Goal: Transaction & Acquisition: Obtain resource

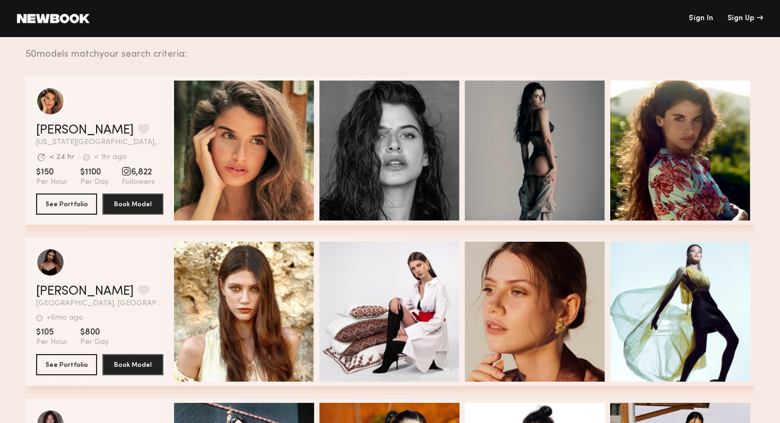
click at [69, 19] on link at bounding box center [53, 19] width 73 height 10
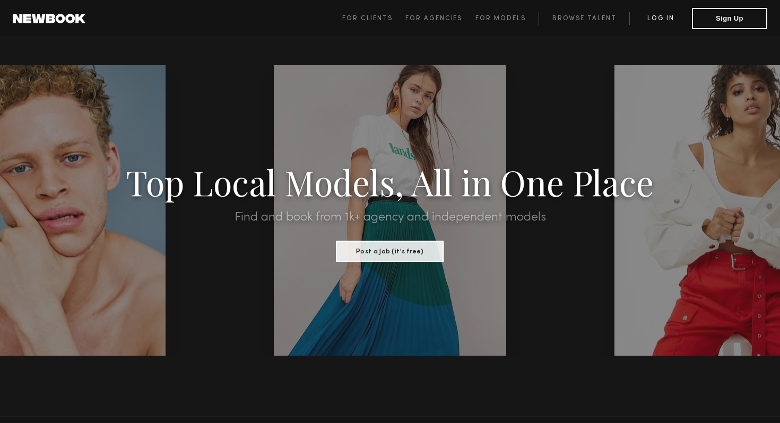
click at [653, 17] on link "Log in" at bounding box center [660, 18] width 63 height 13
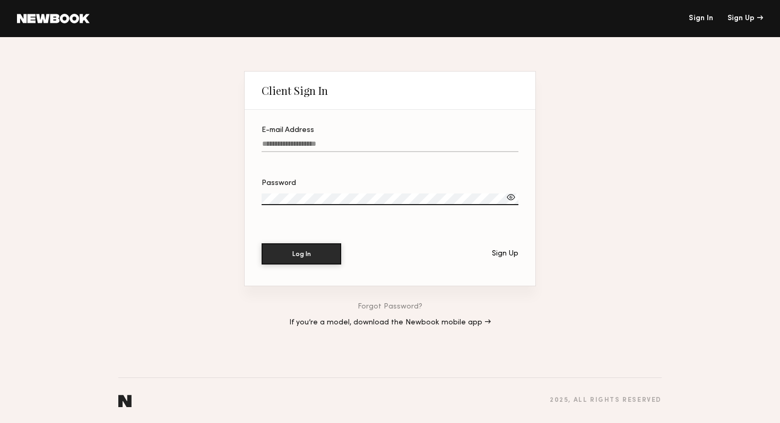
click at [297, 142] on input "E-mail Address" at bounding box center [390, 146] width 257 height 12
type input "*"
type input "**********"
click at [262, 243] on button "Log In" at bounding box center [302, 253] width 80 height 21
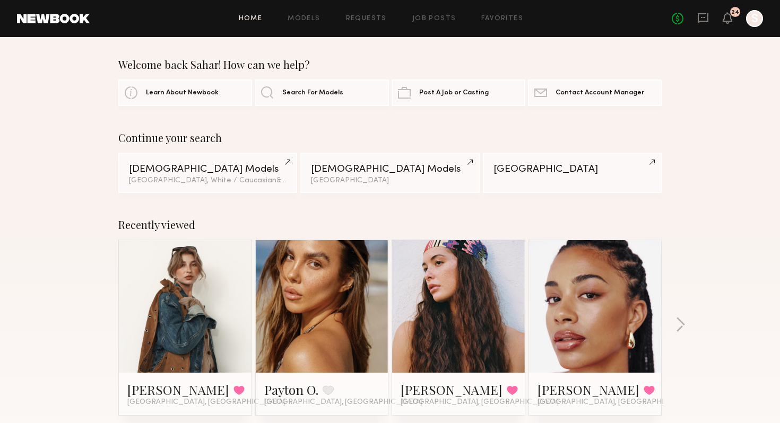
click at [314, 22] on div "Home Models Requests Job Posts Favorites Sign Out No fees up to $5,000 24 S" at bounding box center [426, 18] width 673 height 17
click at [312, 14] on div "Home Models Requests Job Posts Favorites Sign Out No fees up to $5,000 24 S" at bounding box center [426, 18] width 673 height 17
click at [312, 15] on link "Models" at bounding box center [304, 18] width 32 height 7
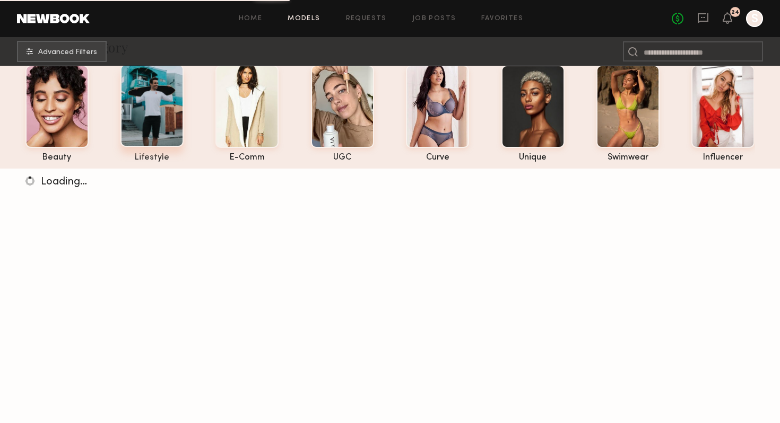
scroll to position [33, 0]
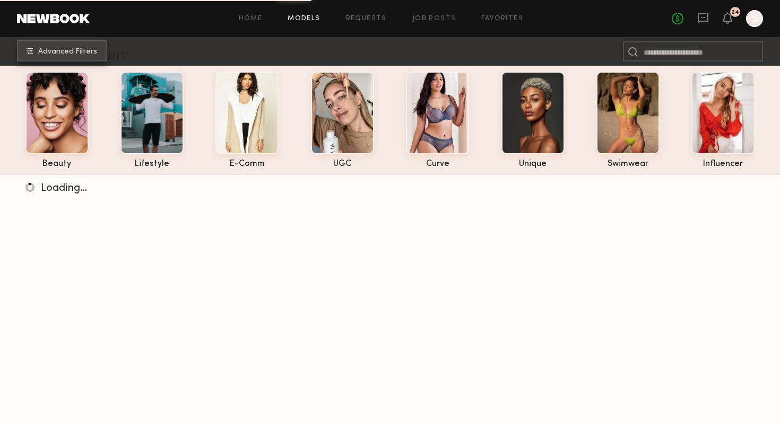
click at [92, 56] on button "Advanced Filters" at bounding box center [62, 50] width 90 height 21
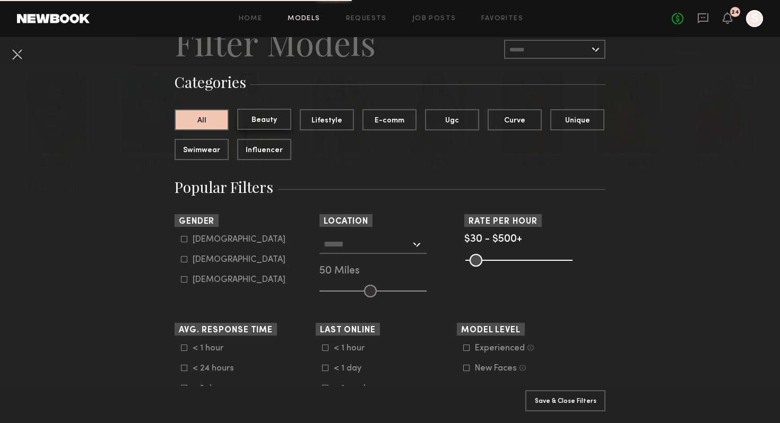
scroll to position [64, 0]
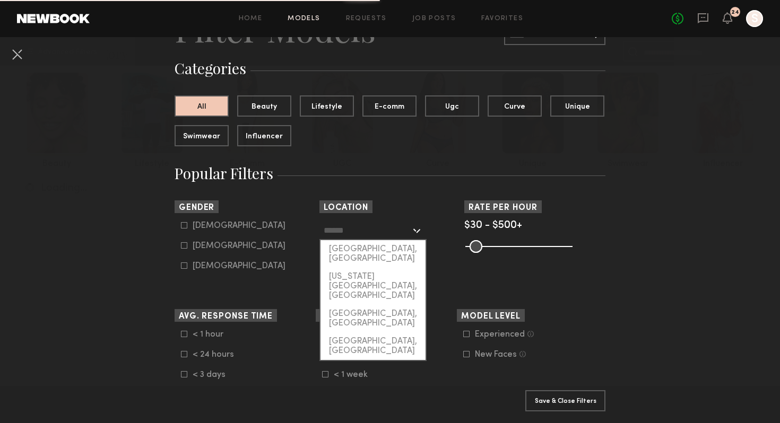
click at [351, 238] on input "text" at bounding box center [367, 230] width 87 height 18
click at [355, 251] on div "[GEOGRAPHIC_DATA], [GEOGRAPHIC_DATA]" at bounding box center [372, 254] width 105 height 28
type input "**********"
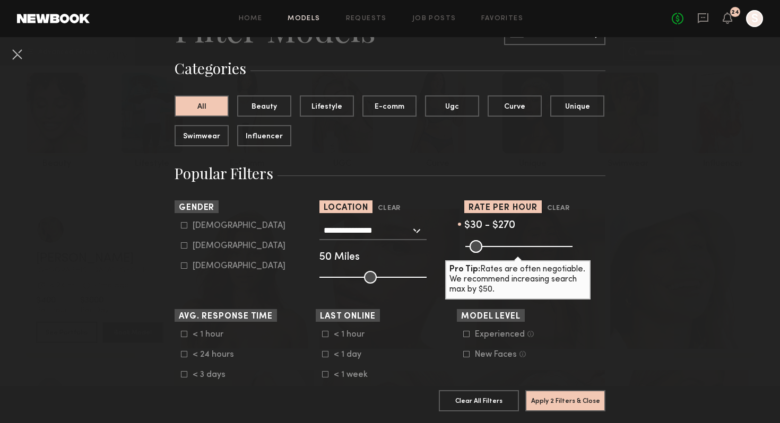
drag, startPoint x: 560, startPoint y: 245, endPoint x: 519, endPoint y: 247, distance: 40.9
type input "***"
click at [519, 247] on input "range" at bounding box center [518, 246] width 107 height 13
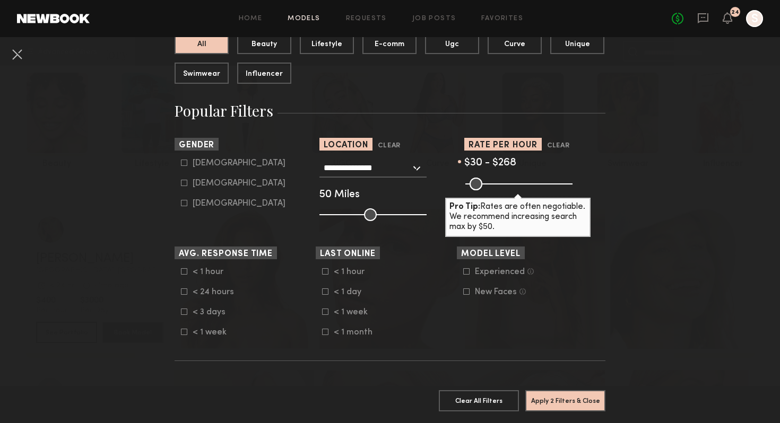
scroll to position [145, 0]
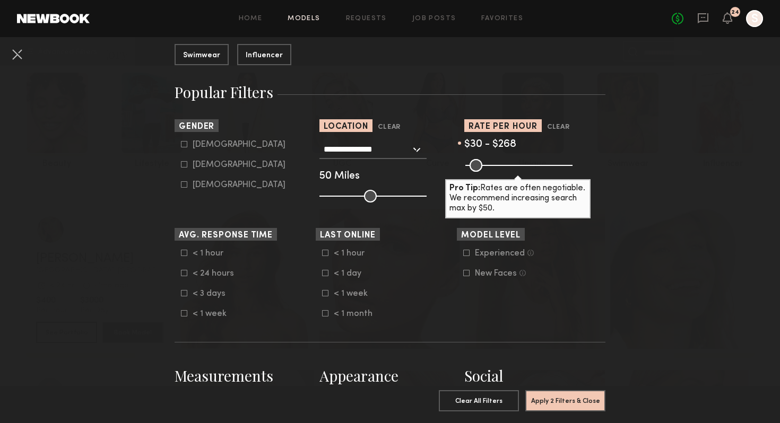
click at [195, 168] on div "[DEMOGRAPHIC_DATA]" at bounding box center [239, 165] width 93 height 6
type input "**"
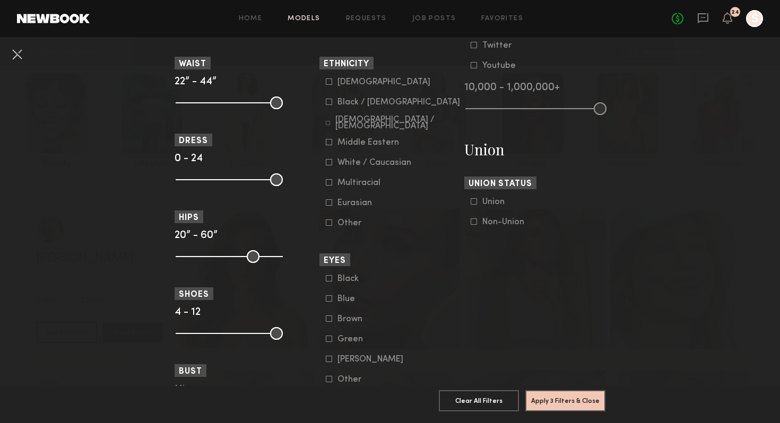
scroll to position [570, 0]
click at [345, 84] on div "[DEMOGRAPHIC_DATA]" at bounding box center [383, 80] width 93 height 6
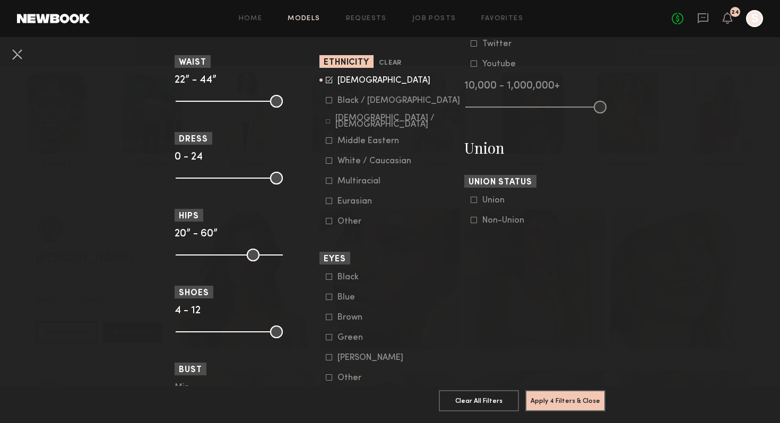
click at [345, 84] on div "[DEMOGRAPHIC_DATA]" at bounding box center [383, 80] width 93 height 6
click at [348, 164] on div "White / Caucasian" at bounding box center [374, 161] width 74 height 6
click at [349, 149] on form "[DEMOGRAPHIC_DATA] / [DEMOGRAPHIC_DATA] Hispanic / Latino [DEMOGRAPHIC_DATA] / …" at bounding box center [393, 151] width 135 height 151
click at [351, 142] on div "Middle Eastern" at bounding box center [368, 141] width 62 height 6
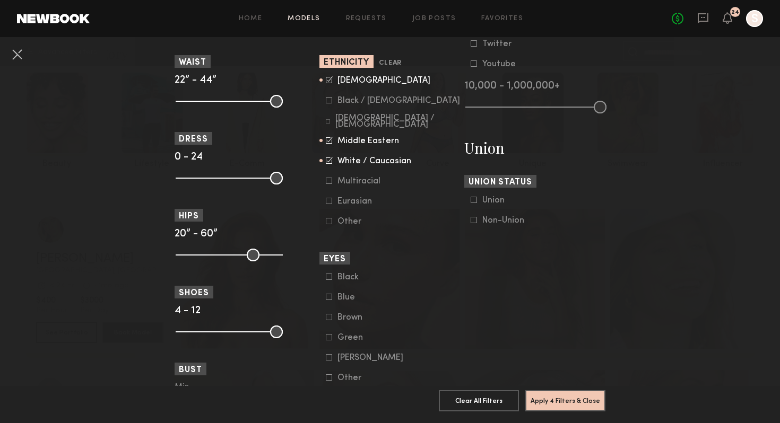
click at [347, 182] on div "Multiracial" at bounding box center [358, 181] width 43 height 6
click at [347, 202] on div "Eurasian" at bounding box center [357, 201] width 41 height 6
click at [357, 117] on form "[DEMOGRAPHIC_DATA] / [DEMOGRAPHIC_DATA] Hispanic / Latino [DEMOGRAPHIC_DATA] / …" at bounding box center [393, 151] width 135 height 151
click at [360, 120] on div "[DEMOGRAPHIC_DATA] / [DEMOGRAPHIC_DATA]" at bounding box center [397, 121] width 125 height 13
click at [574, 405] on button "Apply 4 Filters & Close" at bounding box center [565, 400] width 80 height 21
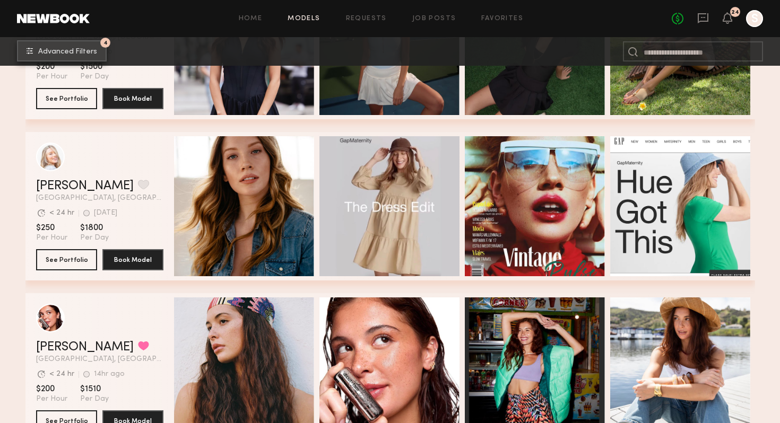
scroll to position [451, 0]
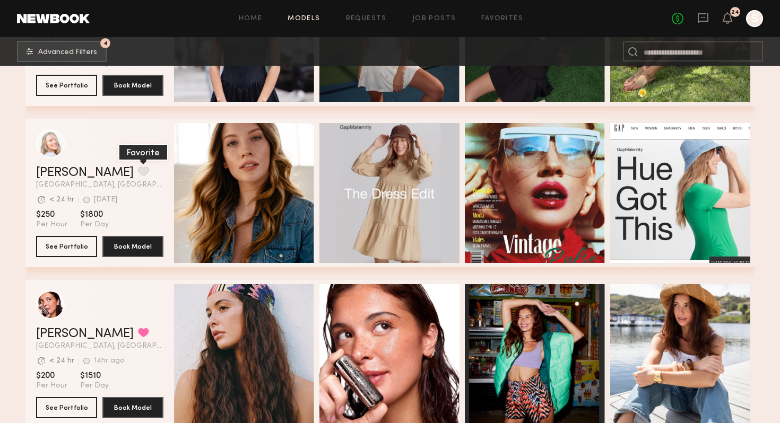
click at [138, 169] on button "grid" at bounding box center [143, 172] width 11 height 10
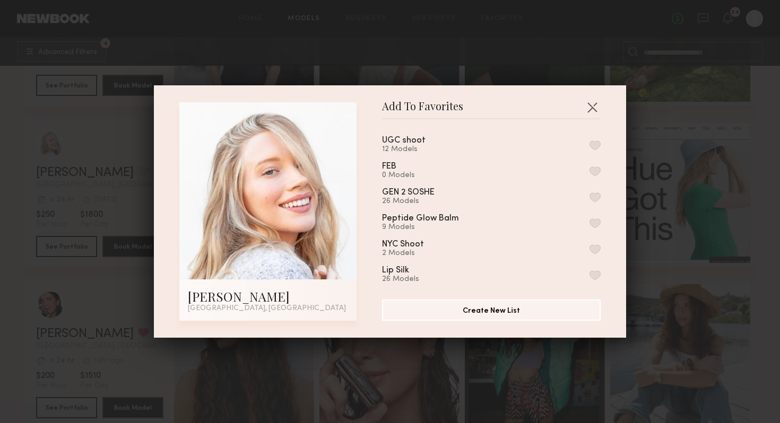
click at [596, 146] on button "button" at bounding box center [594, 146] width 11 height 10
click at [596, 107] on button "button" at bounding box center [592, 107] width 17 height 17
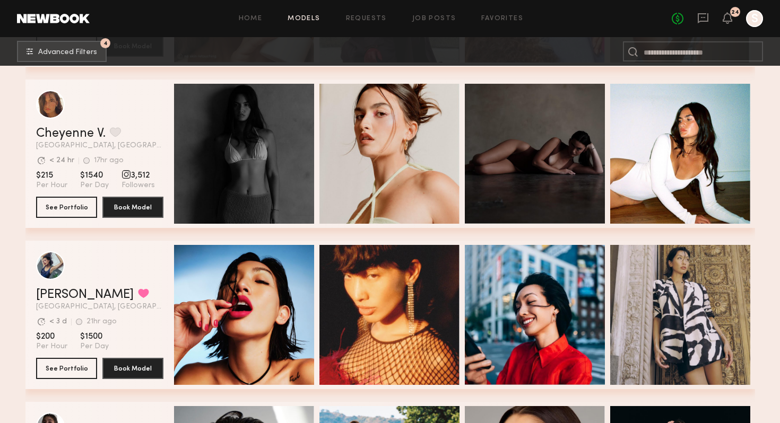
scroll to position [1461, 0]
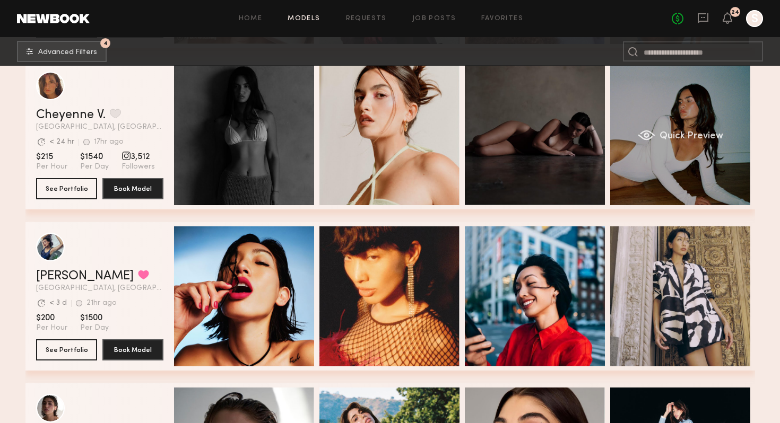
click at [694, 120] on div "Quick Preview" at bounding box center [680, 135] width 140 height 140
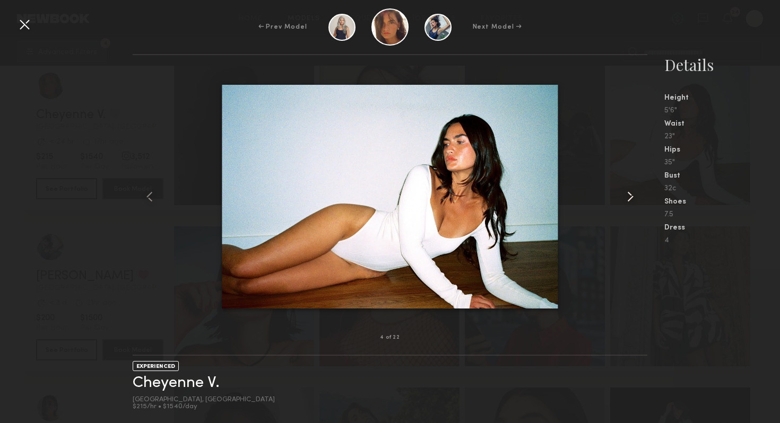
click at [633, 195] on common-icon at bounding box center [630, 196] width 17 height 17
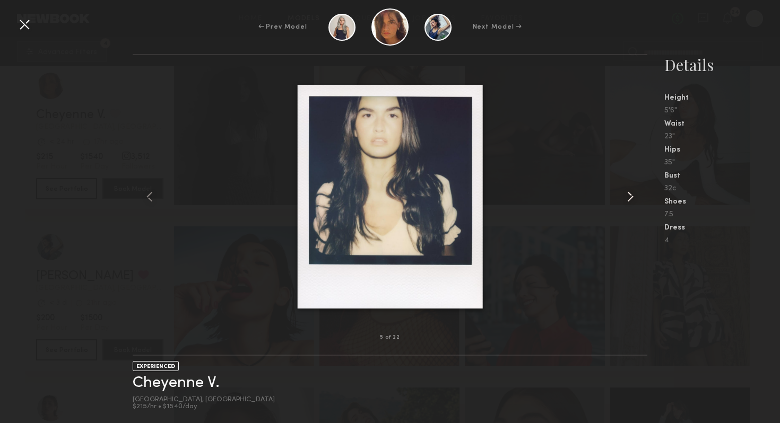
click at [633, 196] on common-icon at bounding box center [630, 196] width 17 height 17
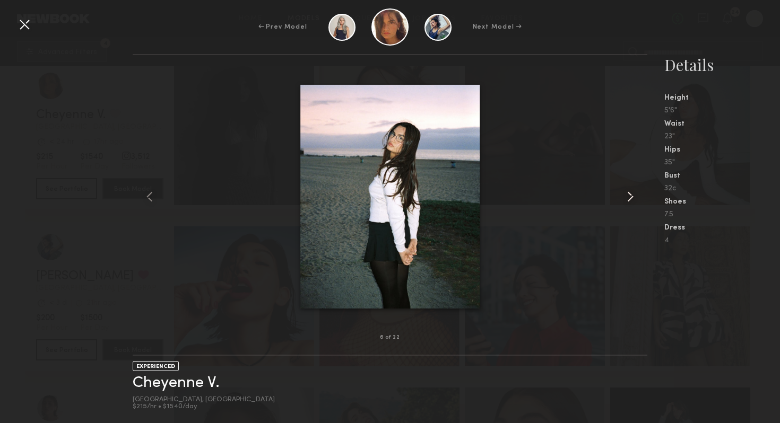
click at [633, 196] on common-icon at bounding box center [630, 196] width 17 height 17
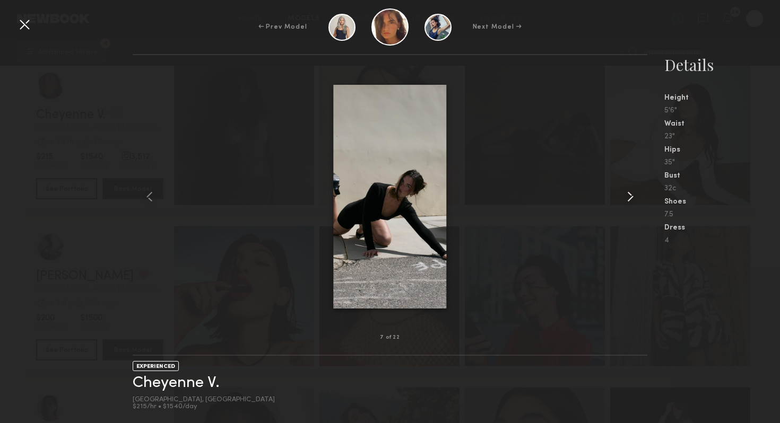
click at [633, 196] on common-icon at bounding box center [630, 196] width 17 height 17
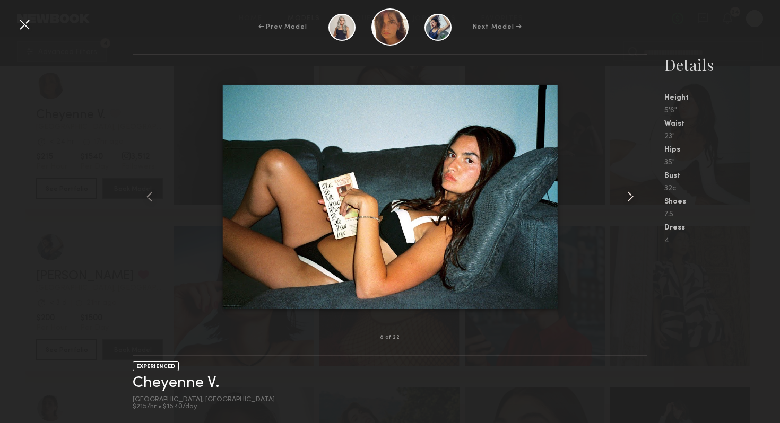
click at [633, 196] on common-icon at bounding box center [630, 196] width 17 height 17
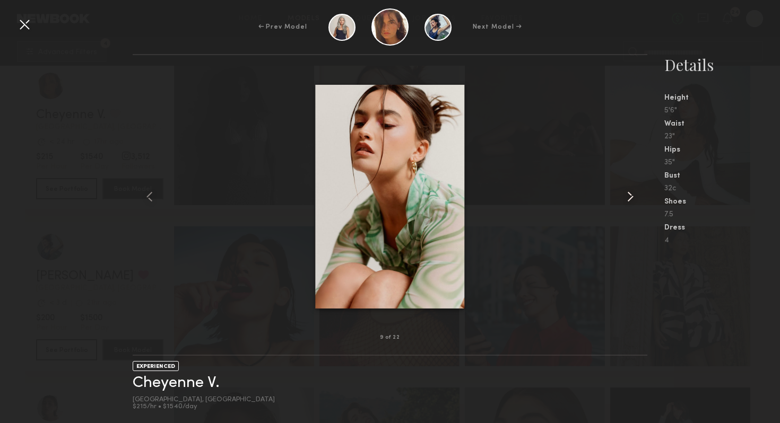
click at [633, 196] on common-icon at bounding box center [630, 196] width 17 height 17
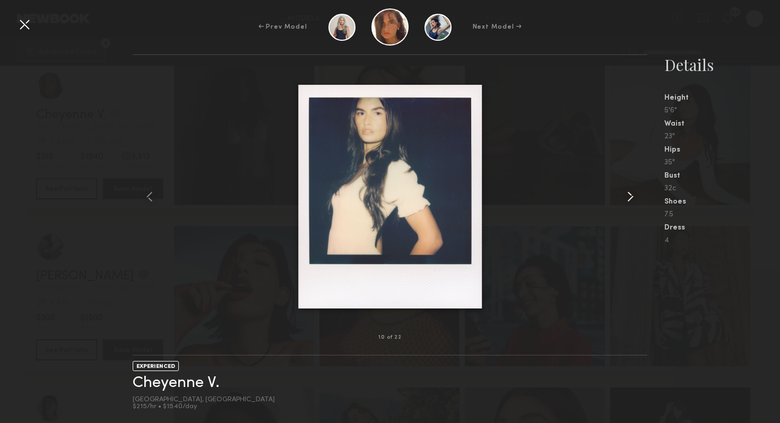
click at [633, 196] on common-icon at bounding box center [630, 196] width 17 height 17
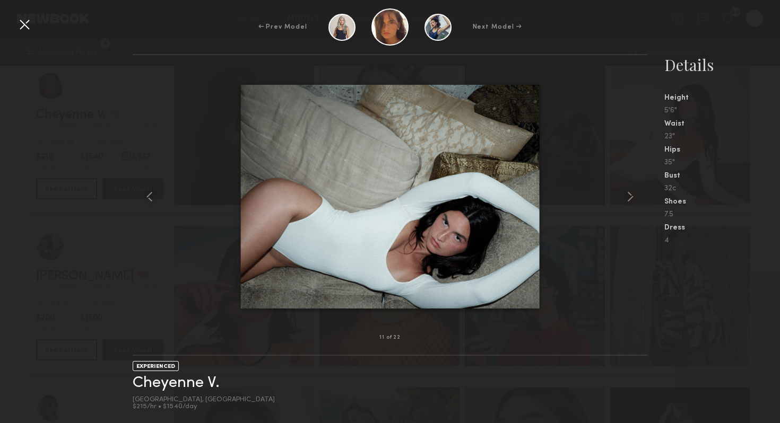
click at [746, 24] on div "← Prev Model Next Model →" at bounding box center [390, 26] width 780 height 37
click at [25, 26] on div at bounding box center [24, 24] width 17 height 17
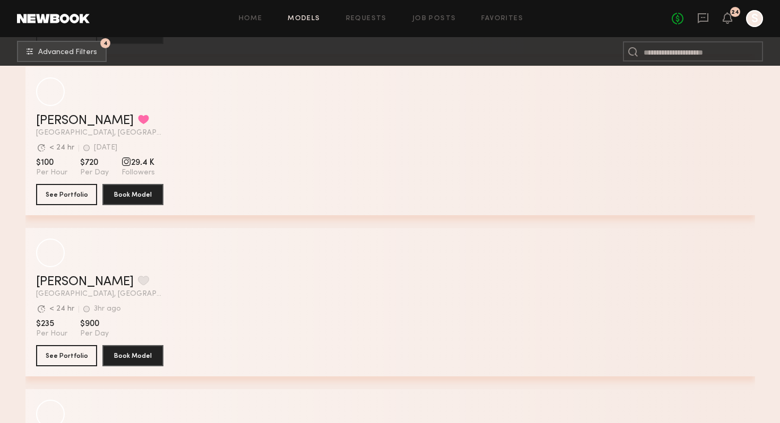
scroll to position [4964, 0]
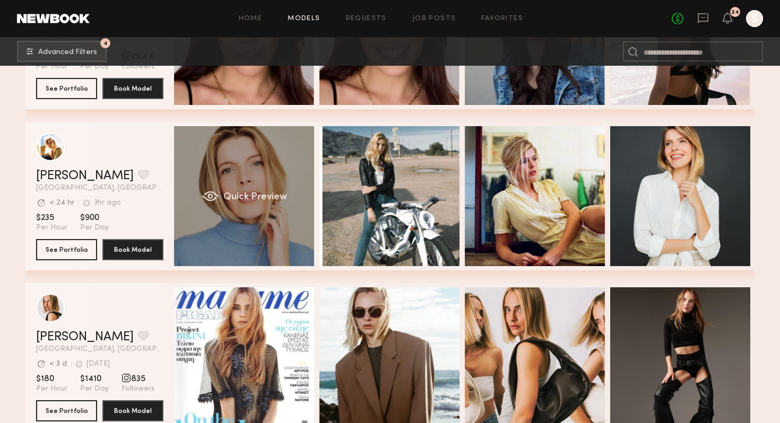
click at [264, 219] on div "Quick Preview" at bounding box center [244, 196] width 140 height 140
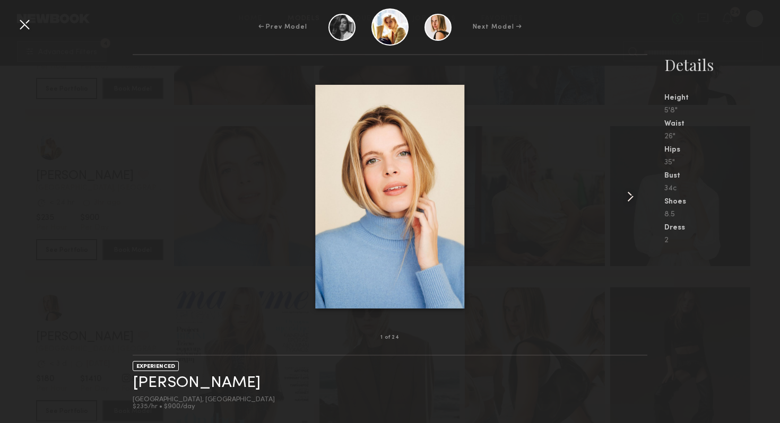
click at [630, 195] on common-icon at bounding box center [630, 196] width 17 height 17
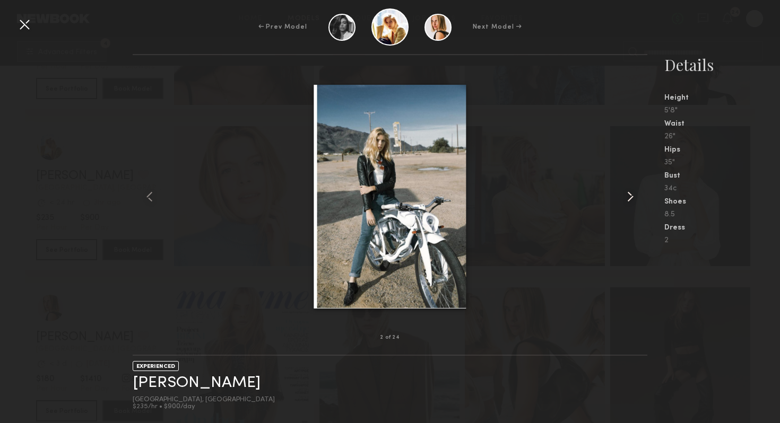
click at [630, 195] on common-icon at bounding box center [630, 196] width 17 height 17
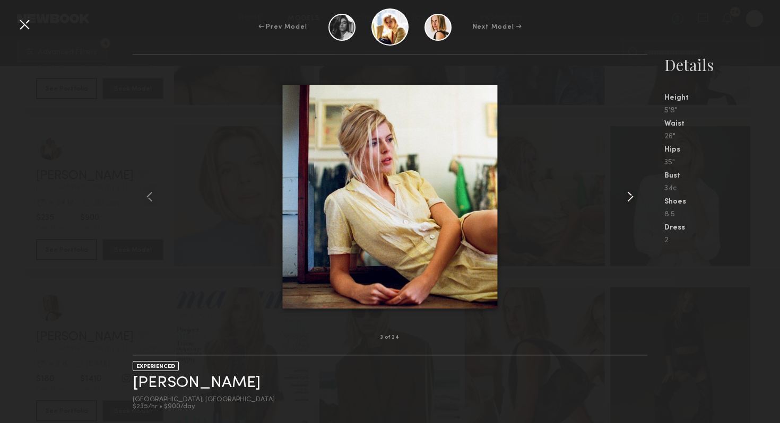
click at [630, 195] on common-icon at bounding box center [630, 196] width 17 height 17
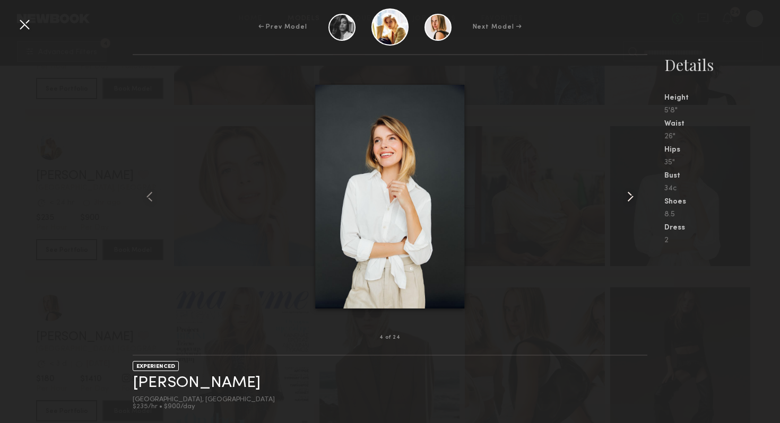
click at [630, 196] on common-icon at bounding box center [630, 196] width 17 height 17
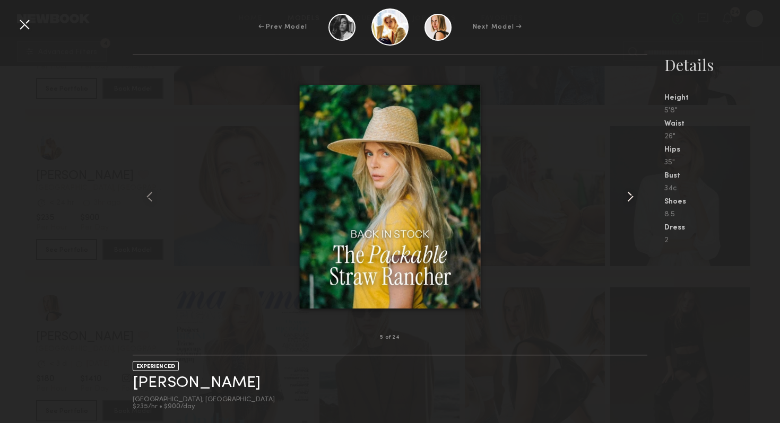
click at [630, 196] on common-icon at bounding box center [630, 196] width 17 height 17
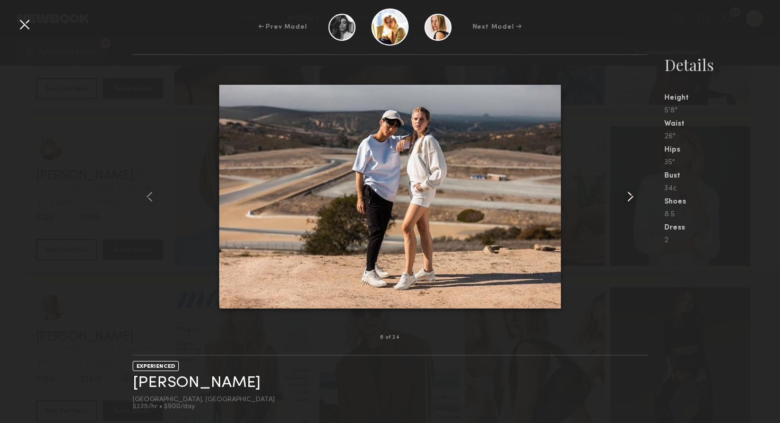
click at [630, 197] on common-icon at bounding box center [630, 196] width 17 height 17
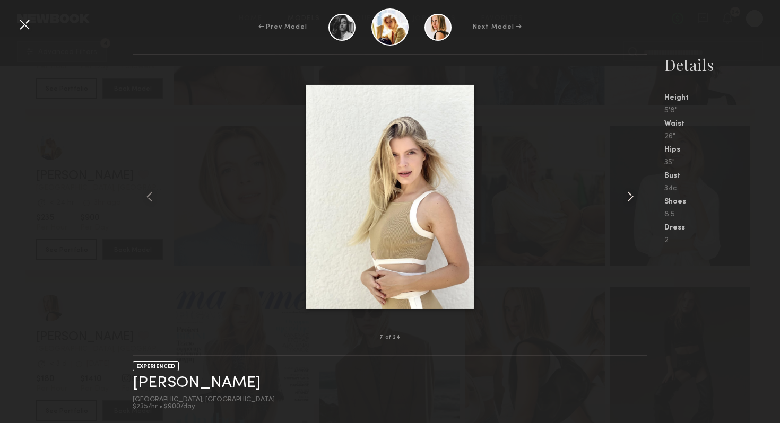
click at [630, 197] on common-icon at bounding box center [630, 196] width 17 height 17
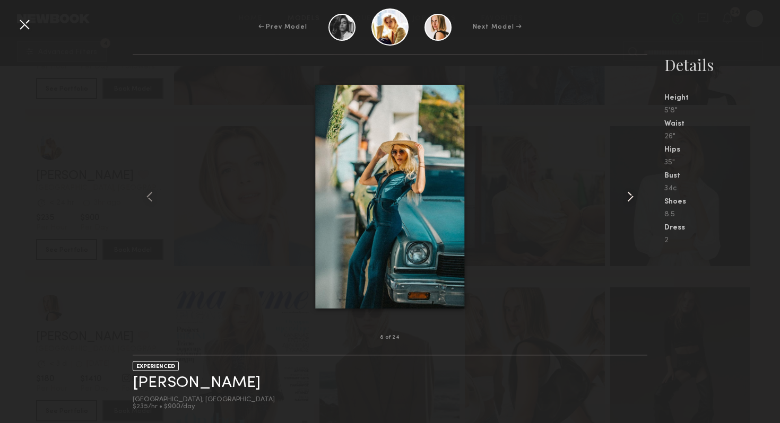
click at [630, 197] on common-icon at bounding box center [630, 196] width 17 height 17
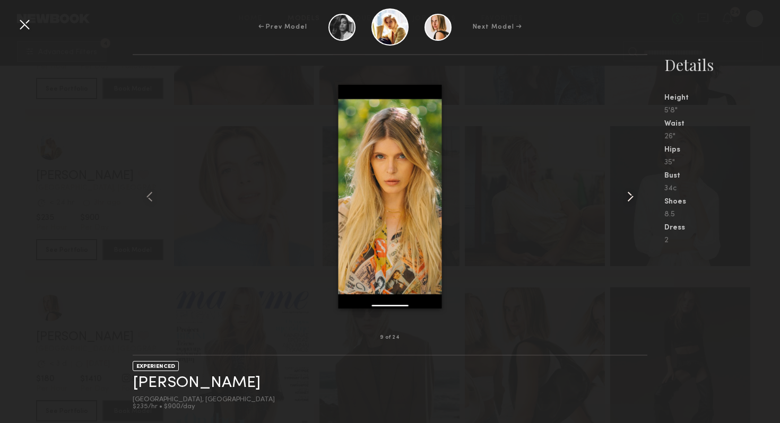
click at [630, 197] on common-icon at bounding box center [630, 196] width 17 height 17
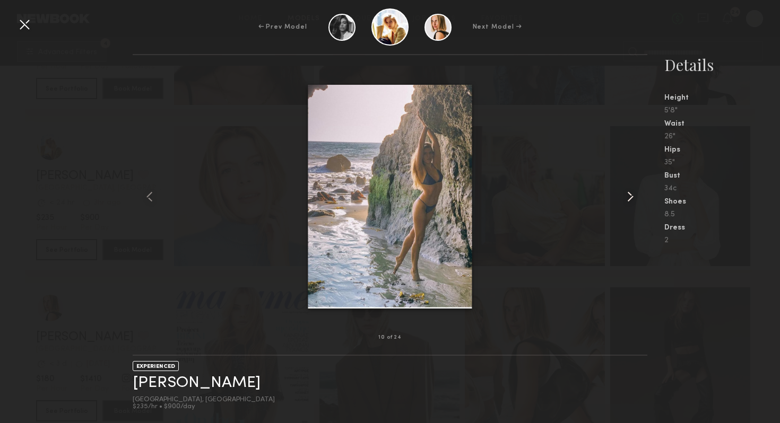
click at [630, 197] on common-icon at bounding box center [630, 196] width 17 height 17
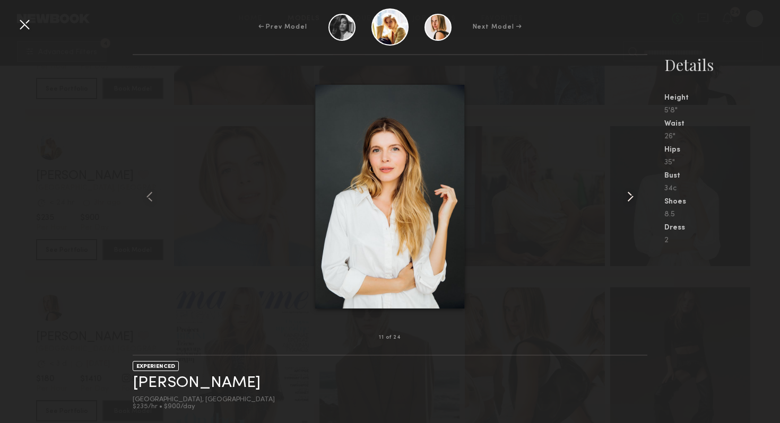
click at [630, 197] on common-icon at bounding box center [630, 196] width 17 height 17
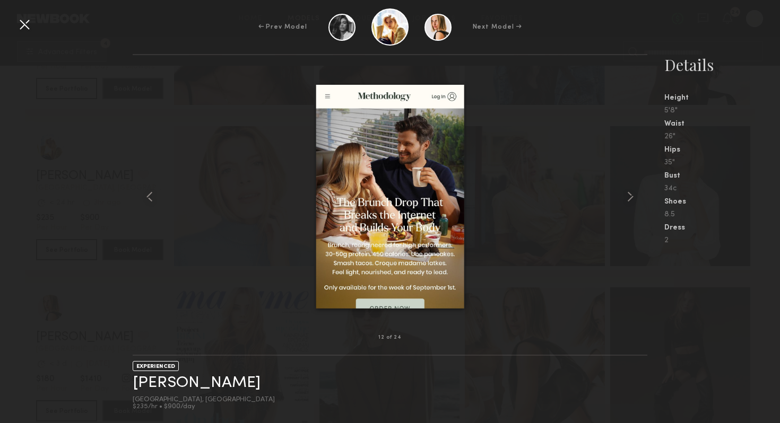
click at [24, 28] on div at bounding box center [24, 24] width 17 height 17
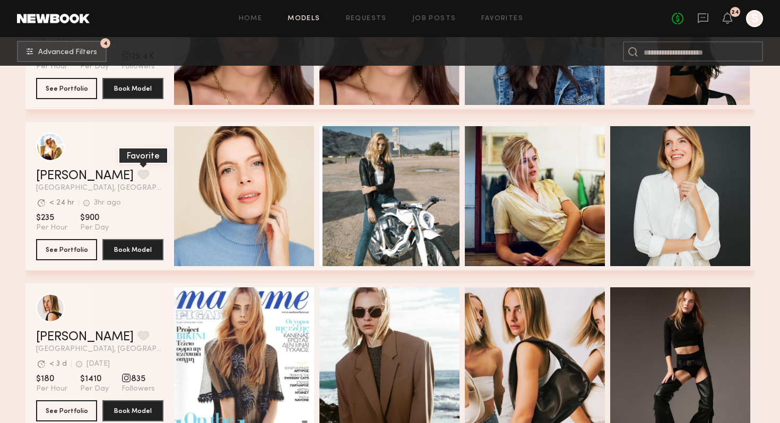
click at [138, 175] on button "grid" at bounding box center [143, 175] width 11 height 10
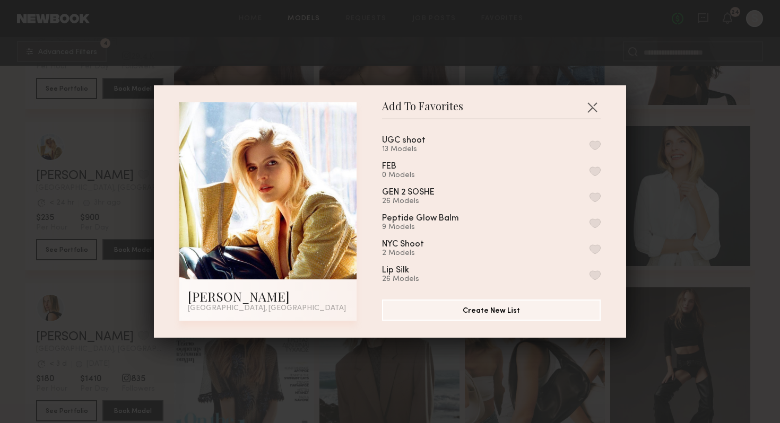
click at [593, 147] on button "button" at bounding box center [594, 146] width 11 height 10
click at [686, 209] on div "Add To Favorites [PERSON_NAME] [GEOGRAPHIC_DATA], [GEOGRAPHIC_DATA] Add To Favo…" at bounding box center [390, 211] width 780 height 423
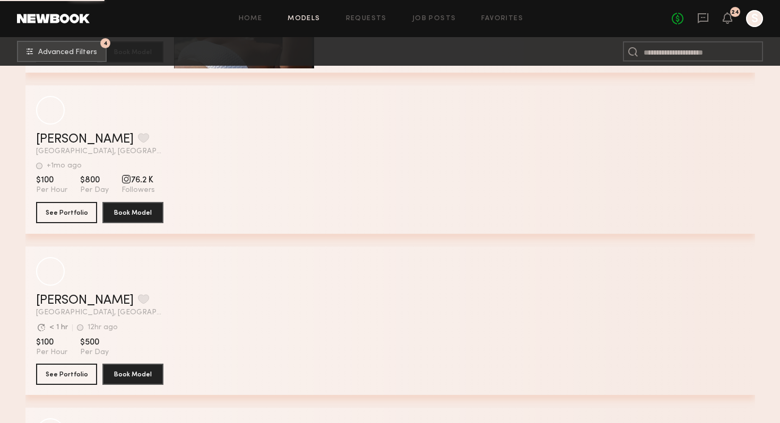
scroll to position [7098, 0]
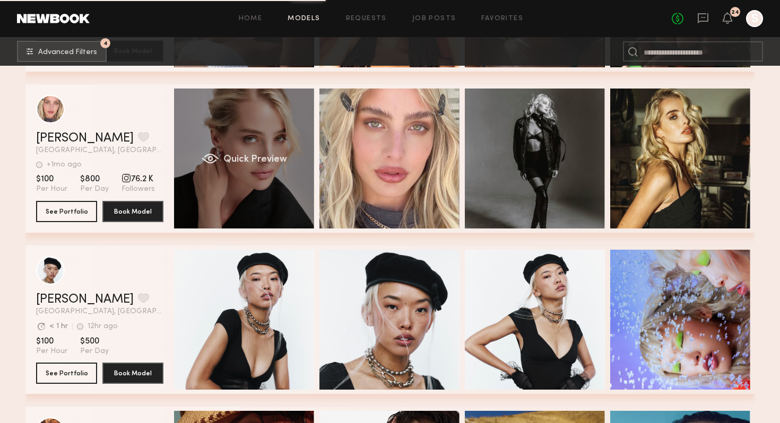
click at [287, 176] on div "Quick Preview" at bounding box center [244, 159] width 140 height 140
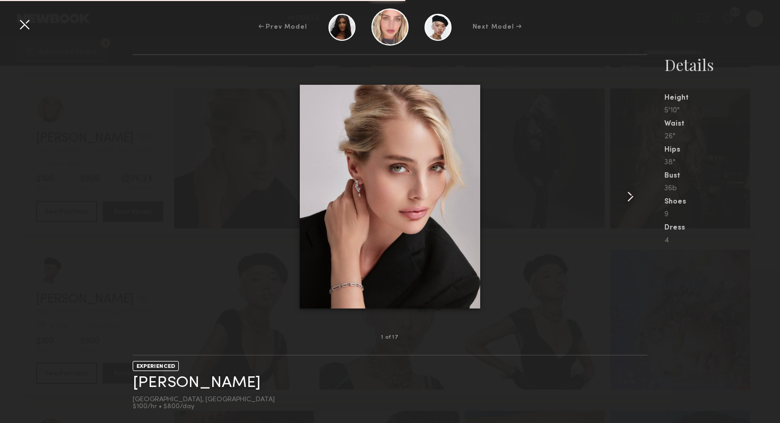
click at [626, 193] on common-icon at bounding box center [630, 196] width 17 height 17
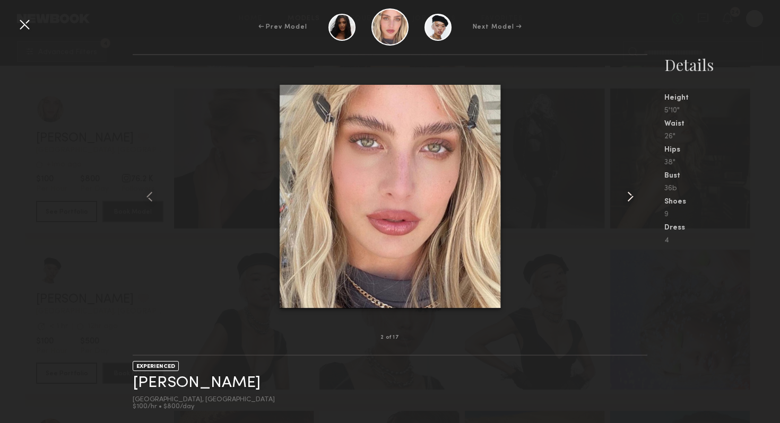
click at [626, 193] on common-icon at bounding box center [630, 196] width 17 height 17
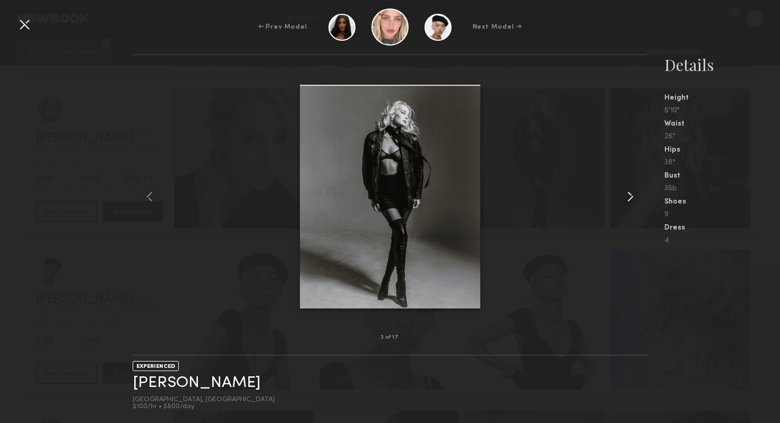
click at [626, 193] on common-icon at bounding box center [630, 196] width 17 height 17
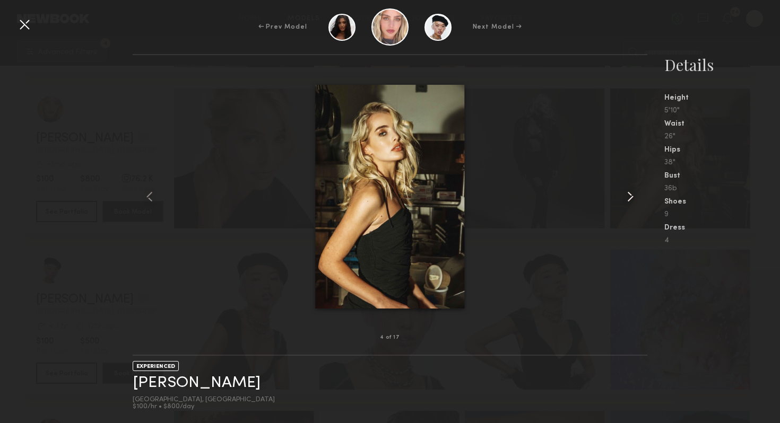
click at [626, 193] on common-icon at bounding box center [630, 196] width 17 height 17
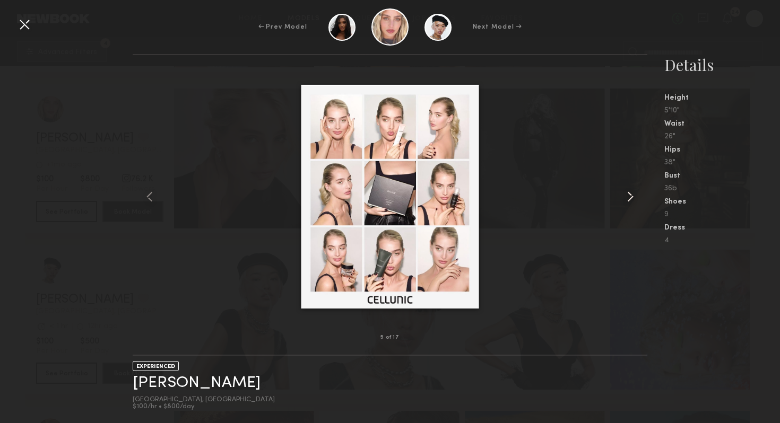
click at [625, 194] on common-icon at bounding box center [630, 196] width 17 height 17
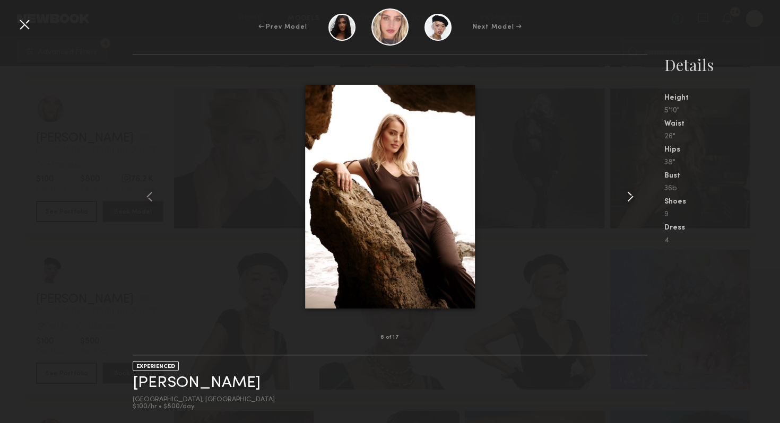
click at [629, 194] on common-icon at bounding box center [630, 196] width 17 height 17
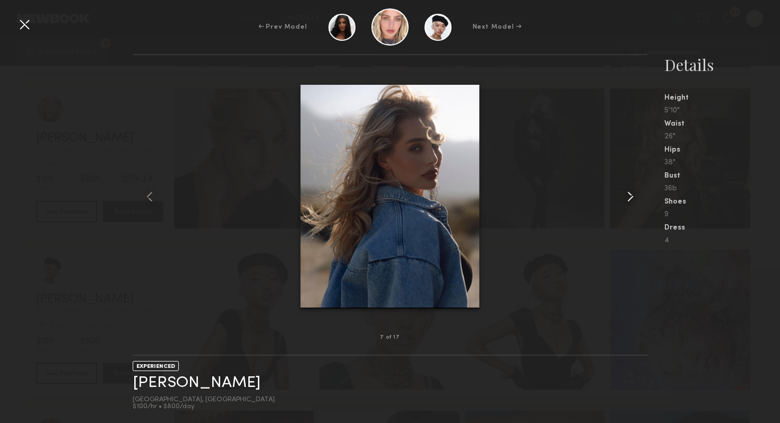
click at [629, 194] on common-icon at bounding box center [630, 196] width 17 height 17
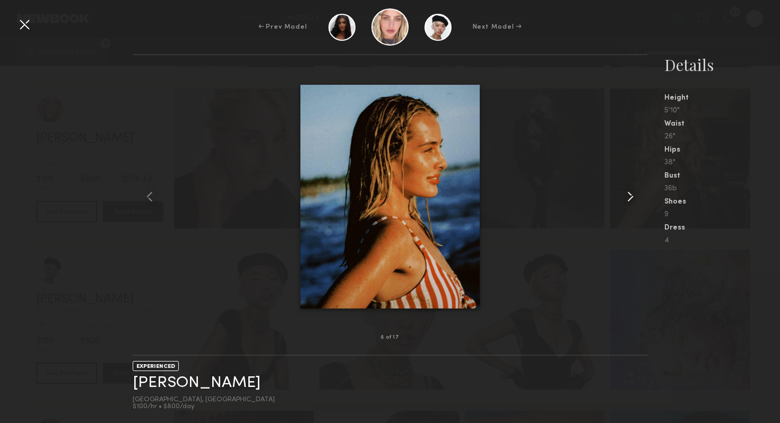
click at [629, 194] on common-icon at bounding box center [630, 196] width 17 height 17
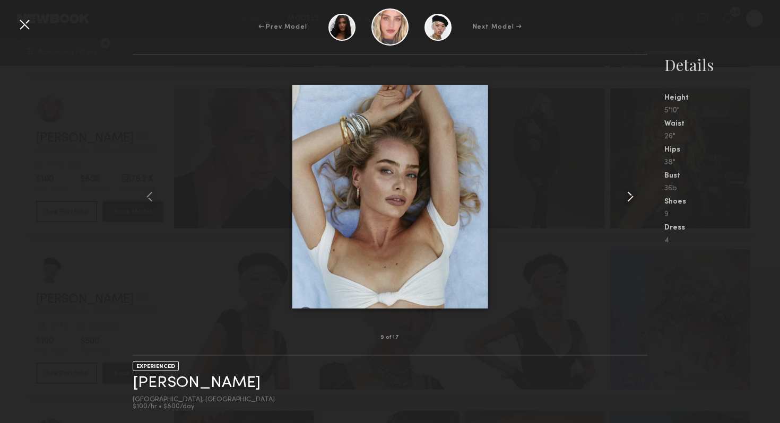
click at [629, 194] on common-icon at bounding box center [630, 196] width 17 height 17
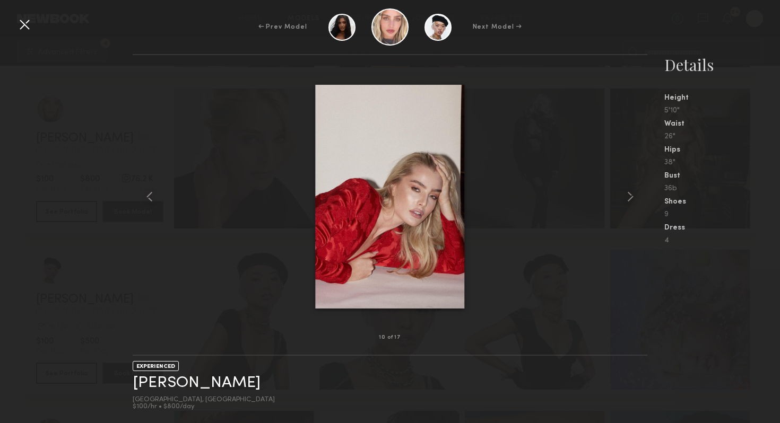
click at [15, 25] on div "← Prev Model Next Model →" at bounding box center [390, 26] width 780 height 37
click at [22, 17] on div at bounding box center [24, 24] width 17 height 17
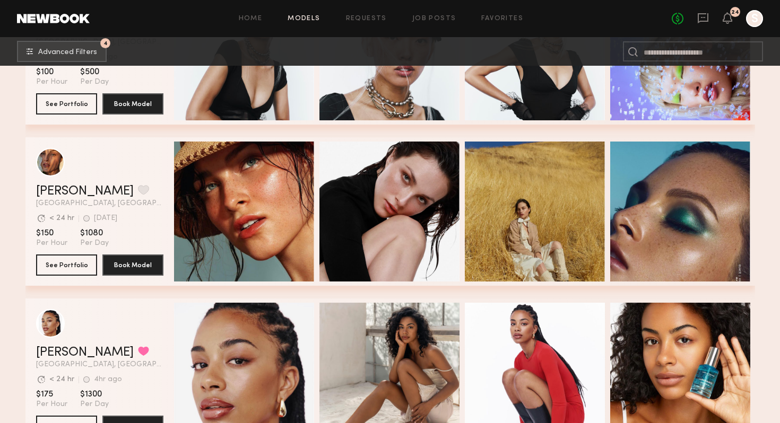
scroll to position [7370, 0]
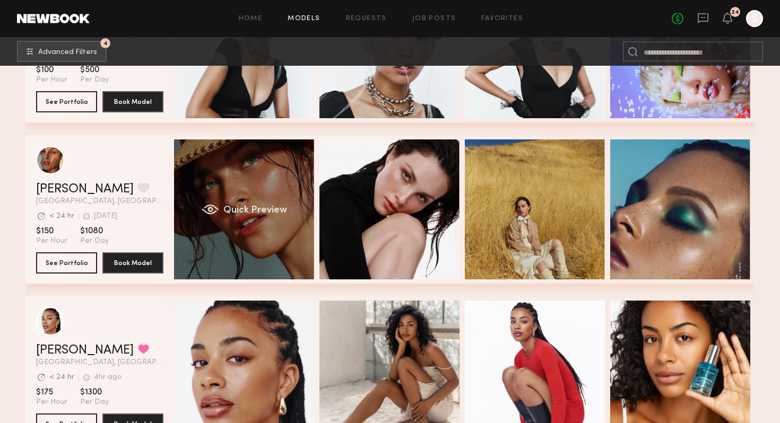
click at [236, 204] on div "Quick Preview" at bounding box center [244, 210] width 140 height 140
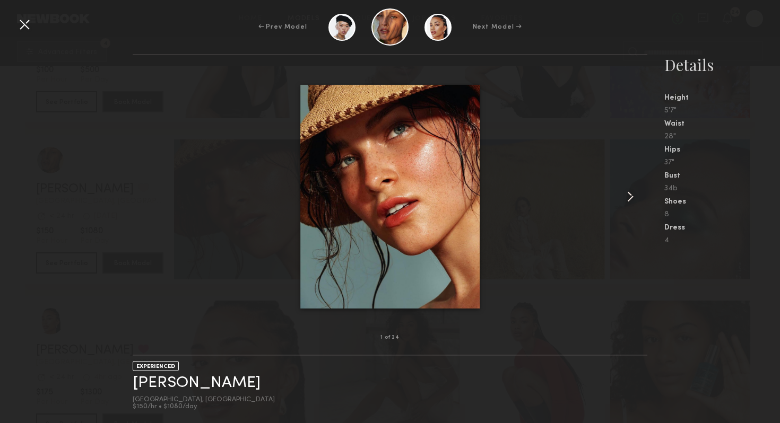
click at [634, 195] on common-icon at bounding box center [630, 196] width 17 height 17
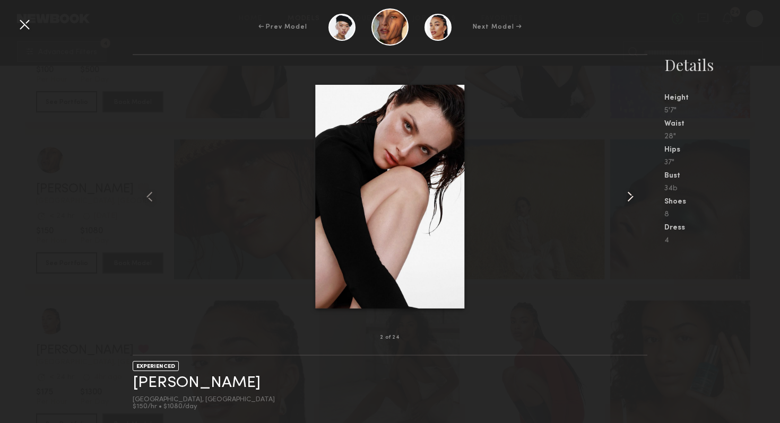
click at [634, 195] on common-icon at bounding box center [630, 196] width 17 height 17
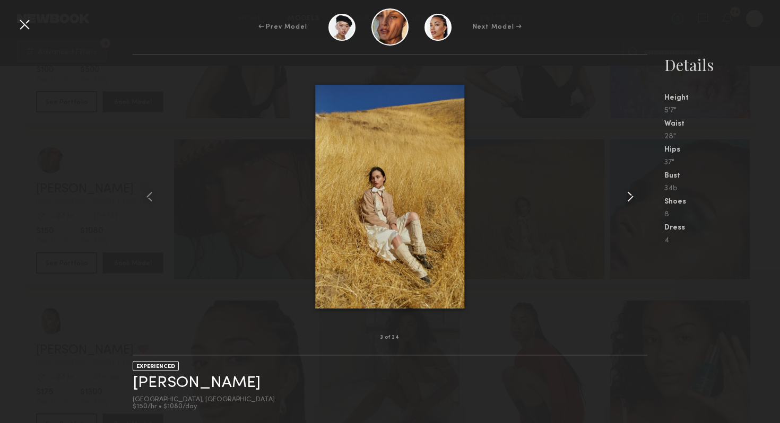
click at [634, 196] on common-icon at bounding box center [630, 196] width 17 height 17
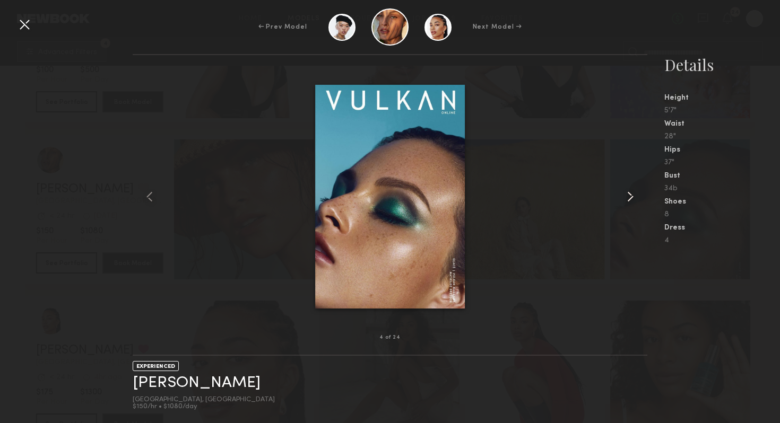
click at [634, 196] on common-icon at bounding box center [630, 196] width 17 height 17
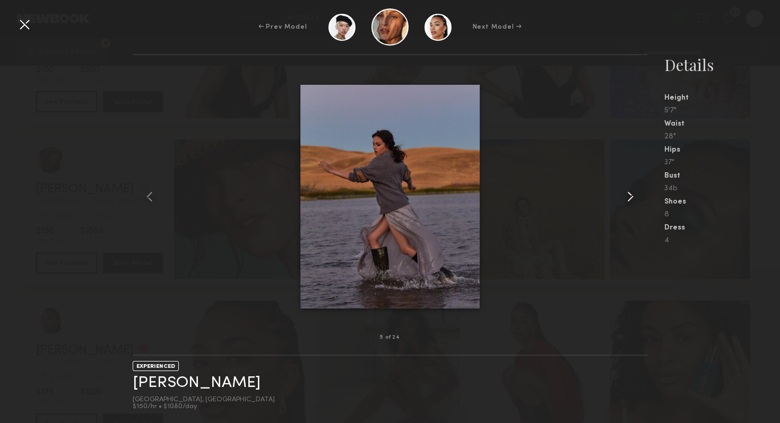
click at [634, 196] on common-icon at bounding box center [630, 196] width 17 height 17
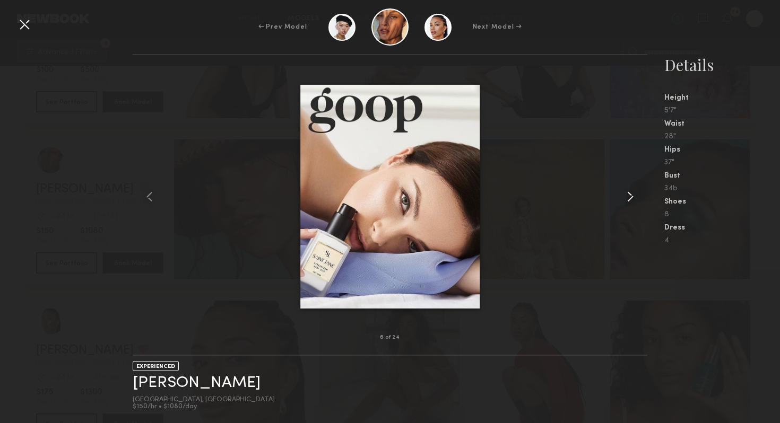
click at [634, 196] on common-icon at bounding box center [630, 196] width 17 height 17
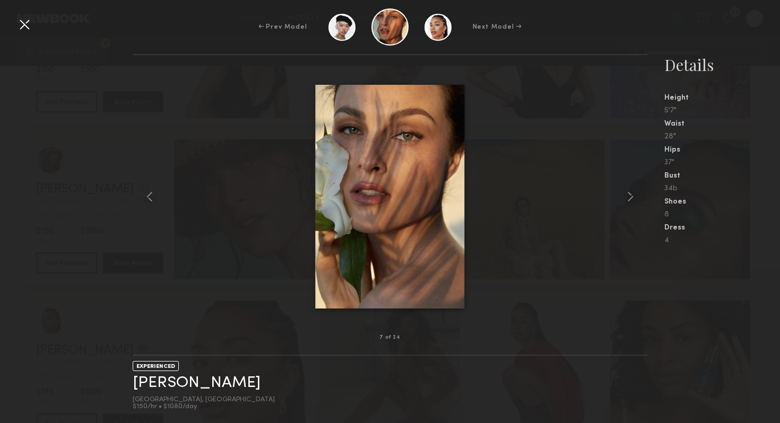
click at [22, 27] on div at bounding box center [24, 24] width 17 height 17
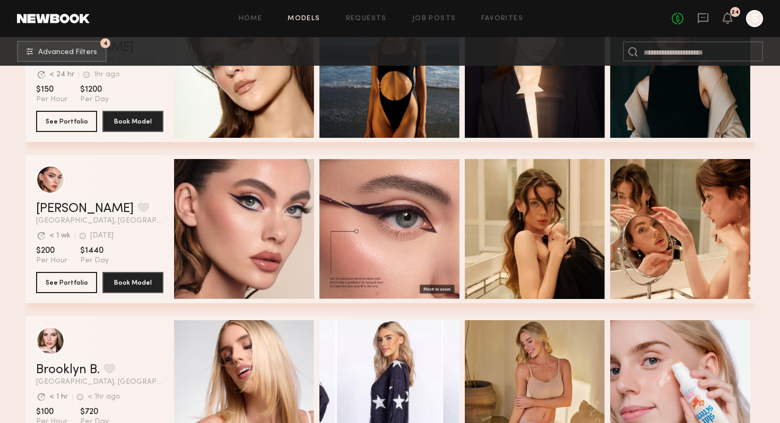
scroll to position [10260, 0]
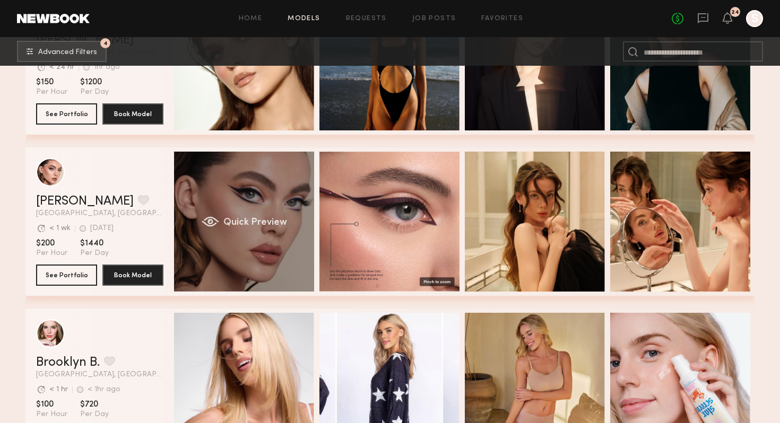
click at [254, 210] on div "Quick Preview" at bounding box center [244, 222] width 140 height 140
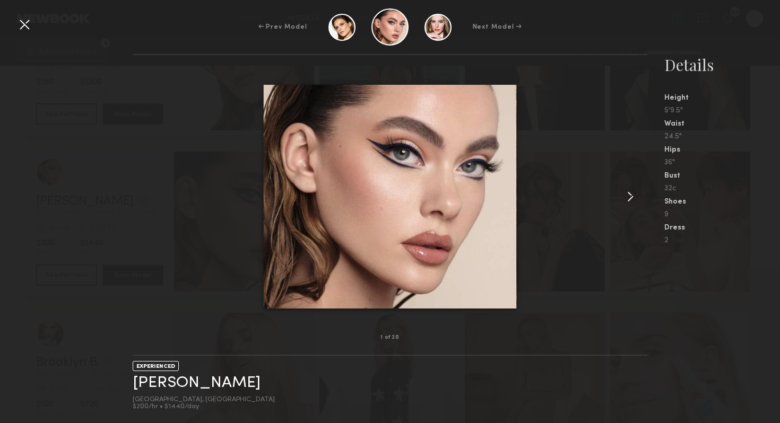
click at [630, 195] on common-icon at bounding box center [630, 196] width 17 height 17
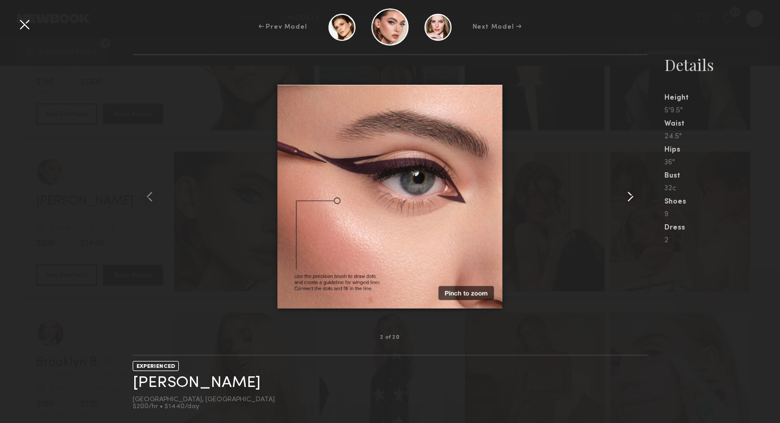
click at [630, 195] on common-icon at bounding box center [630, 196] width 17 height 17
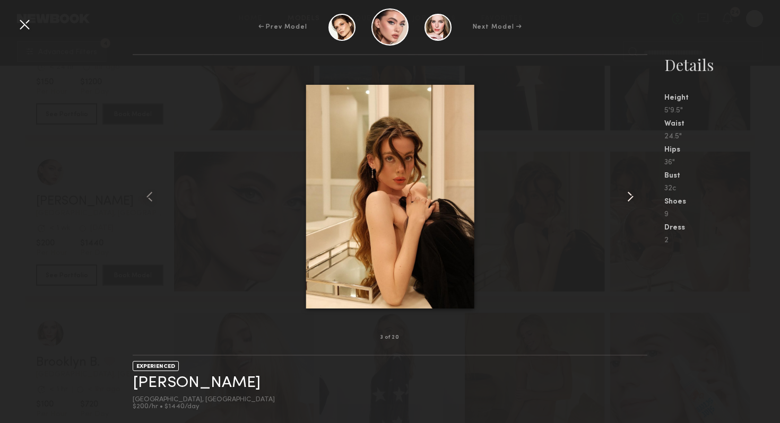
click at [630, 195] on common-icon at bounding box center [630, 196] width 17 height 17
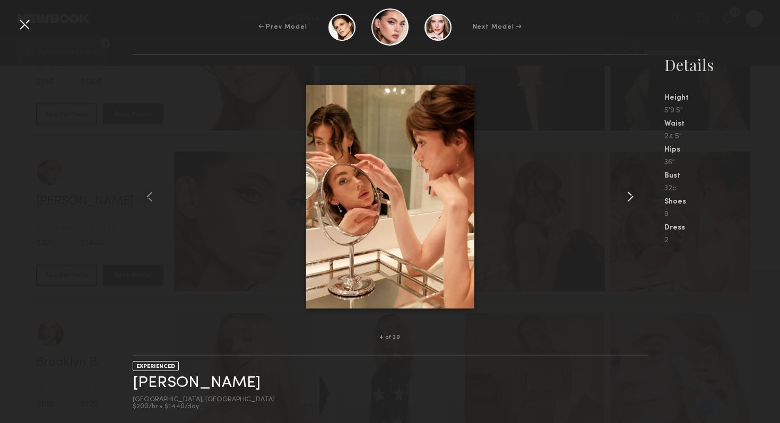
click at [630, 195] on common-icon at bounding box center [630, 196] width 17 height 17
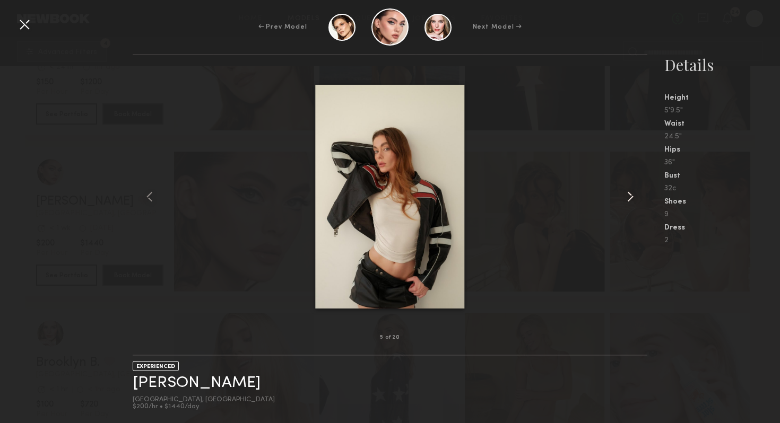
click at [630, 195] on common-icon at bounding box center [630, 196] width 17 height 17
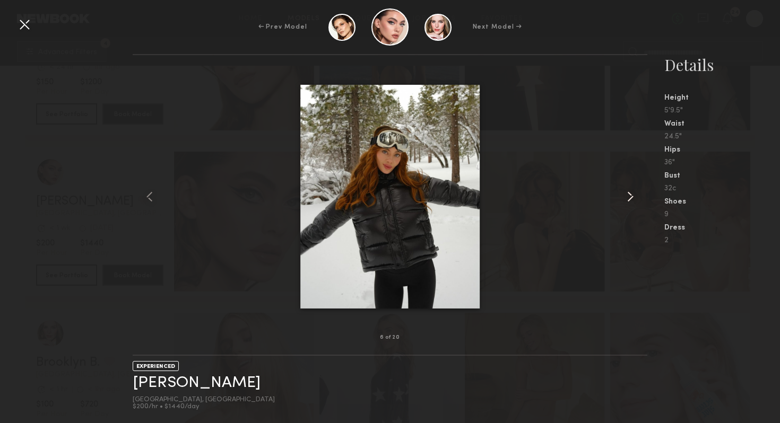
click at [630, 195] on common-icon at bounding box center [630, 196] width 17 height 17
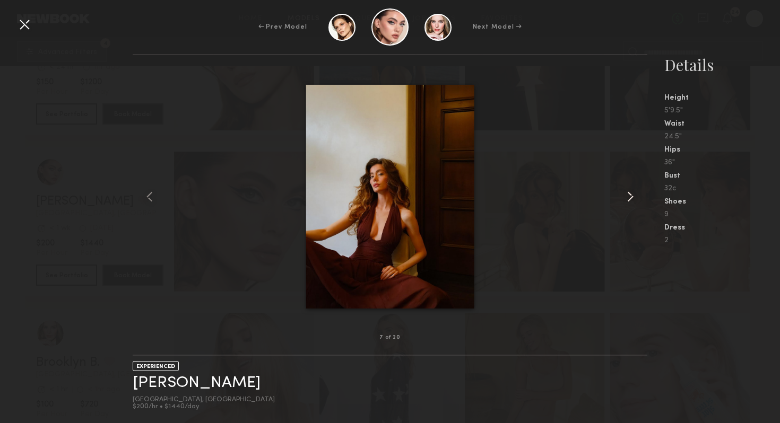
click at [630, 195] on common-icon at bounding box center [630, 196] width 17 height 17
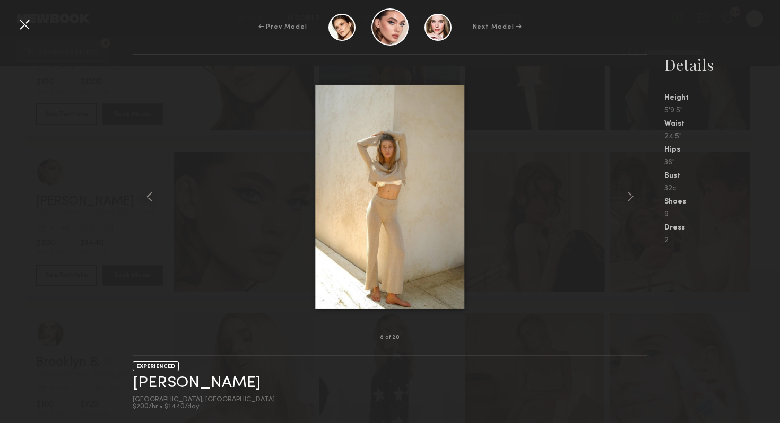
click at [32, 24] on div at bounding box center [24, 24] width 17 height 17
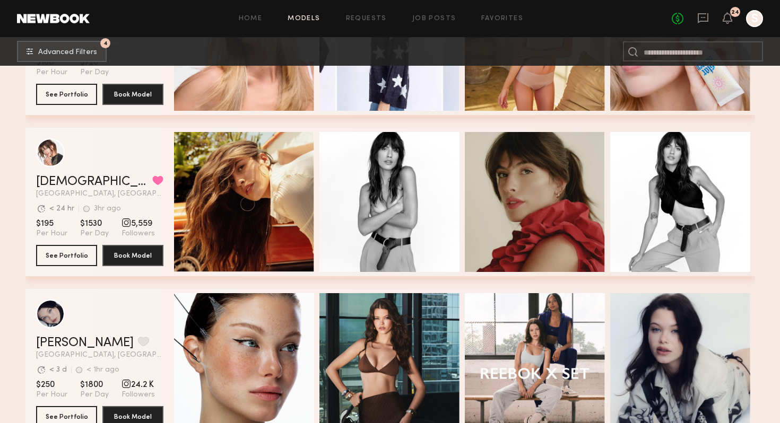
scroll to position [10662, 0]
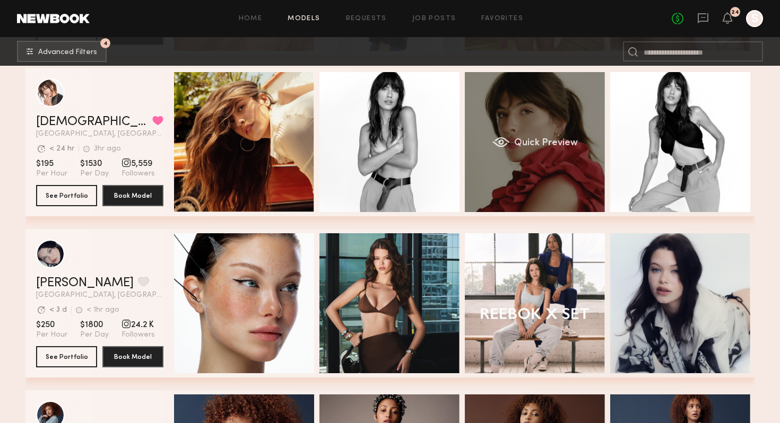
click at [547, 144] on span "Quick Preview" at bounding box center [546, 143] width 64 height 10
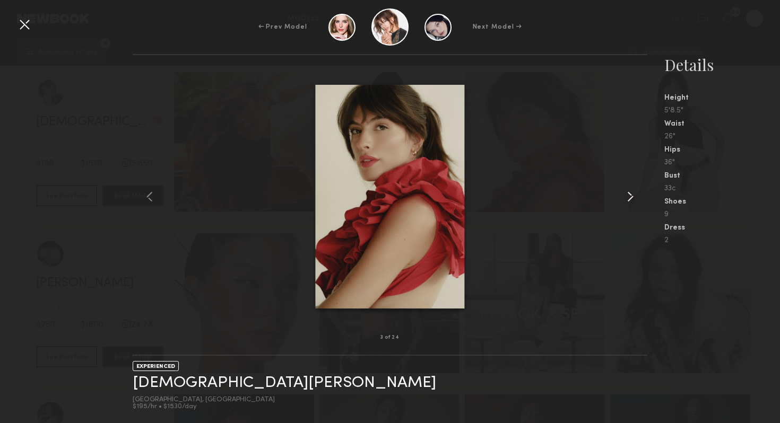
click at [632, 206] on div at bounding box center [637, 196] width 21 height 249
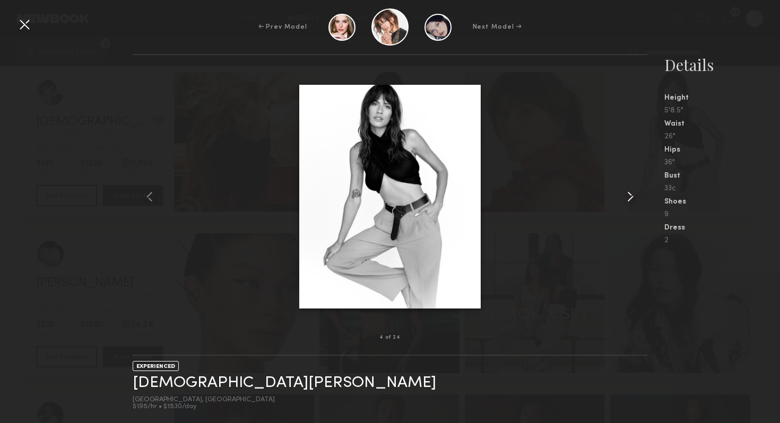
click at [632, 202] on common-icon at bounding box center [630, 196] width 17 height 17
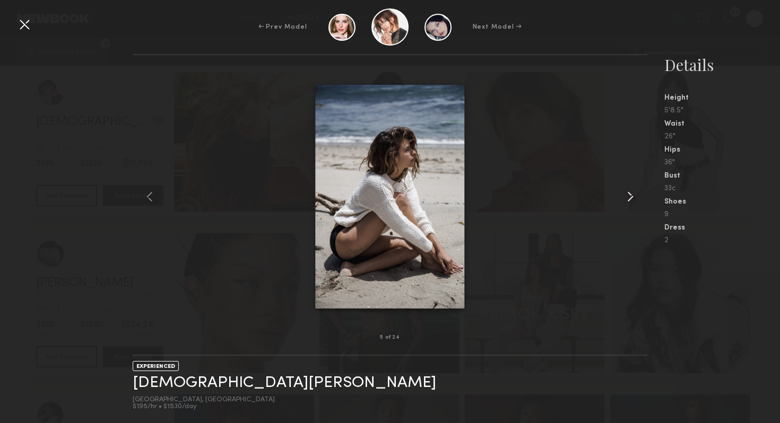
click at [632, 202] on common-icon at bounding box center [630, 196] width 17 height 17
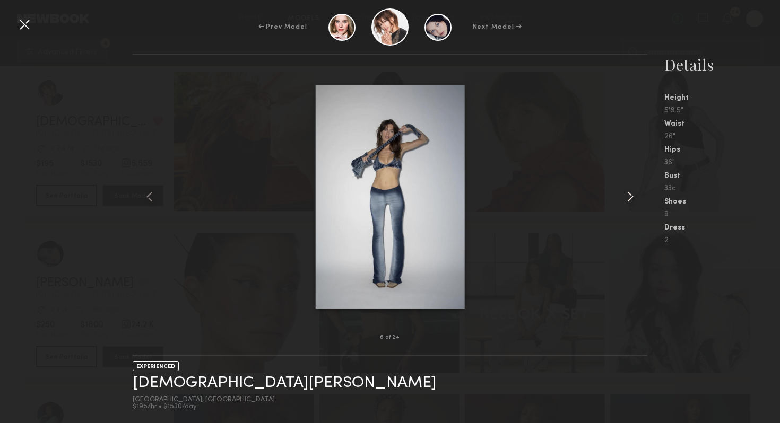
click at [632, 202] on common-icon at bounding box center [630, 196] width 17 height 17
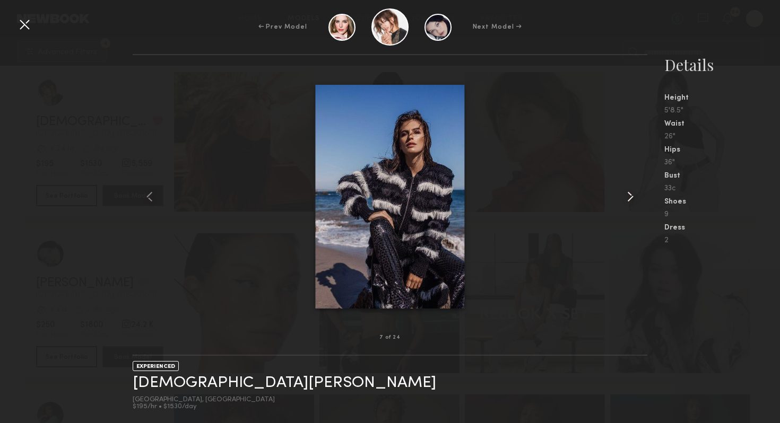
click at [632, 202] on common-icon at bounding box center [630, 196] width 17 height 17
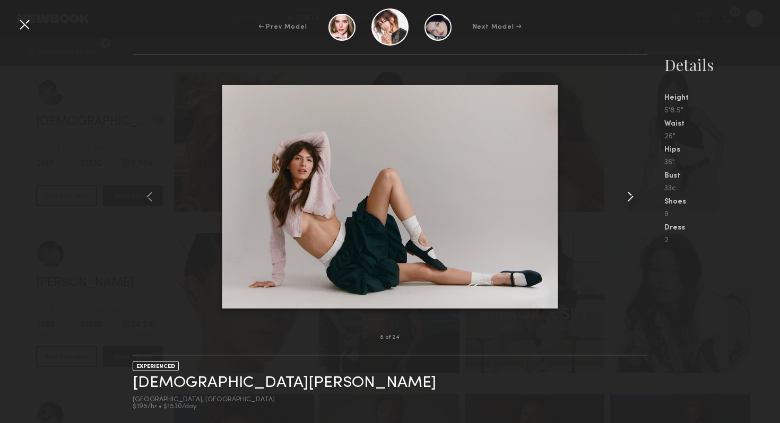
click at [628, 201] on common-icon at bounding box center [630, 196] width 17 height 17
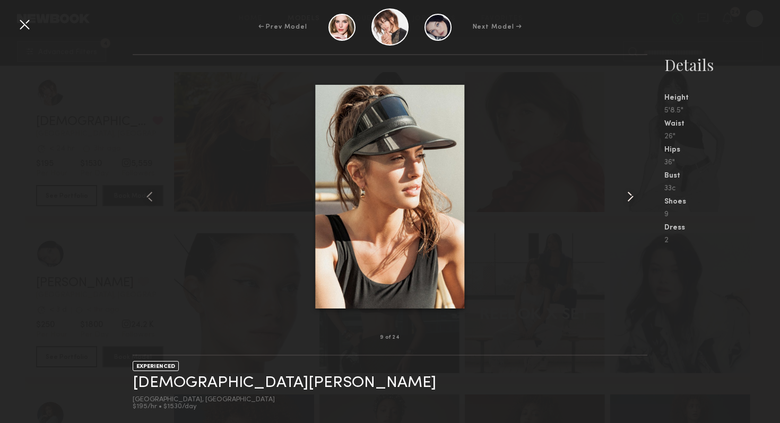
click at [628, 201] on common-icon at bounding box center [630, 196] width 17 height 17
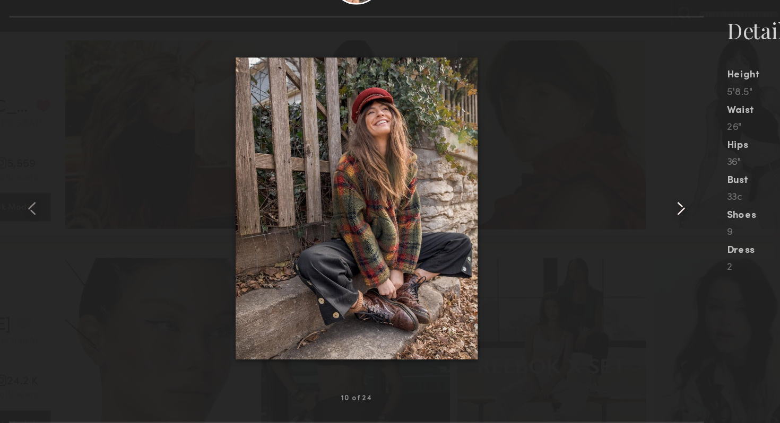
click at [632, 203] on common-icon at bounding box center [630, 196] width 17 height 17
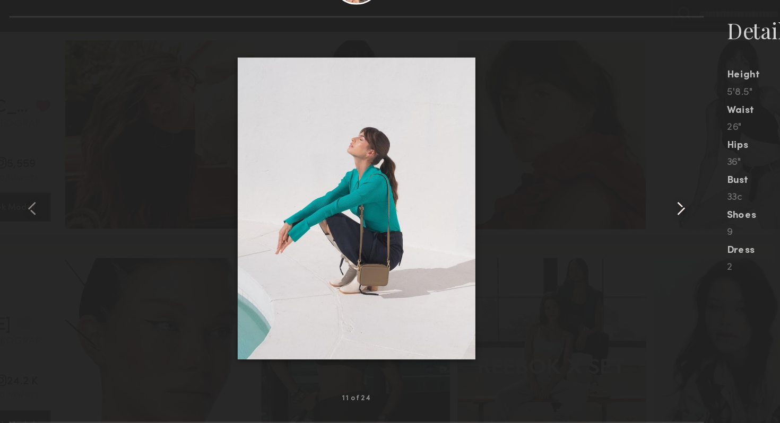
click at [632, 199] on common-icon at bounding box center [630, 196] width 17 height 17
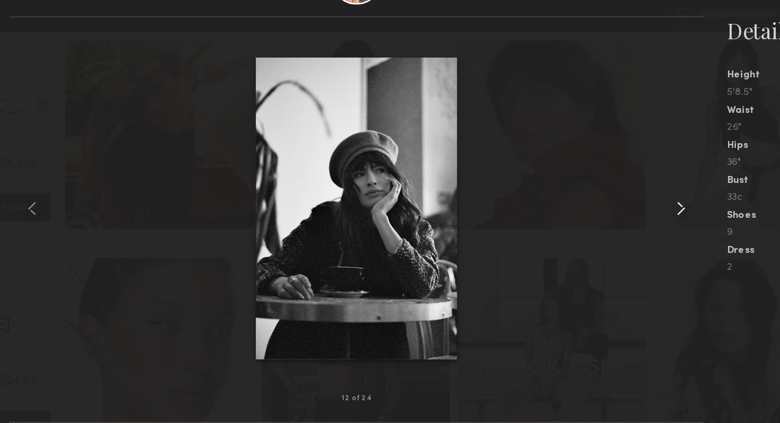
click at [632, 199] on common-icon at bounding box center [630, 196] width 17 height 17
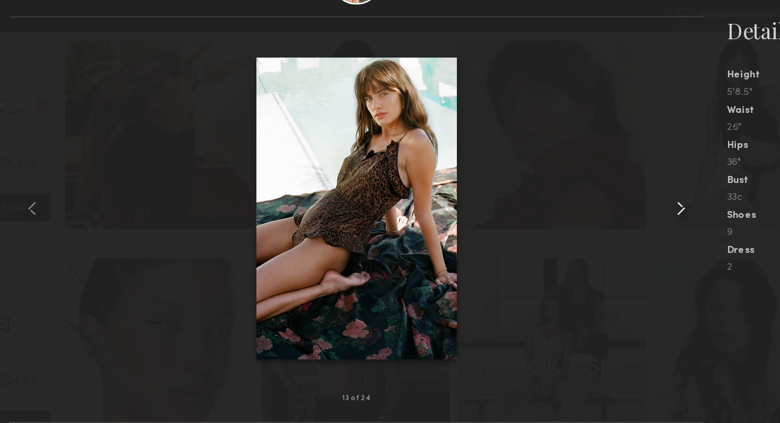
click at [632, 199] on common-icon at bounding box center [630, 196] width 17 height 17
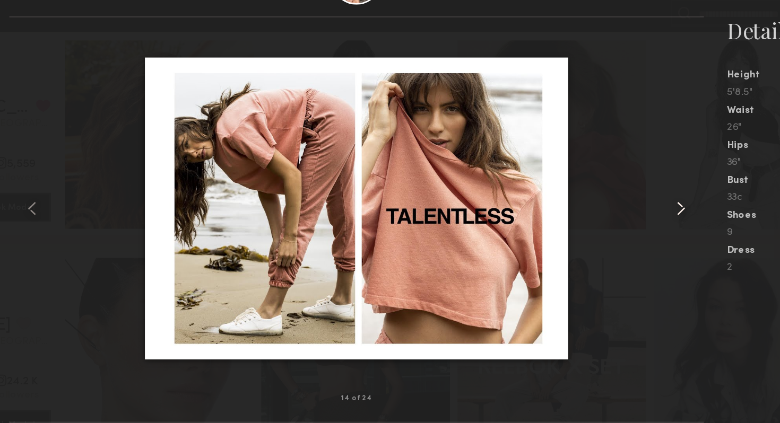
click at [632, 199] on common-icon at bounding box center [630, 196] width 17 height 17
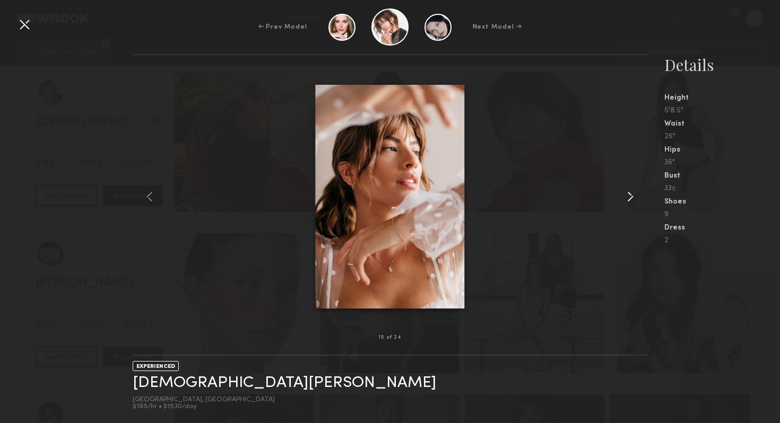
click at [627, 193] on common-icon at bounding box center [630, 196] width 17 height 17
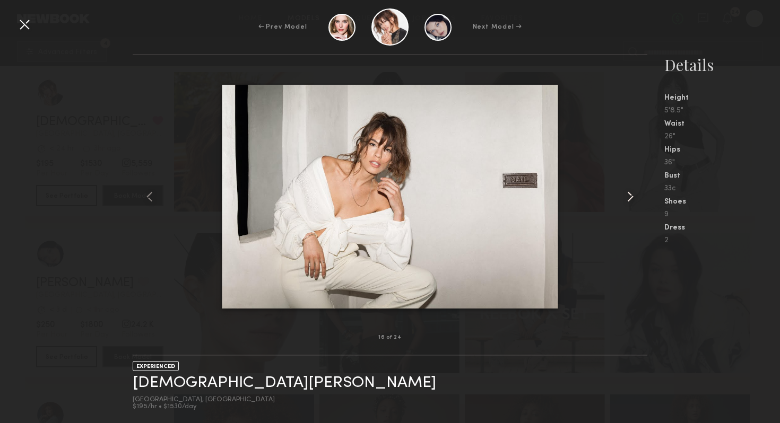
click at [627, 193] on common-icon at bounding box center [630, 196] width 17 height 17
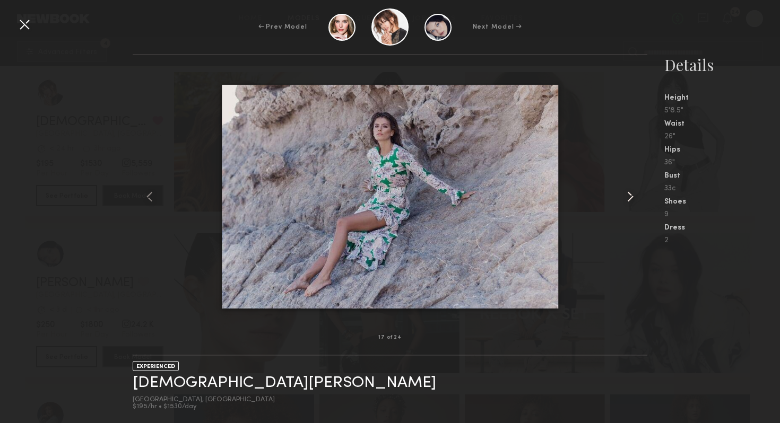
click at [627, 193] on common-icon at bounding box center [630, 196] width 17 height 17
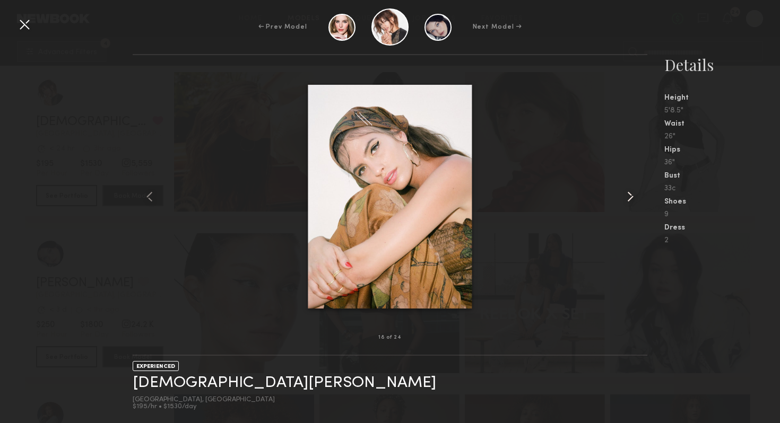
click at [627, 193] on common-icon at bounding box center [630, 196] width 17 height 17
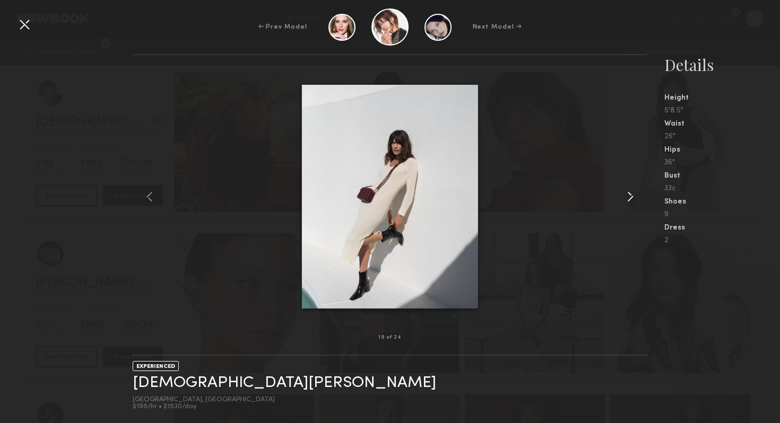
click at [627, 193] on common-icon at bounding box center [630, 196] width 17 height 17
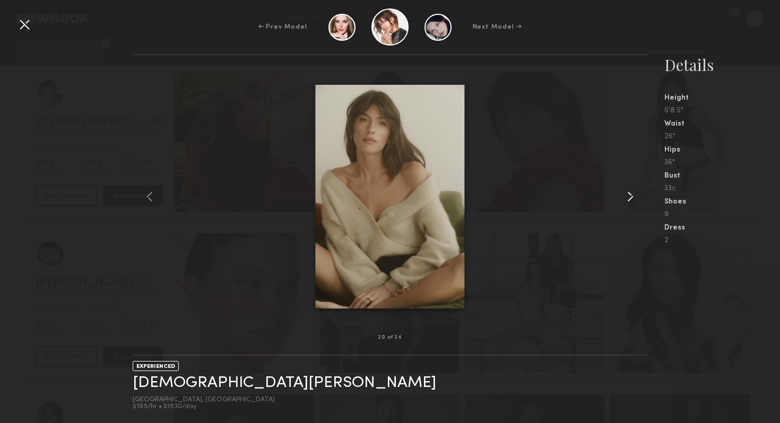
click at [627, 193] on common-icon at bounding box center [630, 196] width 17 height 17
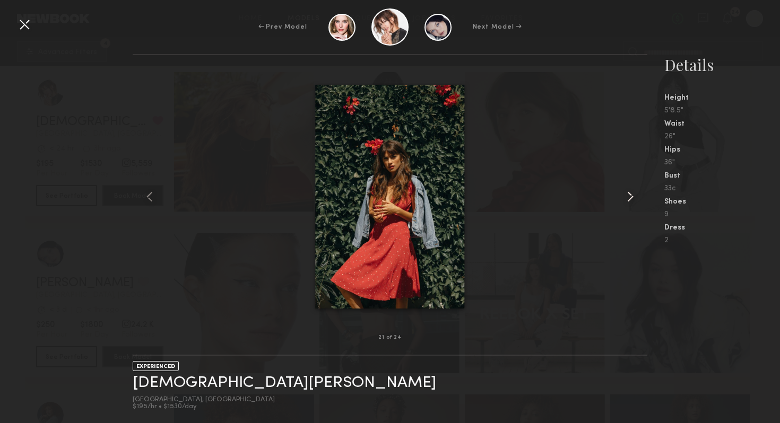
click at [627, 193] on common-icon at bounding box center [630, 196] width 17 height 17
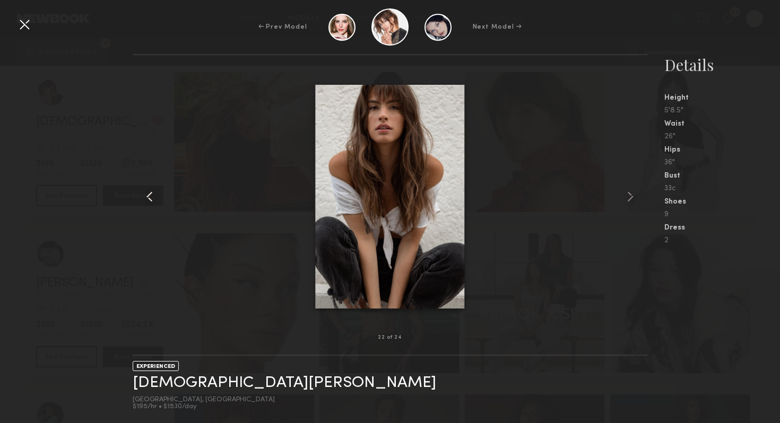
click at [136, 119] on div at bounding box center [143, 196] width 21 height 249
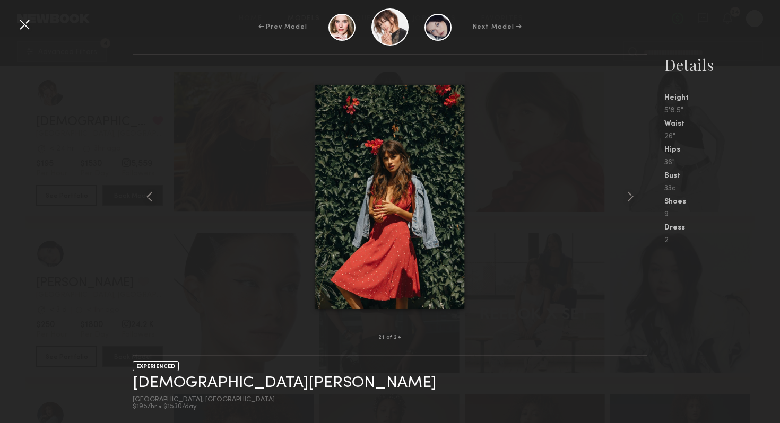
click at [25, 33] on div "← Prev Model Next Model →" at bounding box center [390, 26] width 780 height 37
click at [25, 30] on div at bounding box center [24, 24] width 17 height 17
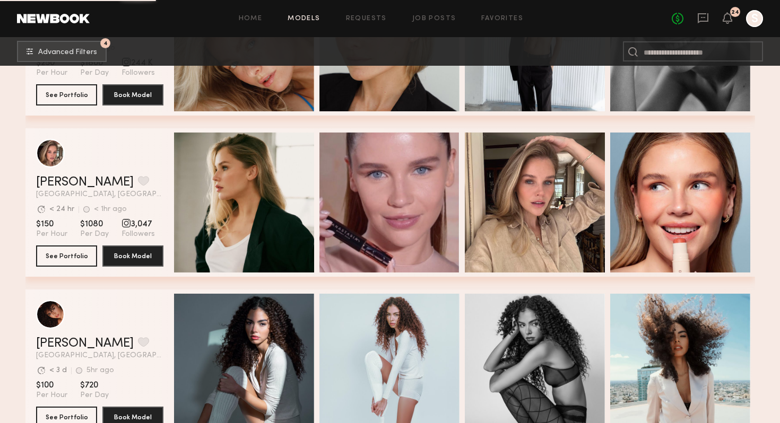
scroll to position [12701, 0]
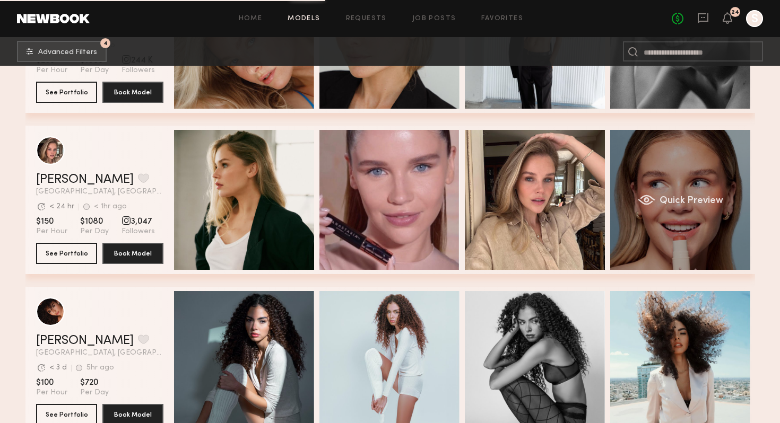
click at [653, 215] on div "Quick Preview" at bounding box center [680, 200] width 140 height 140
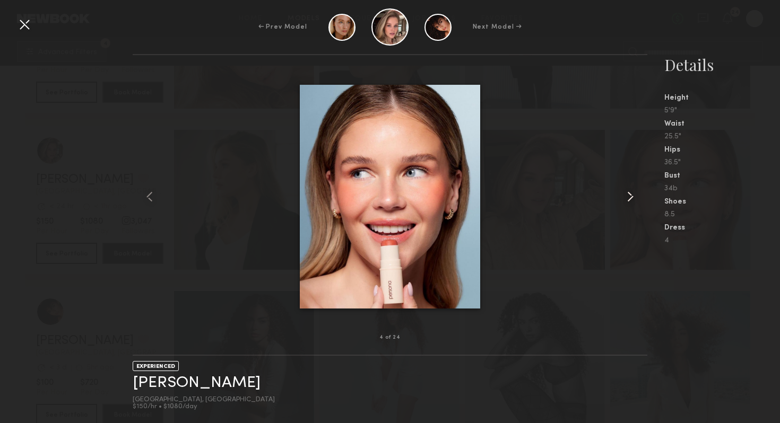
click at [626, 194] on common-icon at bounding box center [630, 196] width 17 height 17
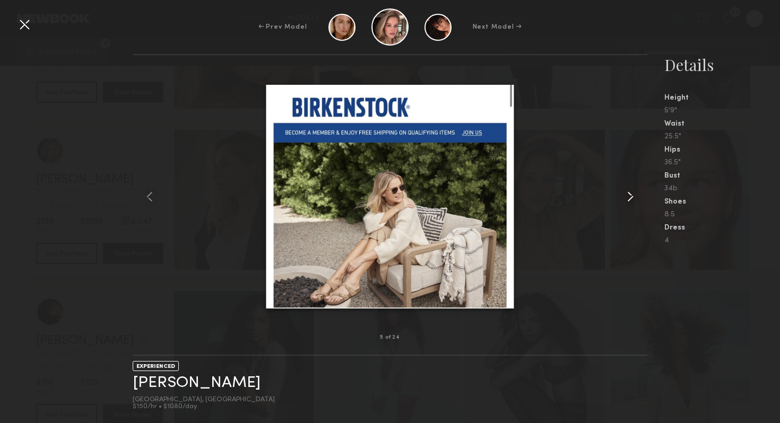
click at [626, 194] on common-icon at bounding box center [630, 196] width 17 height 17
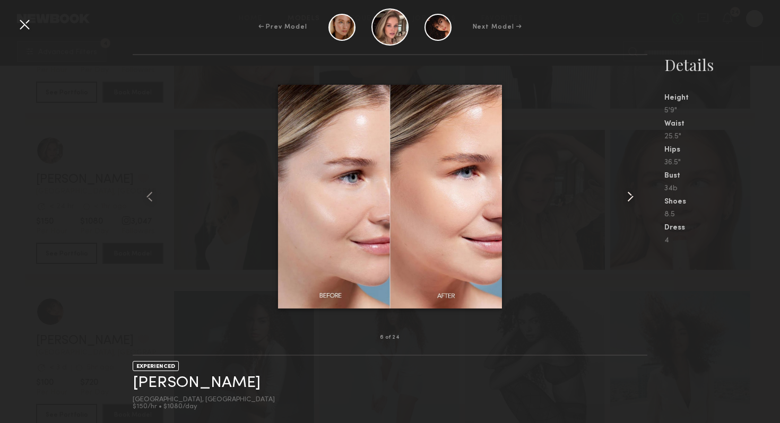
click at [626, 194] on common-icon at bounding box center [630, 196] width 17 height 17
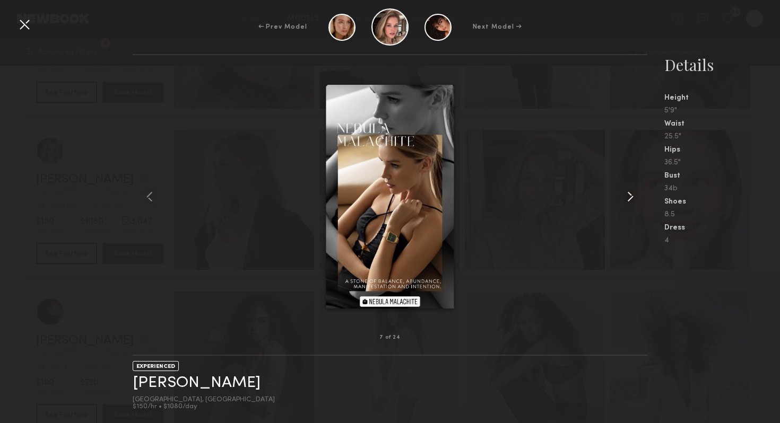
click at [626, 194] on common-icon at bounding box center [630, 196] width 17 height 17
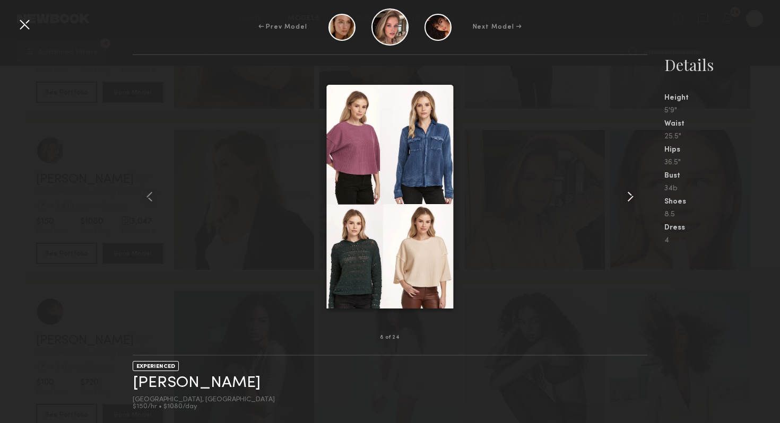
click at [626, 194] on common-icon at bounding box center [630, 196] width 17 height 17
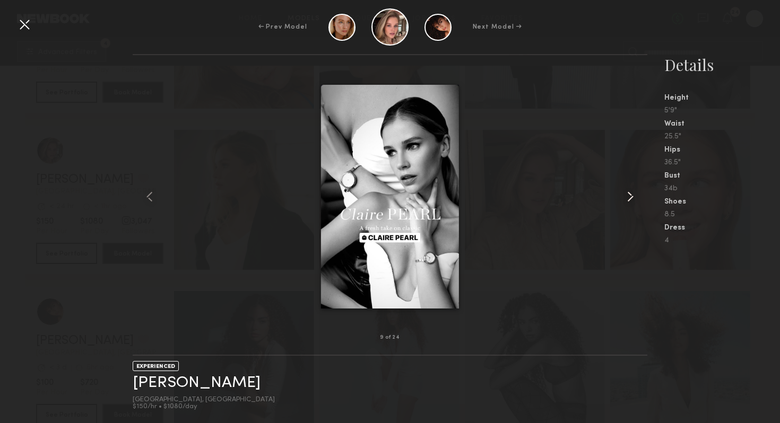
click at [626, 194] on common-icon at bounding box center [630, 196] width 17 height 17
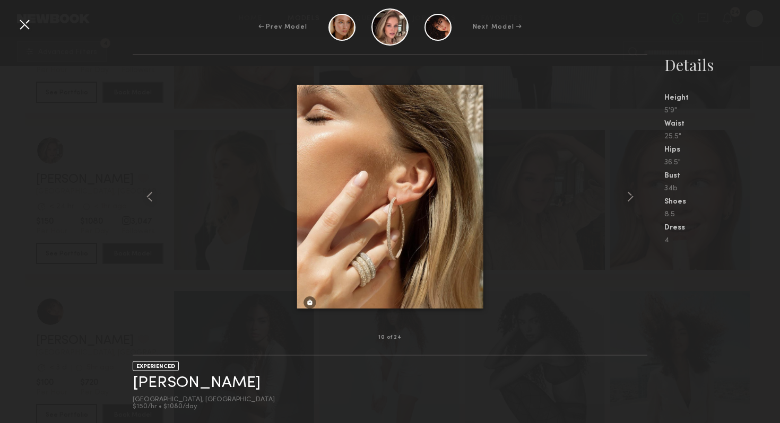
click at [230, 78] on div at bounding box center [390, 196] width 515 height 249
click at [21, 27] on div at bounding box center [24, 24] width 17 height 17
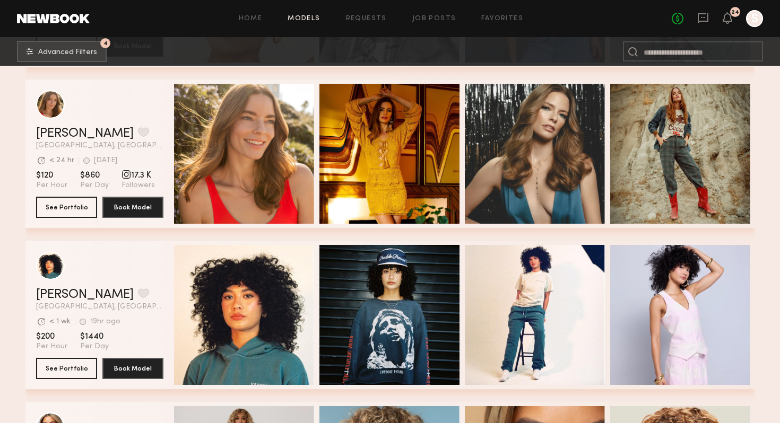
scroll to position [15660, 0]
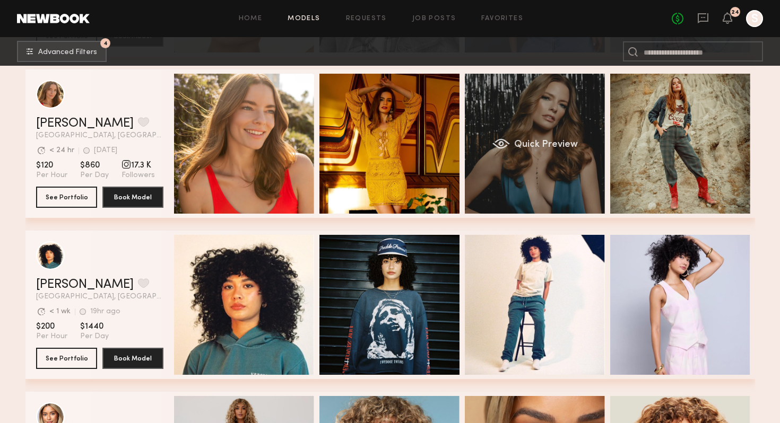
click at [530, 155] on div "Quick Preview" at bounding box center [535, 144] width 140 height 140
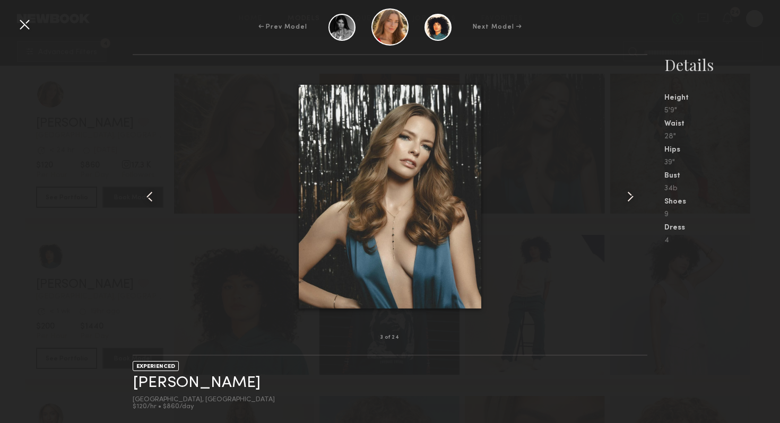
click at [627, 203] on common-icon at bounding box center [630, 196] width 17 height 17
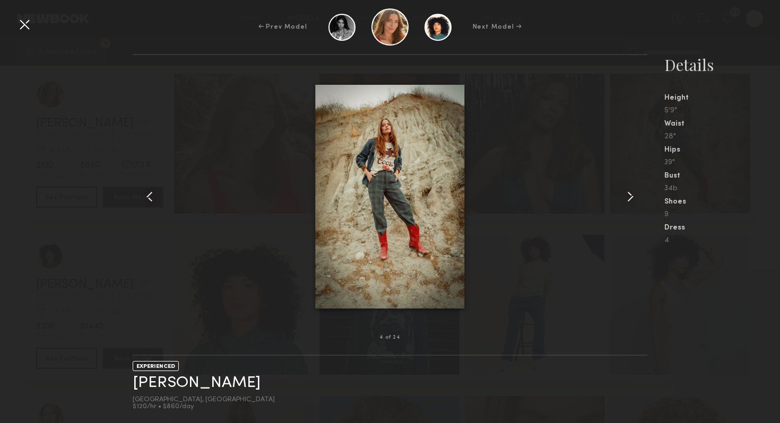
click at [627, 201] on common-icon at bounding box center [630, 196] width 17 height 17
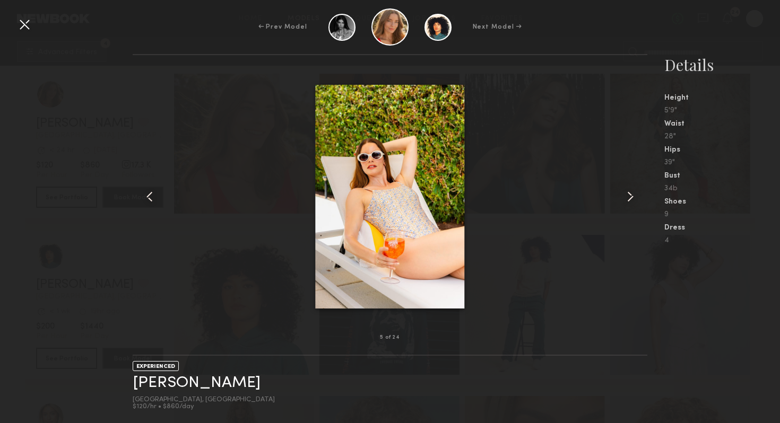
click at [627, 201] on common-icon at bounding box center [630, 196] width 17 height 17
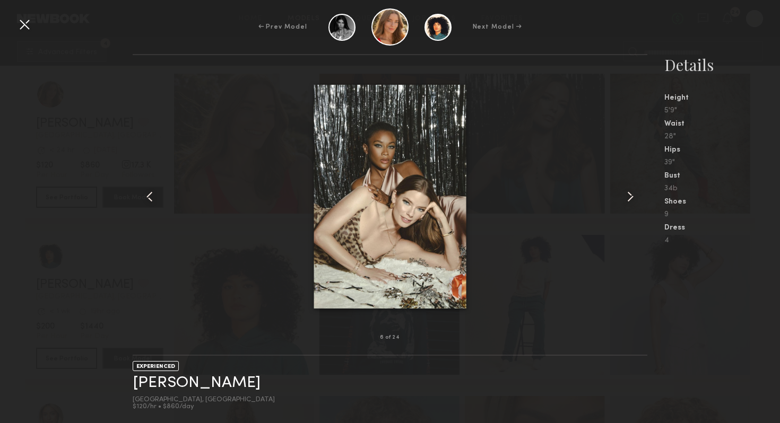
click at [627, 201] on common-icon at bounding box center [630, 196] width 17 height 17
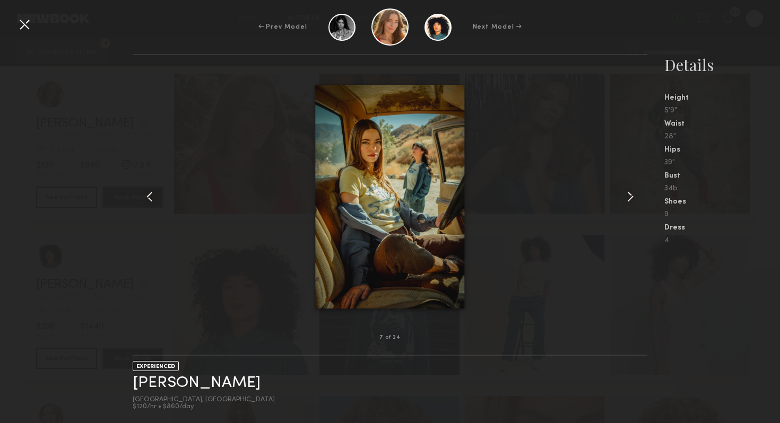
click at [627, 201] on common-icon at bounding box center [630, 196] width 17 height 17
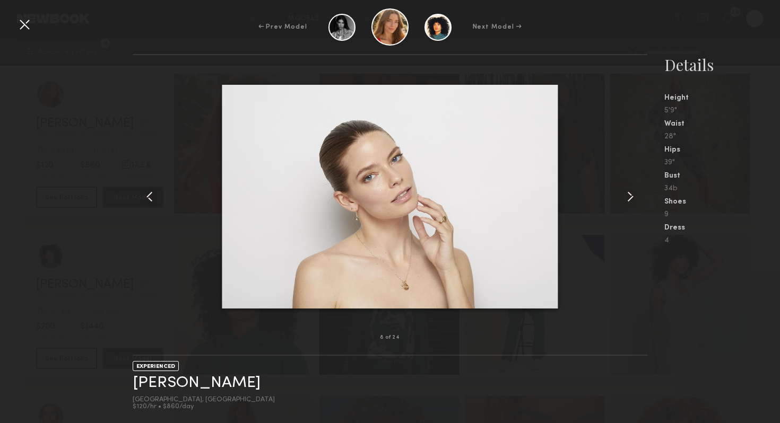
click at [627, 201] on common-icon at bounding box center [630, 196] width 17 height 17
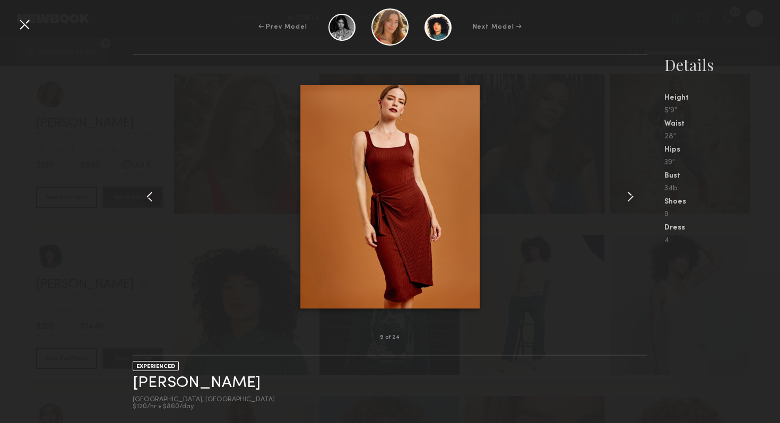
click at [627, 201] on common-icon at bounding box center [630, 196] width 17 height 17
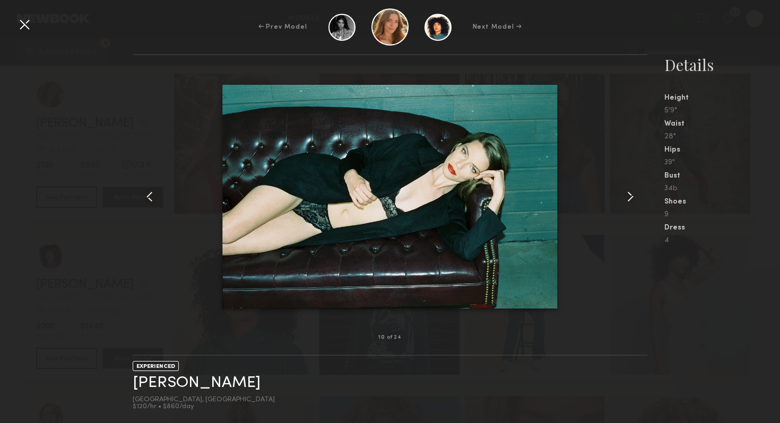
click at [18, 20] on div at bounding box center [24, 24] width 17 height 17
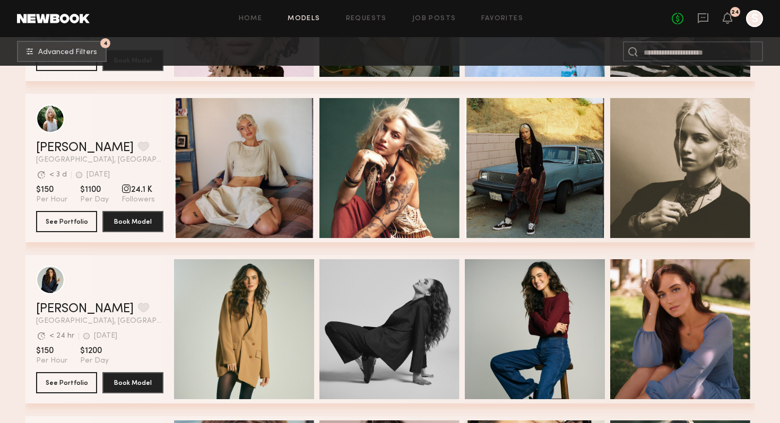
scroll to position [16442, 0]
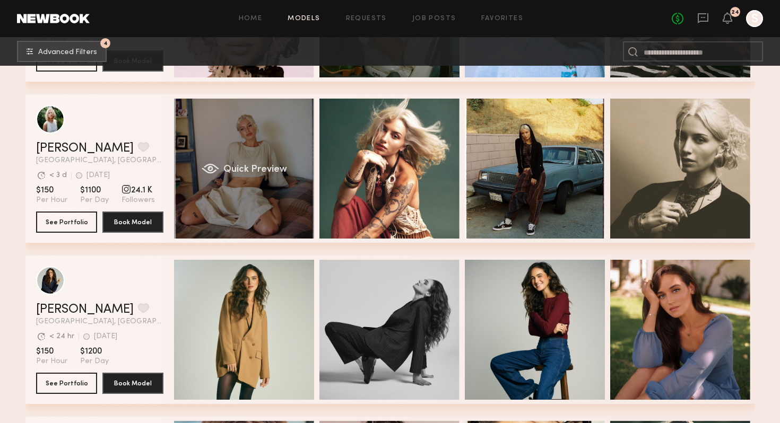
click at [229, 171] on span "Quick Preview" at bounding box center [255, 170] width 64 height 10
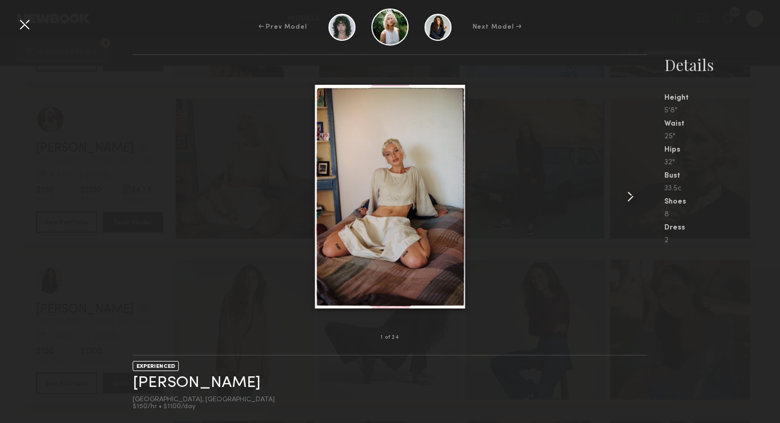
click at [623, 197] on common-icon at bounding box center [630, 196] width 17 height 17
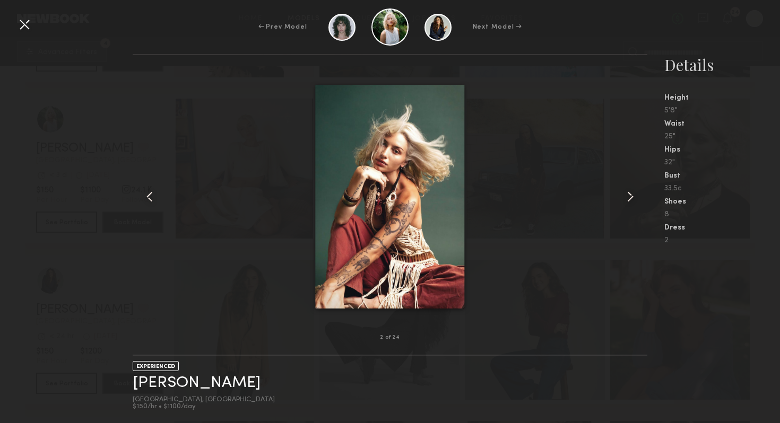
click at [623, 197] on common-icon at bounding box center [630, 196] width 17 height 17
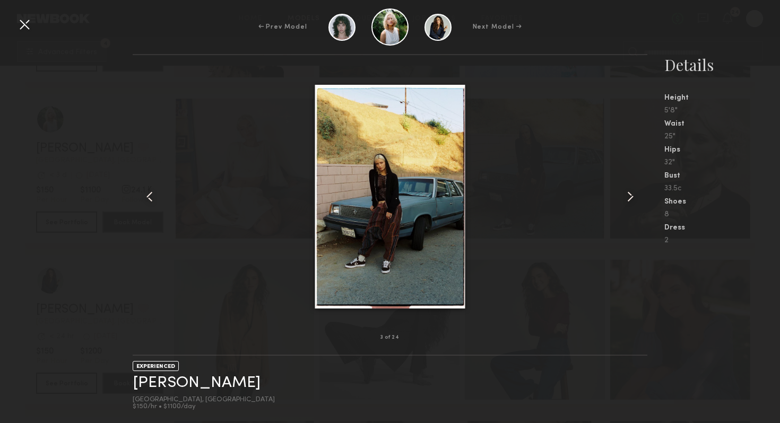
click at [623, 197] on common-icon at bounding box center [630, 196] width 17 height 17
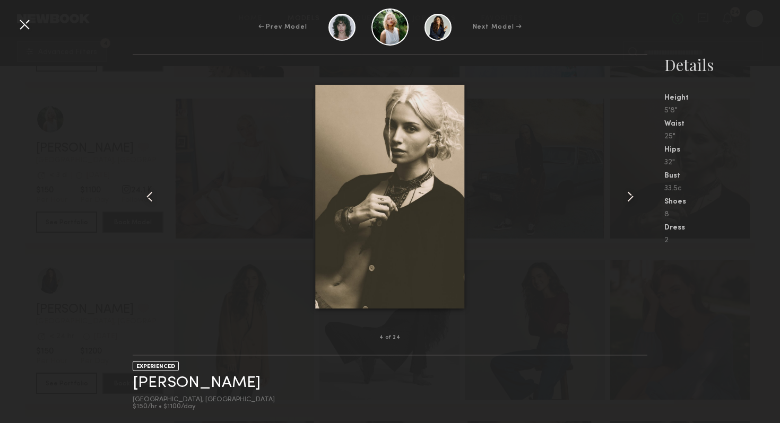
click at [623, 197] on common-icon at bounding box center [630, 196] width 17 height 17
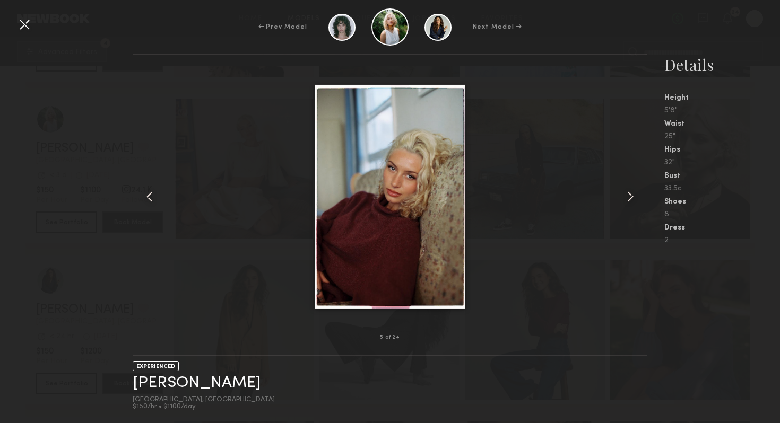
click at [623, 197] on common-icon at bounding box center [630, 196] width 17 height 17
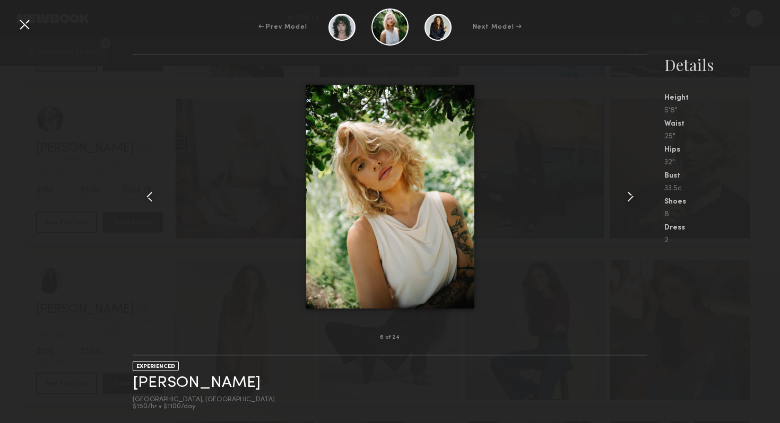
click at [626, 197] on common-icon at bounding box center [630, 196] width 17 height 17
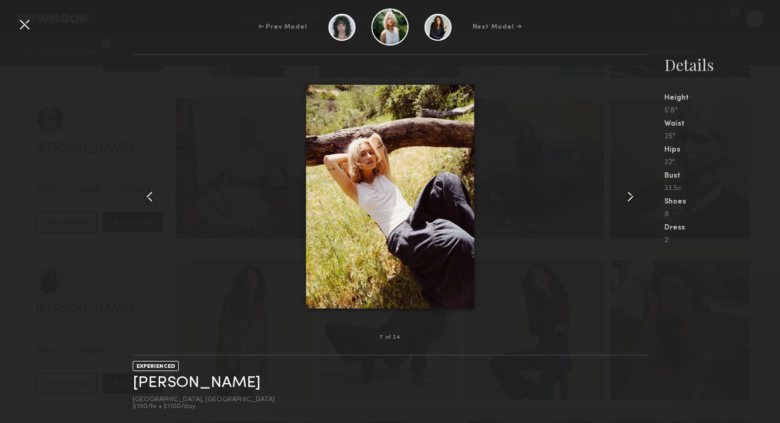
click at [626, 197] on common-icon at bounding box center [630, 196] width 17 height 17
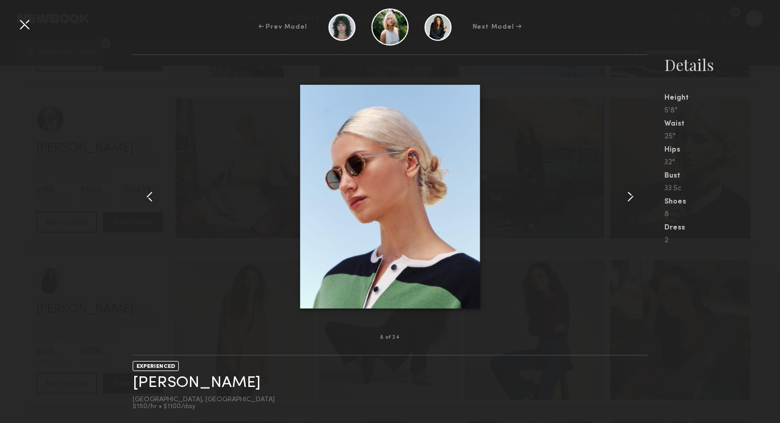
click at [626, 197] on common-icon at bounding box center [630, 196] width 17 height 17
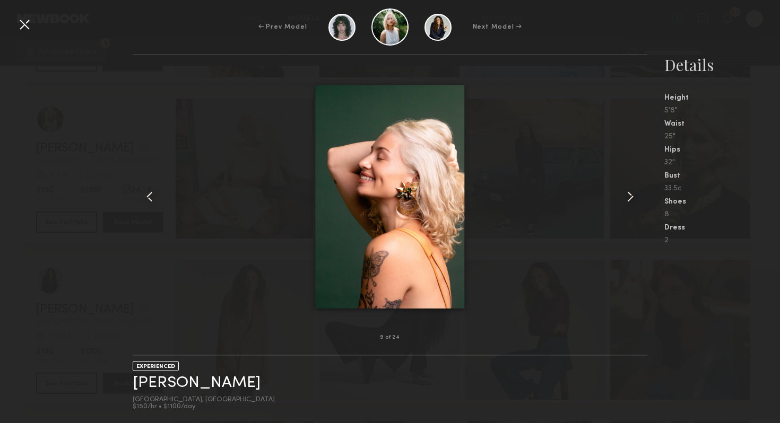
click at [626, 197] on common-icon at bounding box center [630, 196] width 17 height 17
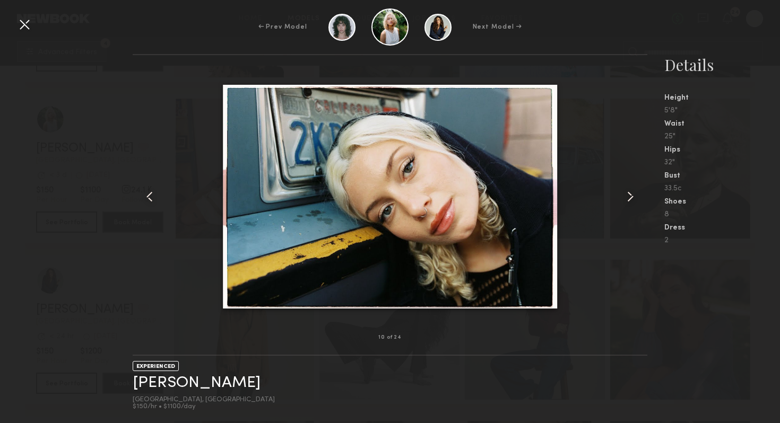
click at [626, 197] on common-icon at bounding box center [630, 196] width 17 height 17
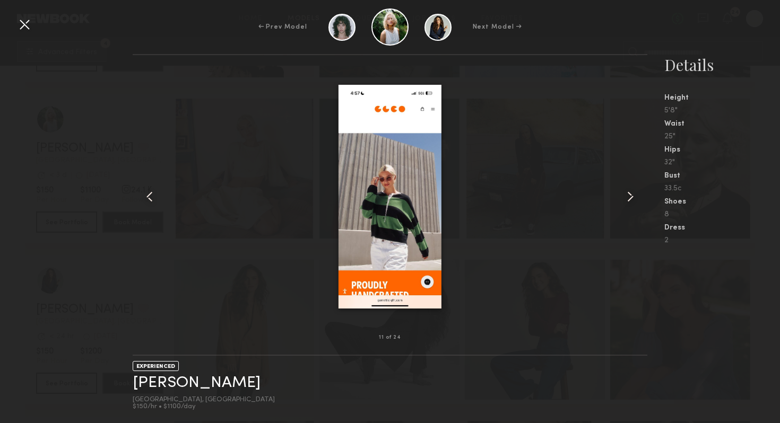
click at [23, 29] on div at bounding box center [24, 24] width 17 height 17
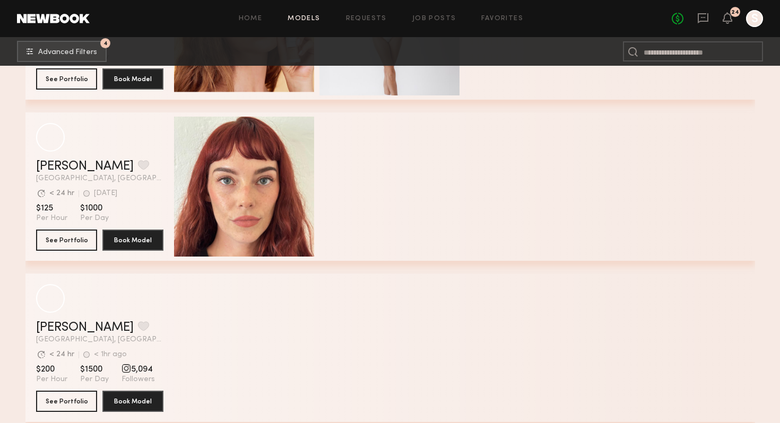
scroll to position [21425, 0]
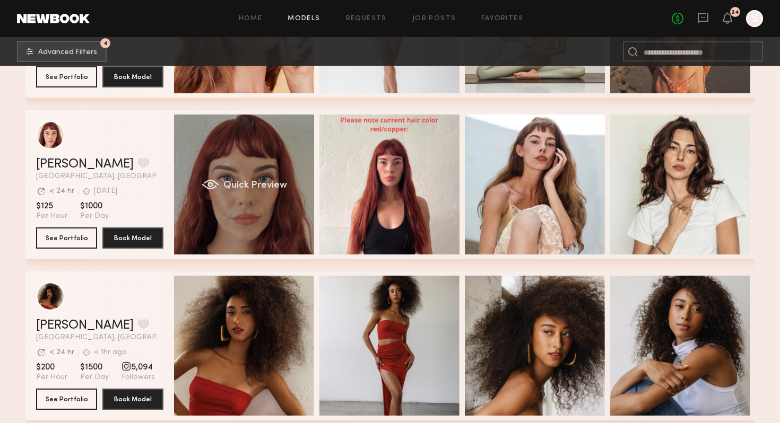
click at [271, 182] on span "Quick Preview" at bounding box center [255, 186] width 64 height 10
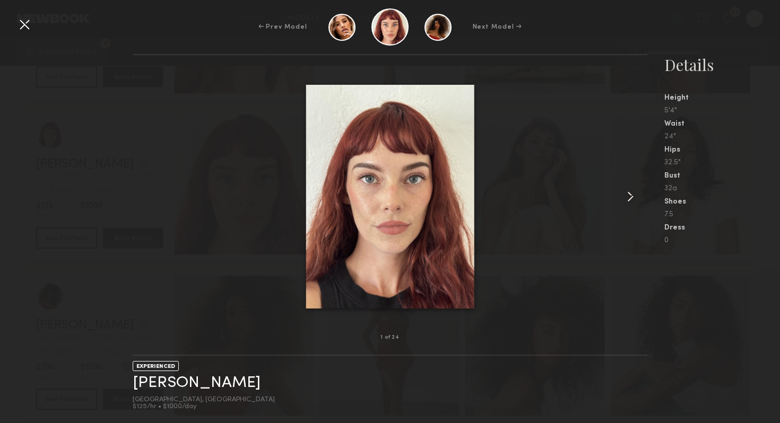
click at [627, 185] on div at bounding box center [637, 196] width 21 height 249
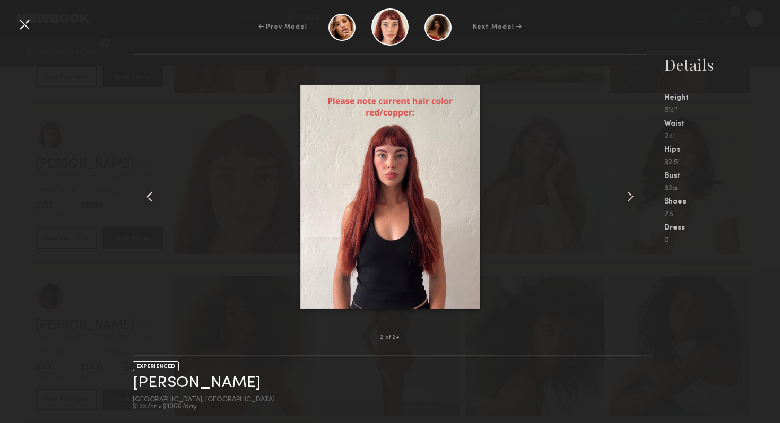
click at [627, 185] on div at bounding box center [637, 196] width 21 height 249
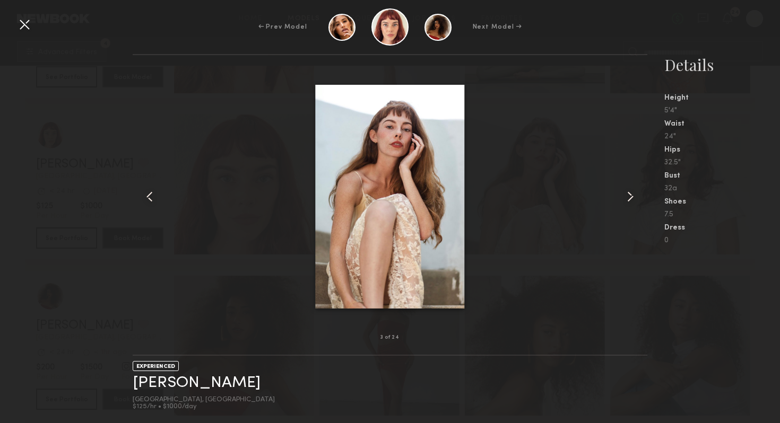
click at [627, 185] on div at bounding box center [637, 196] width 21 height 249
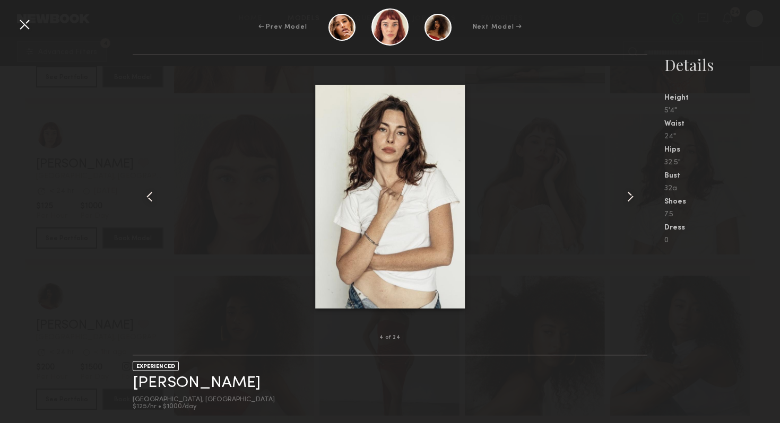
click at [627, 185] on div at bounding box center [637, 196] width 21 height 249
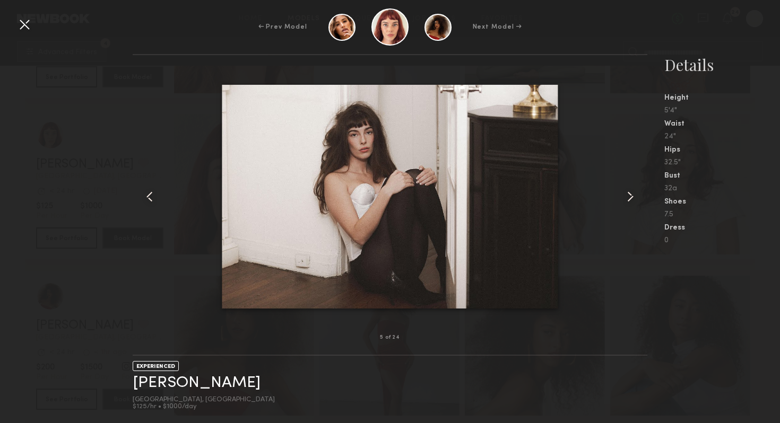
click at [627, 185] on div at bounding box center [637, 196] width 21 height 249
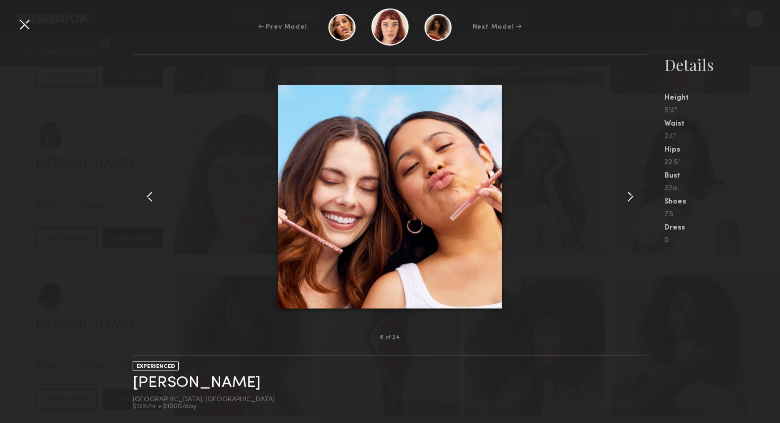
click at [639, 195] on div at bounding box center [637, 196] width 21 height 249
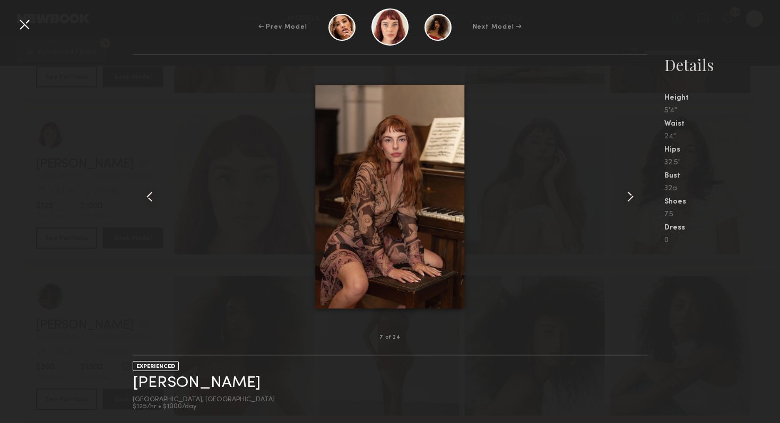
click at [639, 195] on div at bounding box center [637, 196] width 21 height 249
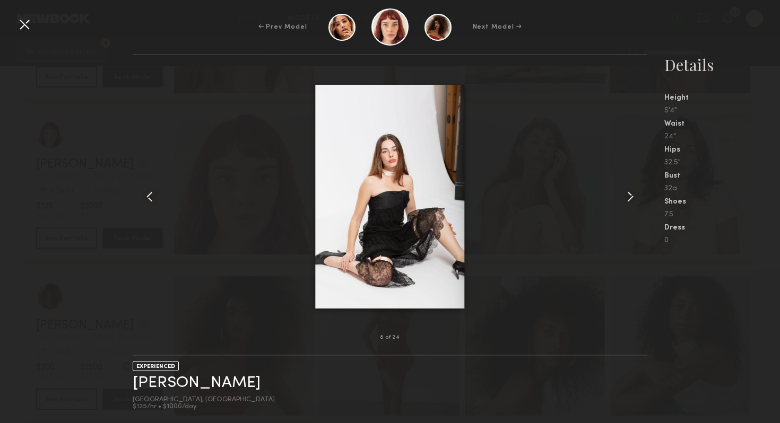
click at [639, 195] on div at bounding box center [637, 196] width 21 height 249
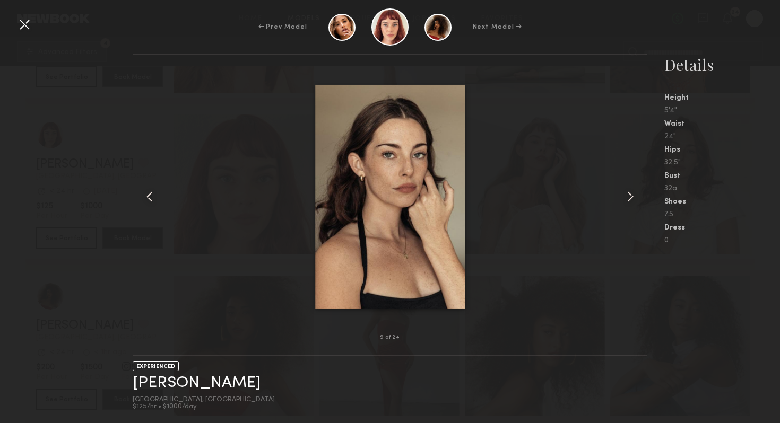
click at [639, 195] on div at bounding box center [637, 196] width 21 height 249
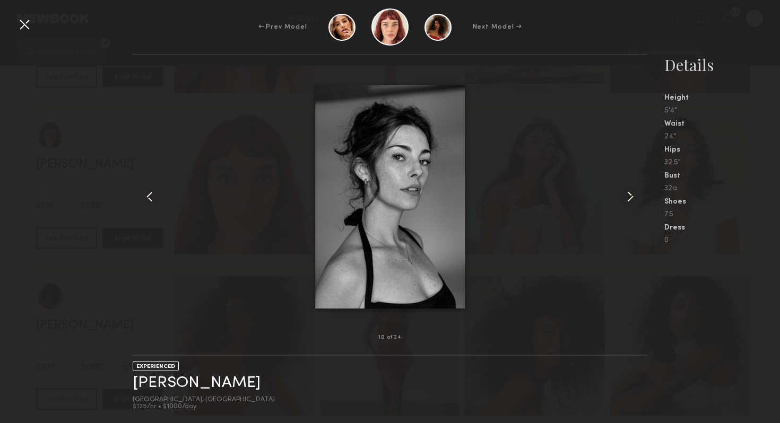
click at [25, 25] on div at bounding box center [24, 24] width 17 height 17
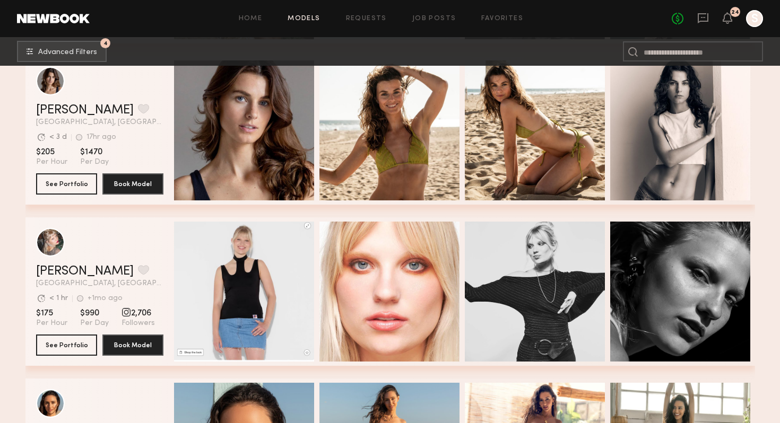
scroll to position [23726, 0]
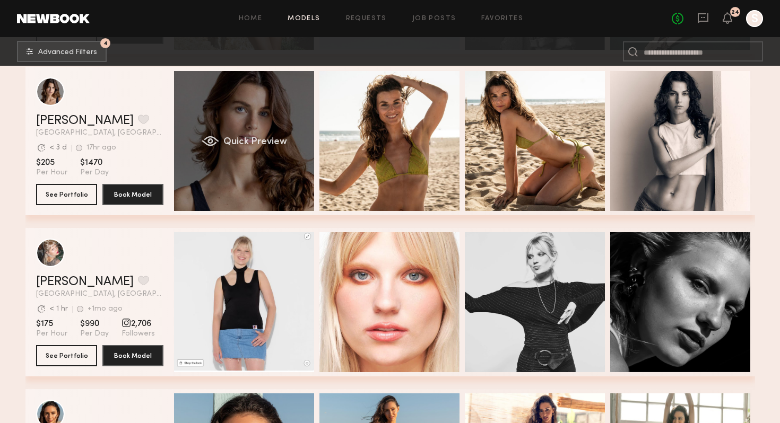
click at [265, 126] on div "Quick Preview" at bounding box center [244, 141] width 140 height 140
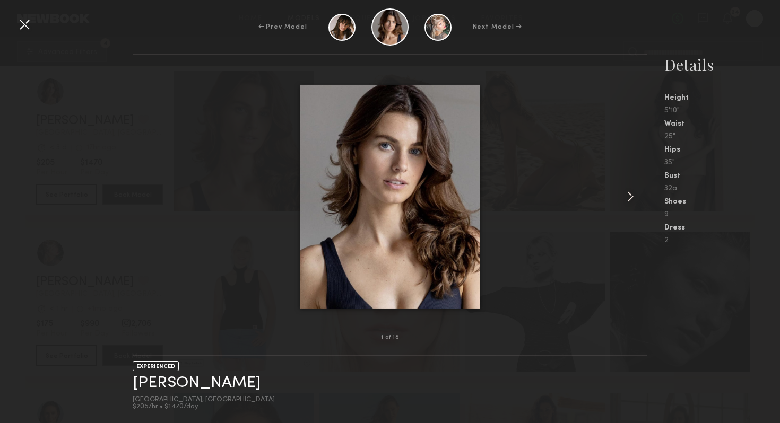
click at [632, 199] on common-icon at bounding box center [630, 196] width 17 height 17
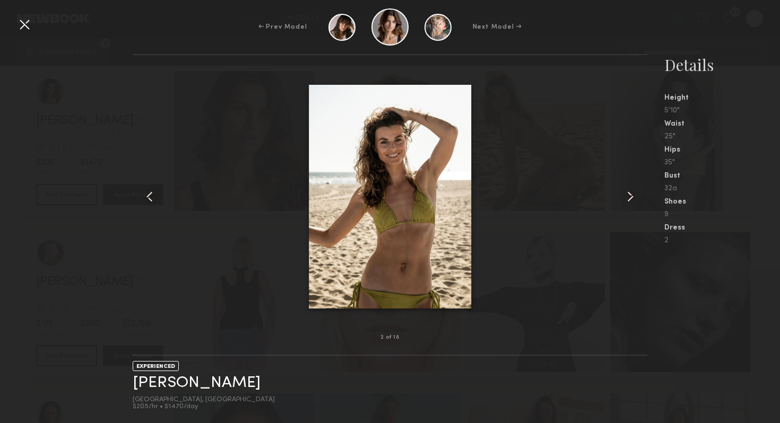
click at [632, 199] on common-icon at bounding box center [630, 196] width 17 height 17
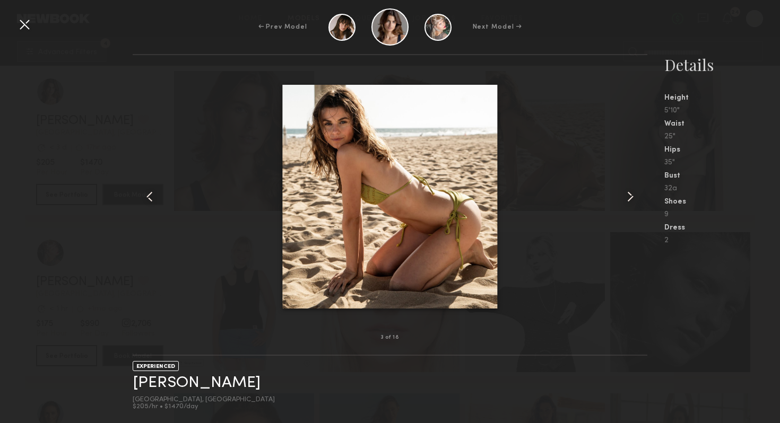
click at [632, 199] on common-icon at bounding box center [630, 196] width 17 height 17
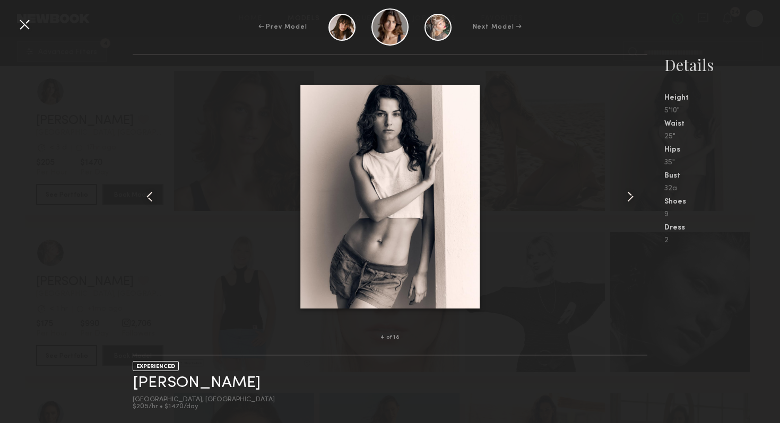
click at [632, 199] on common-icon at bounding box center [630, 196] width 17 height 17
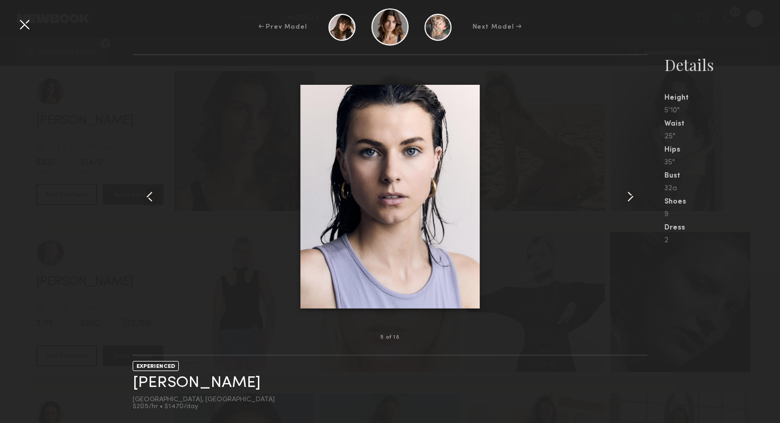
click at [632, 199] on common-icon at bounding box center [630, 196] width 17 height 17
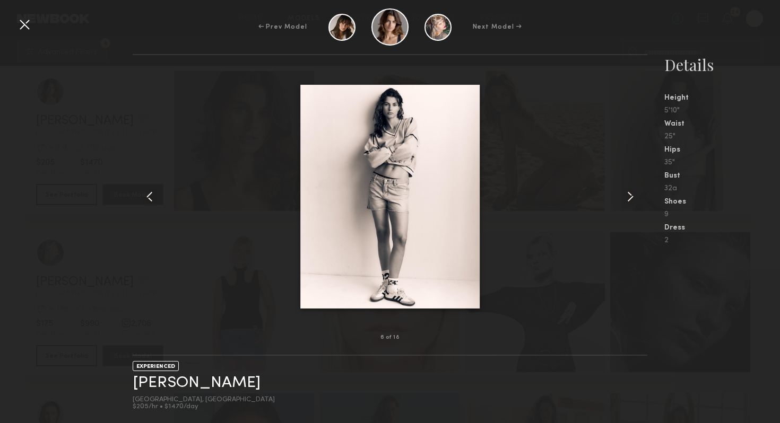
click at [632, 199] on common-icon at bounding box center [630, 196] width 17 height 17
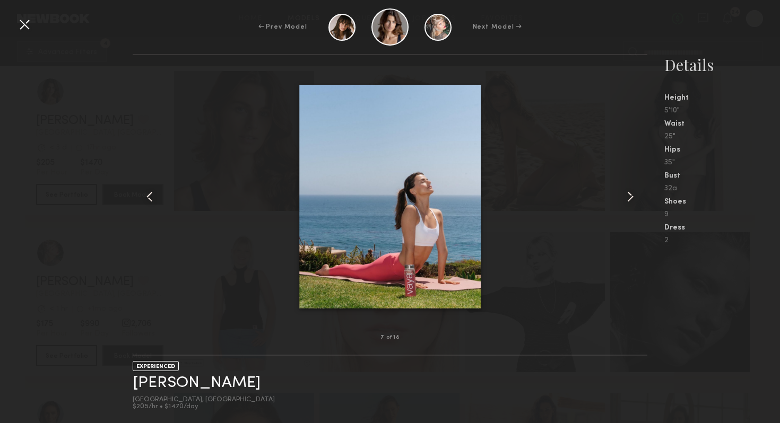
click at [632, 199] on common-icon at bounding box center [630, 196] width 17 height 17
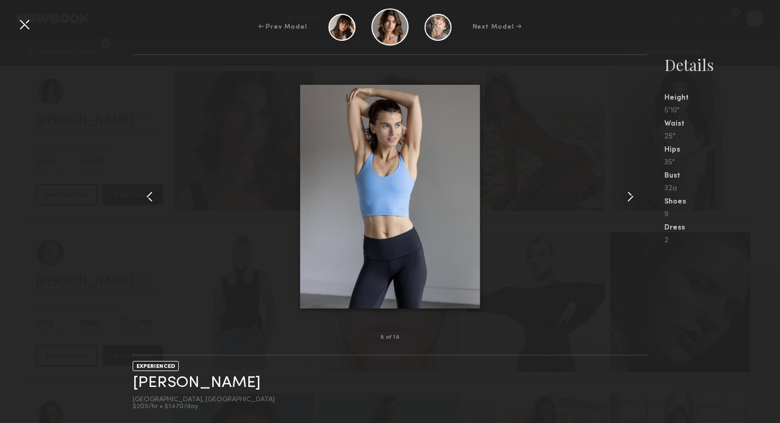
click at [632, 199] on common-icon at bounding box center [630, 196] width 17 height 17
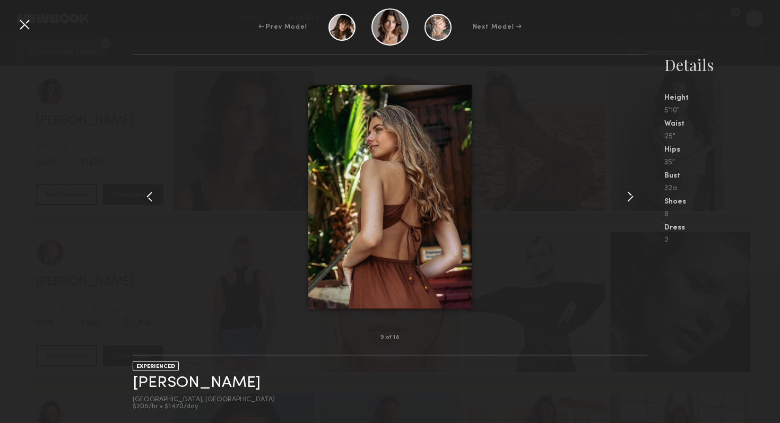
click at [632, 199] on common-icon at bounding box center [630, 196] width 17 height 17
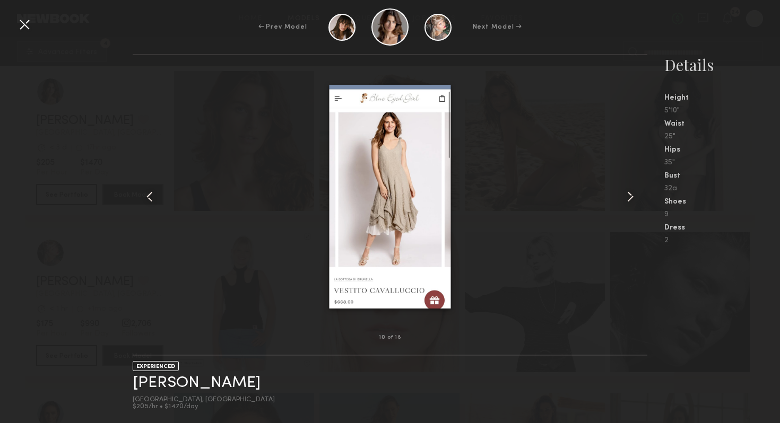
click at [632, 199] on common-icon at bounding box center [630, 196] width 17 height 17
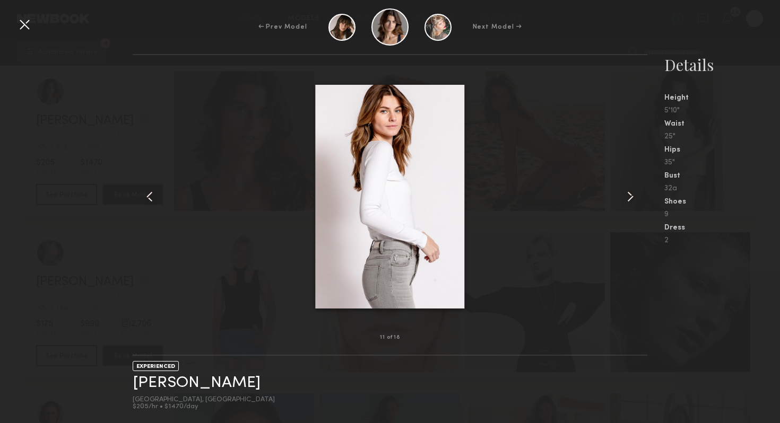
click at [632, 199] on common-icon at bounding box center [630, 196] width 17 height 17
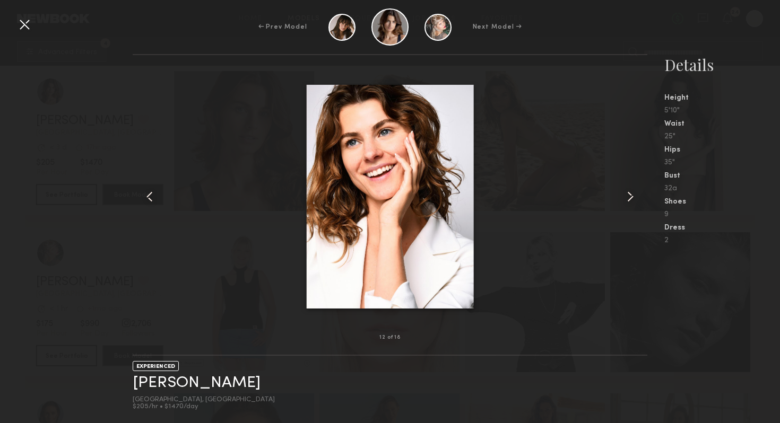
click at [632, 199] on common-icon at bounding box center [630, 196] width 17 height 17
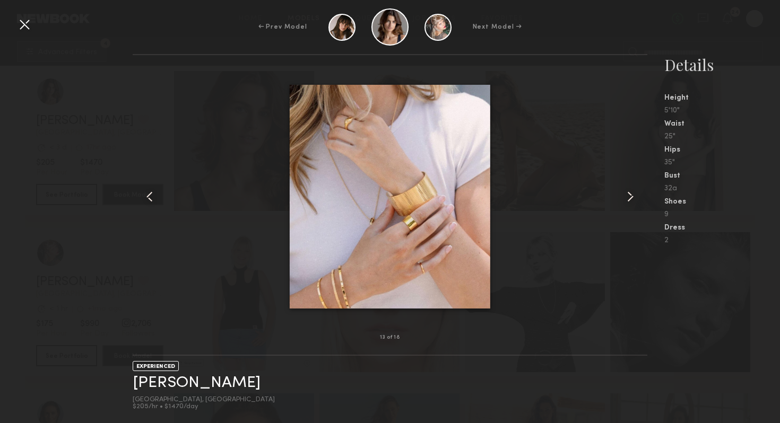
click at [632, 199] on common-icon at bounding box center [630, 196] width 17 height 17
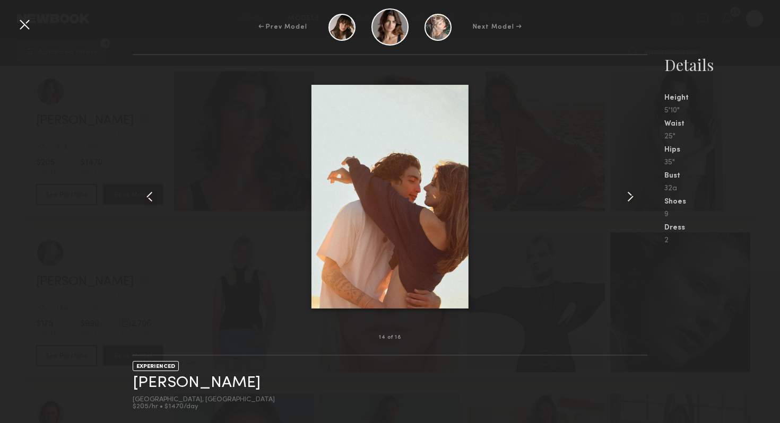
click at [632, 199] on common-icon at bounding box center [630, 196] width 17 height 17
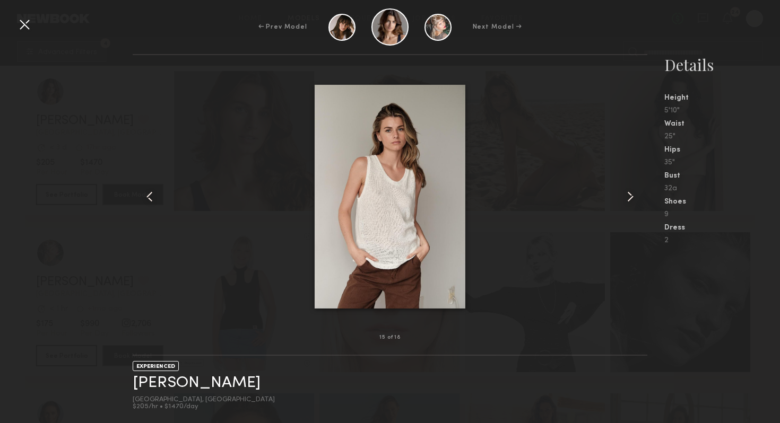
click at [36, 27] on div "← Prev Model Next Model →" at bounding box center [390, 26] width 780 height 37
click at [28, 26] on div at bounding box center [24, 24] width 17 height 17
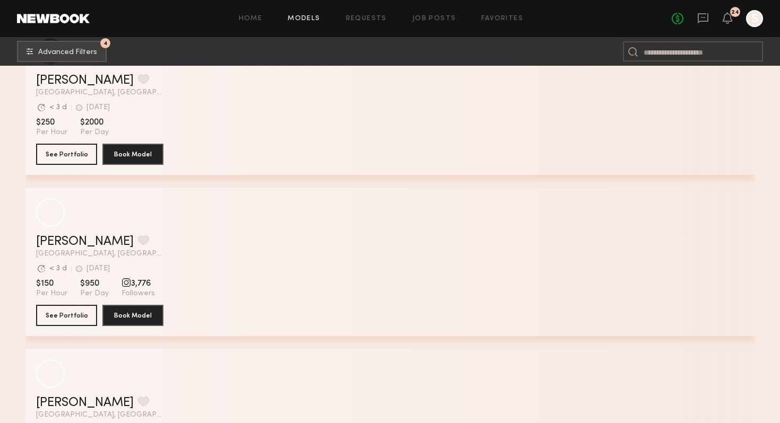
scroll to position [27140, 0]
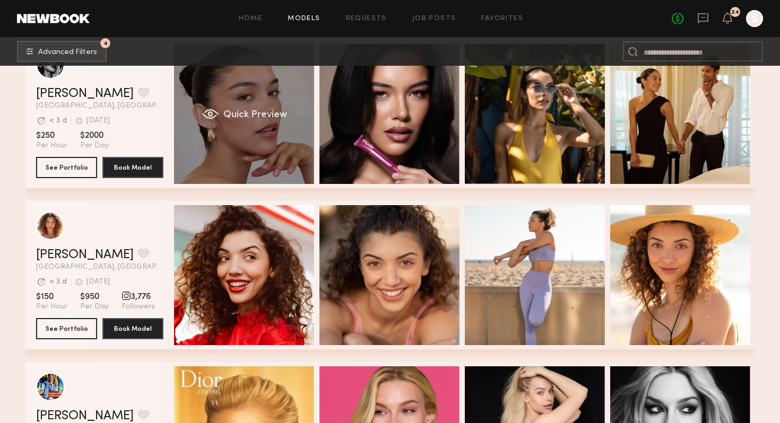
click at [279, 175] on div "Quick Preview" at bounding box center [244, 114] width 140 height 140
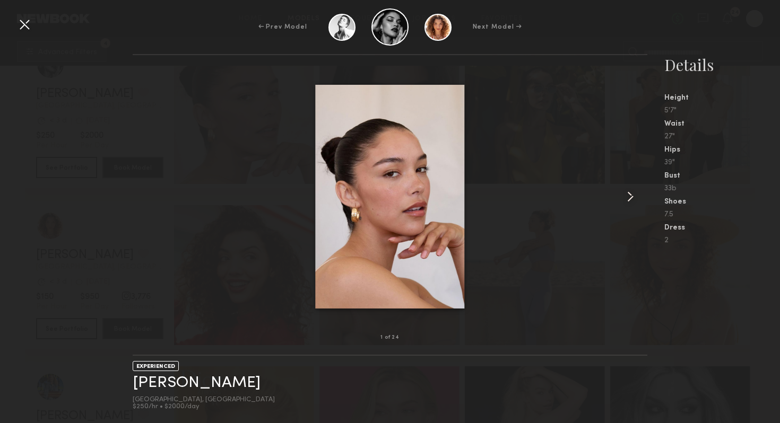
click at [627, 184] on div at bounding box center [637, 196] width 21 height 249
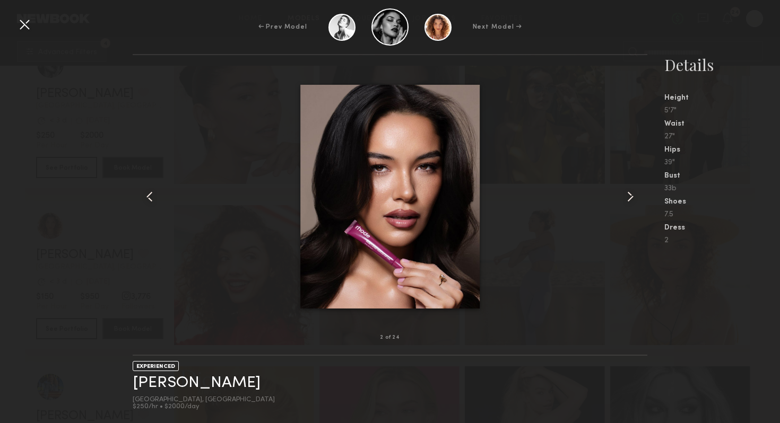
click at [627, 196] on common-icon at bounding box center [630, 196] width 17 height 17
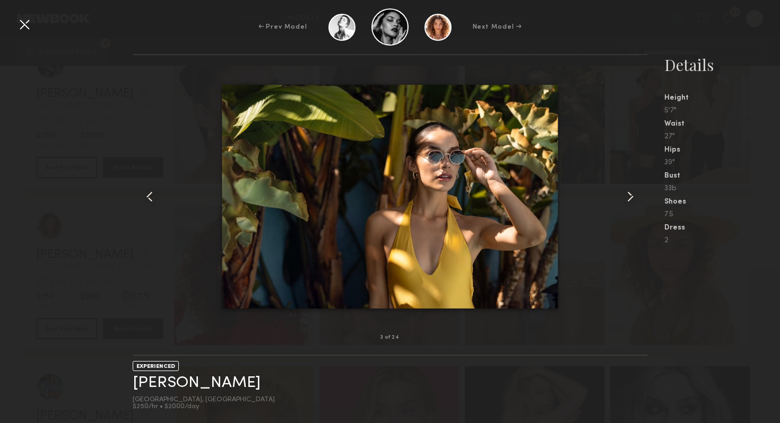
click at [627, 196] on common-icon at bounding box center [630, 196] width 17 height 17
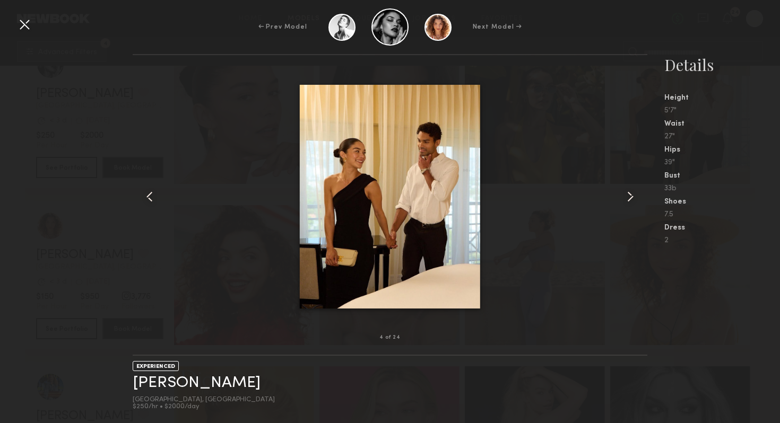
click at [627, 196] on common-icon at bounding box center [630, 196] width 17 height 17
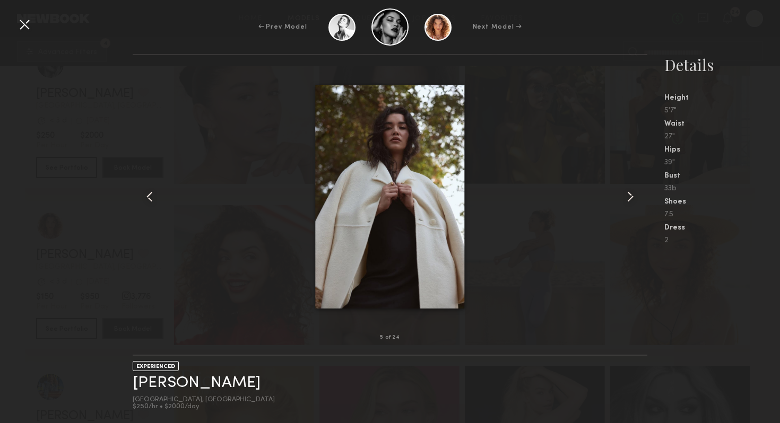
click at [627, 196] on common-icon at bounding box center [630, 196] width 17 height 17
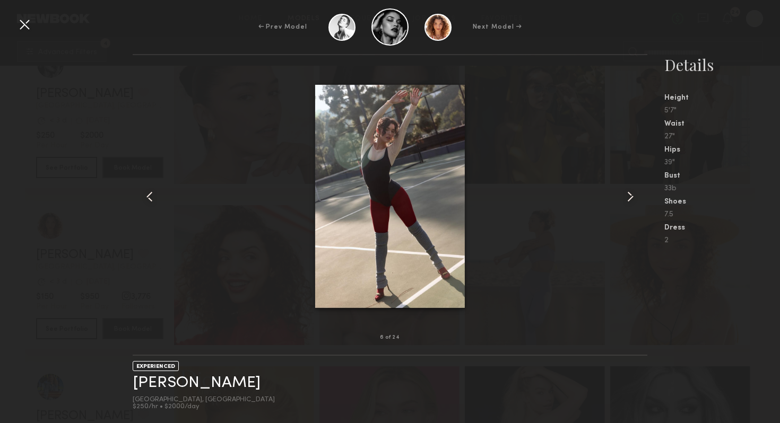
click at [627, 196] on common-icon at bounding box center [630, 196] width 17 height 17
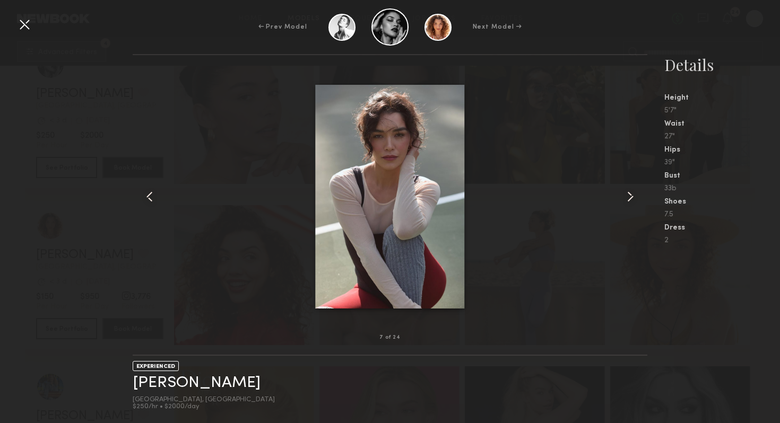
click at [627, 196] on common-icon at bounding box center [630, 196] width 17 height 17
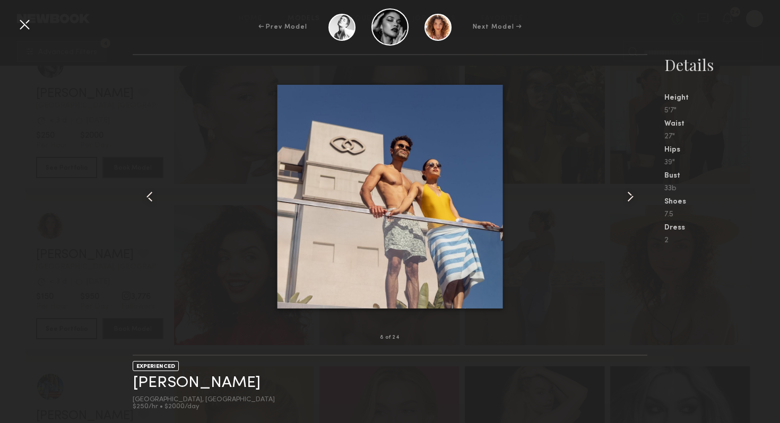
click at [627, 196] on common-icon at bounding box center [630, 196] width 17 height 17
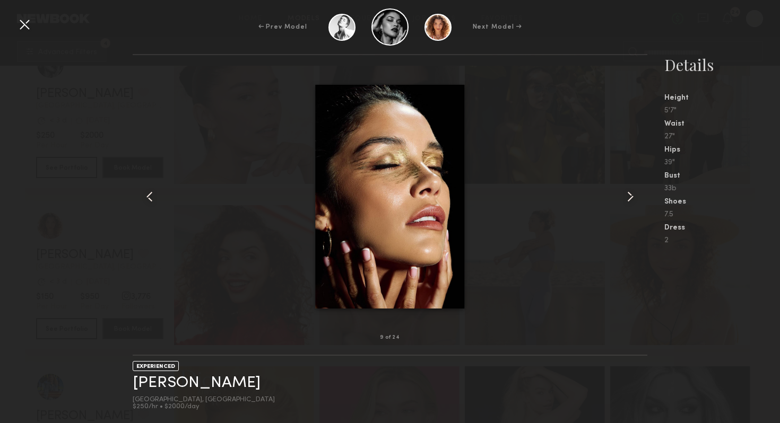
click at [627, 196] on common-icon at bounding box center [630, 196] width 17 height 17
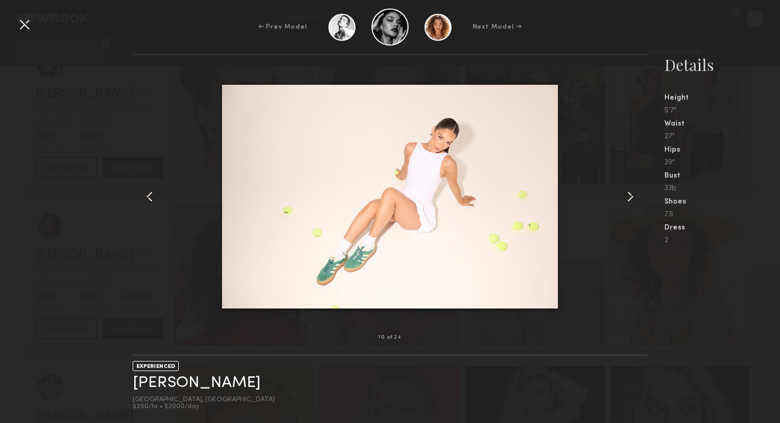
click at [627, 196] on common-icon at bounding box center [630, 196] width 17 height 17
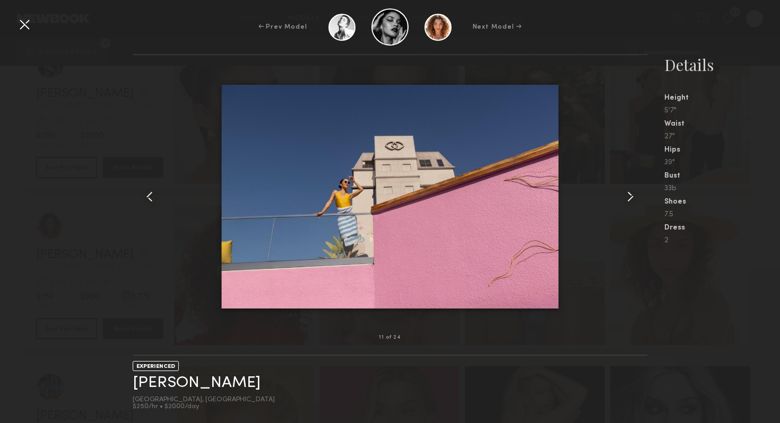
click at [627, 196] on common-icon at bounding box center [630, 196] width 17 height 17
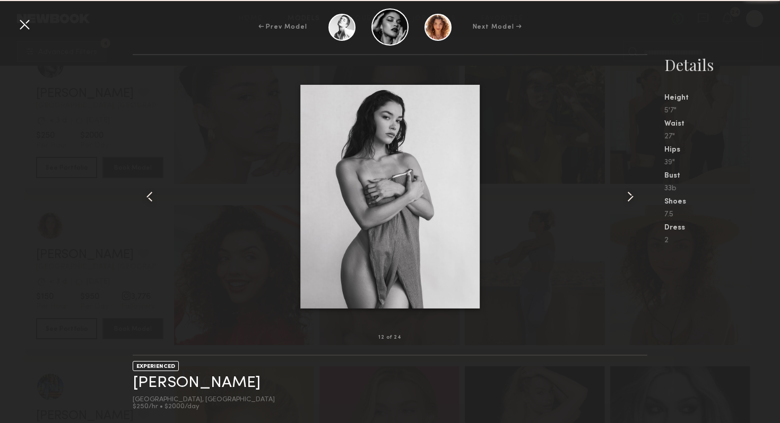
click at [627, 196] on common-icon at bounding box center [630, 196] width 17 height 17
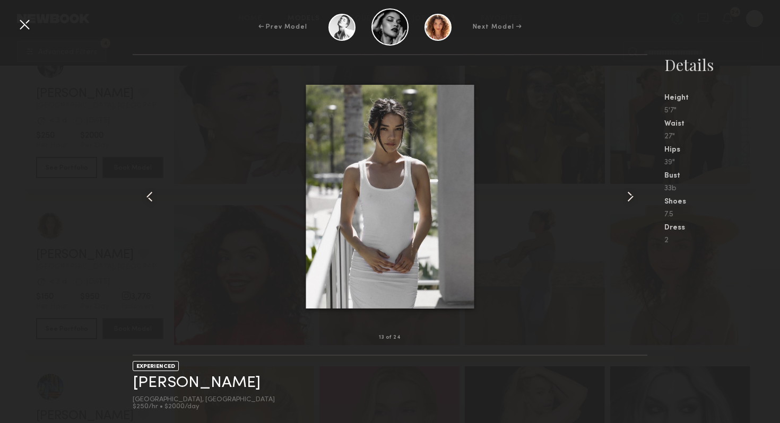
click at [21, 28] on div at bounding box center [24, 24] width 17 height 17
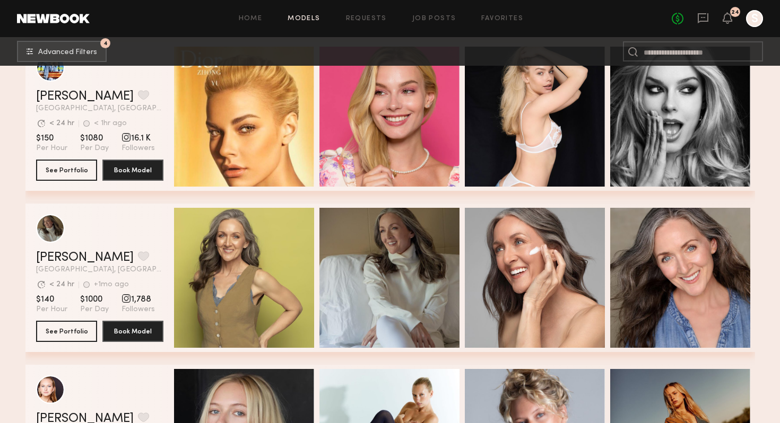
scroll to position [27409, 0]
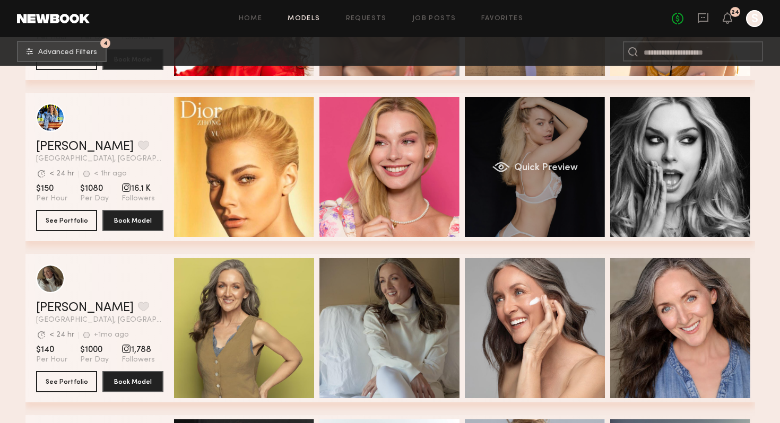
click at [542, 186] on div "Quick Preview" at bounding box center [535, 167] width 140 height 140
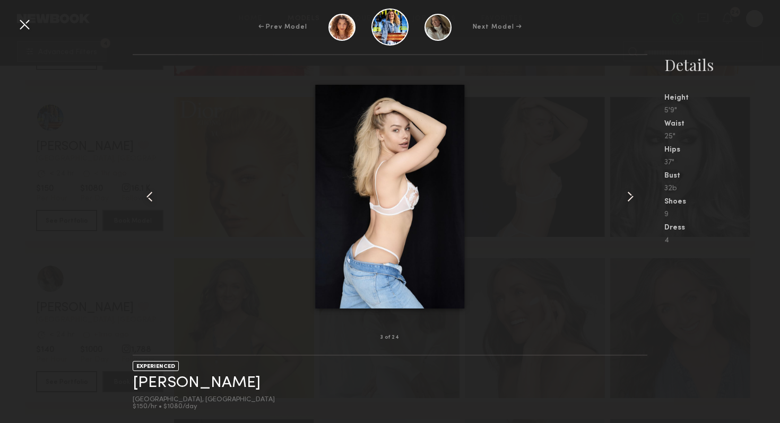
click at [628, 199] on common-icon at bounding box center [630, 196] width 17 height 17
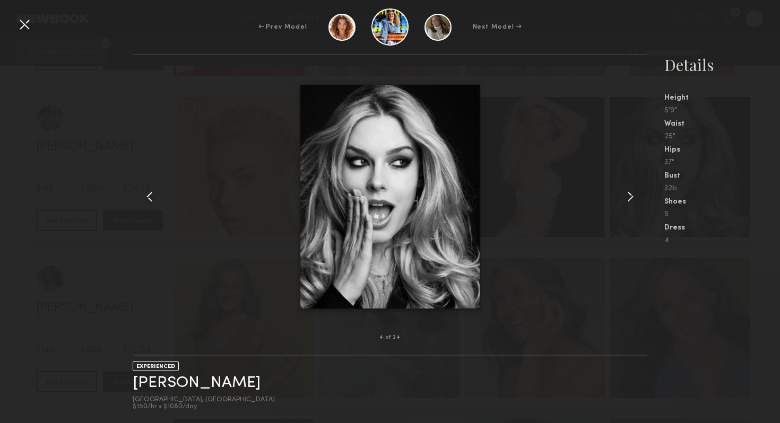
click at [628, 199] on common-icon at bounding box center [630, 196] width 17 height 17
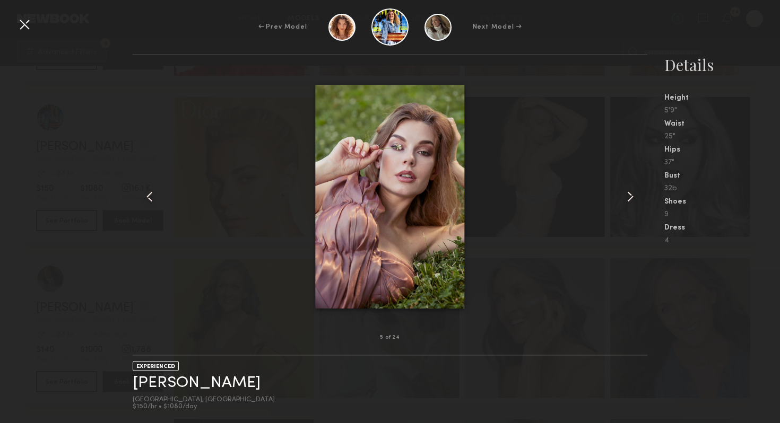
click at [628, 199] on common-icon at bounding box center [630, 196] width 17 height 17
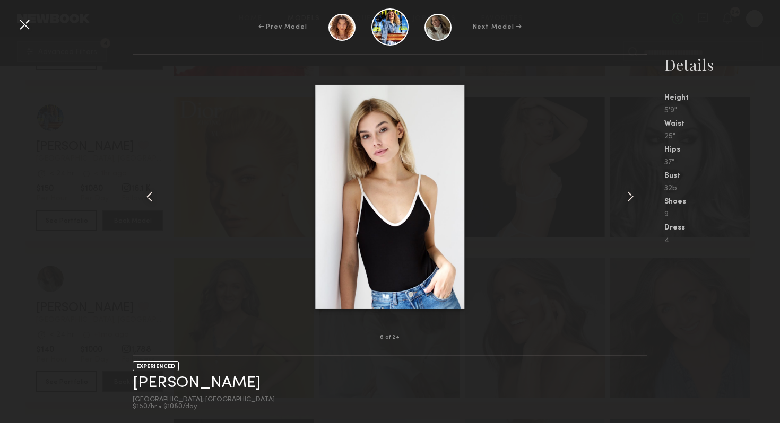
click at [628, 199] on common-icon at bounding box center [630, 196] width 17 height 17
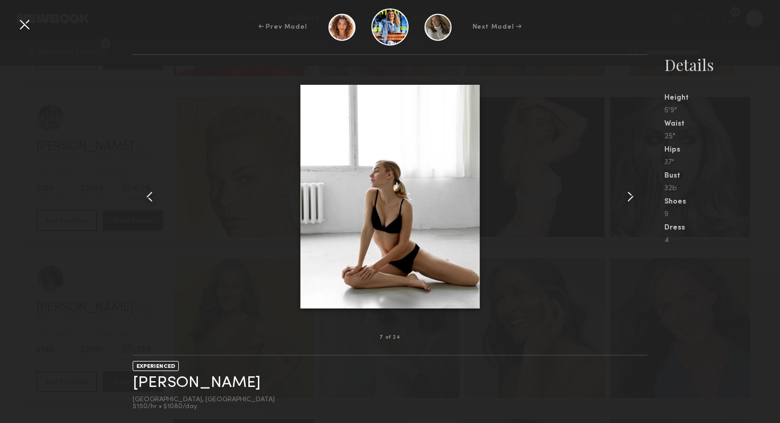
click at [628, 199] on common-icon at bounding box center [630, 196] width 17 height 17
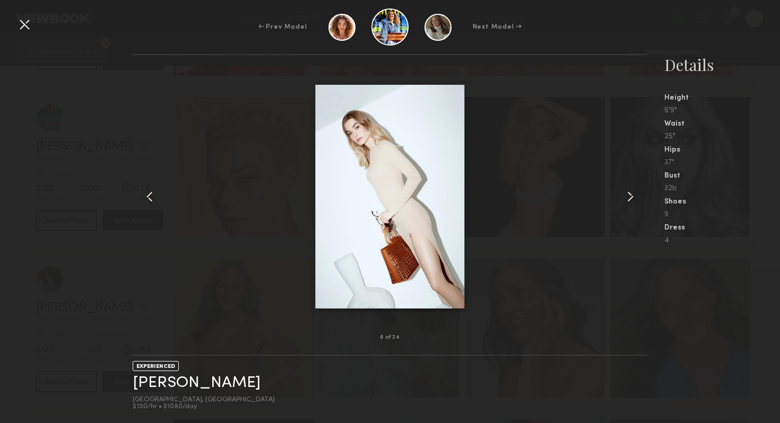
click at [628, 199] on common-icon at bounding box center [630, 196] width 17 height 17
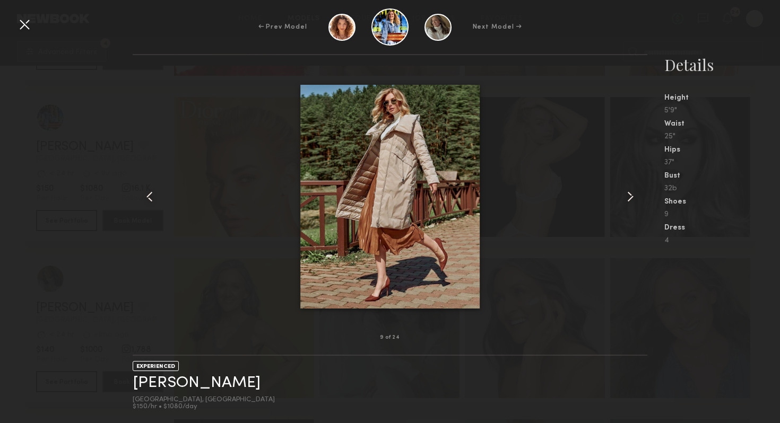
click at [628, 199] on common-icon at bounding box center [630, 196] width 17 height 17
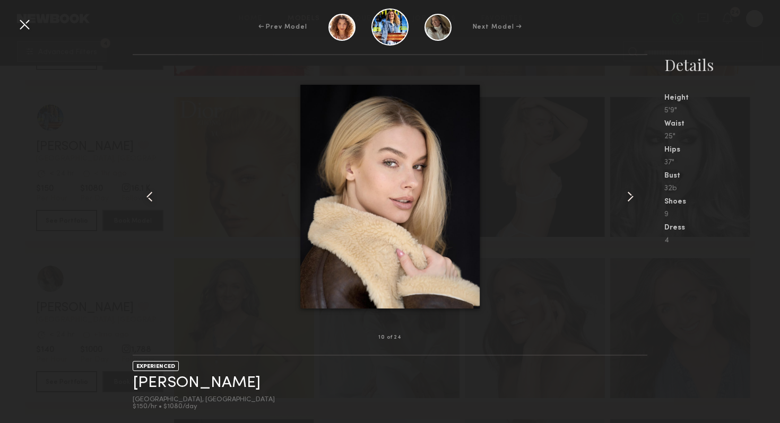
click at [628, 199] on common-icon at bounding box center [630, 196] width 17 height 17
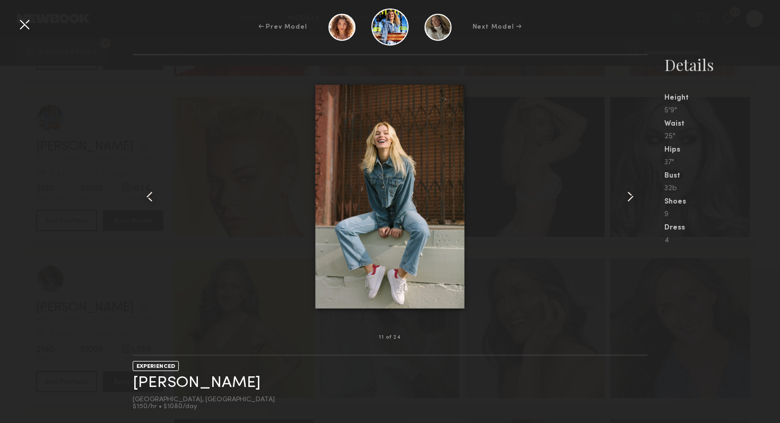
click at [628, 199] on common-icon at bounding box center [630, 196] width 17 height 17
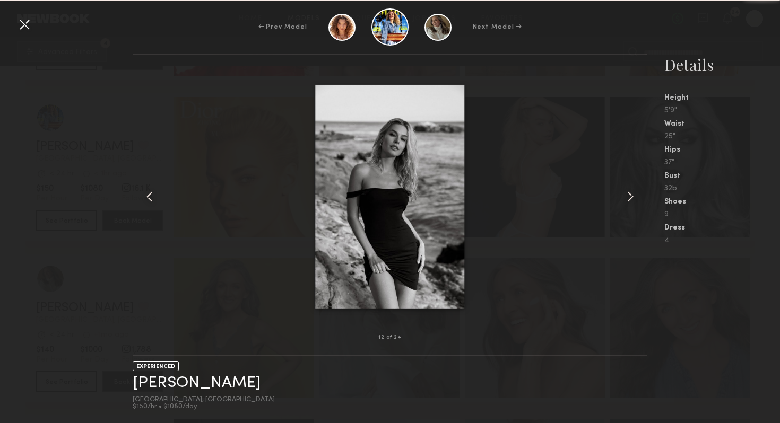
click at [628, 199] on common-icon at bounding box center [630, 196] width 17 height 17
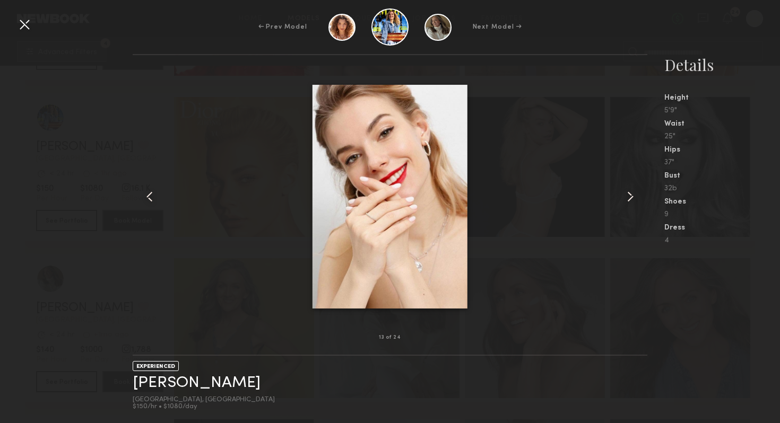
click at [21, 24] on div at bounding box center [24, 24] width 17 height 17
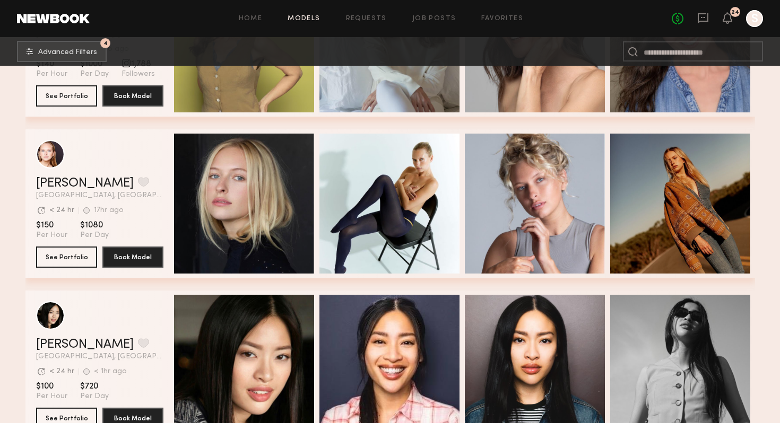
scroll to position [27700, 0]
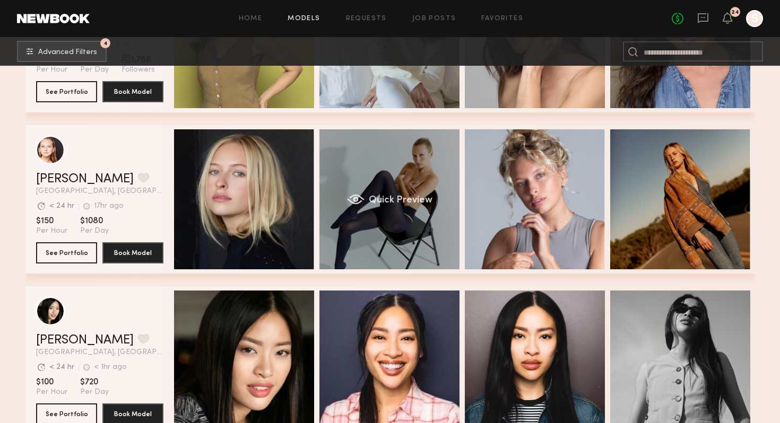
click at [370, 225] on div "Quick Preview" at bounding box center [389, 199] width 140 height 140
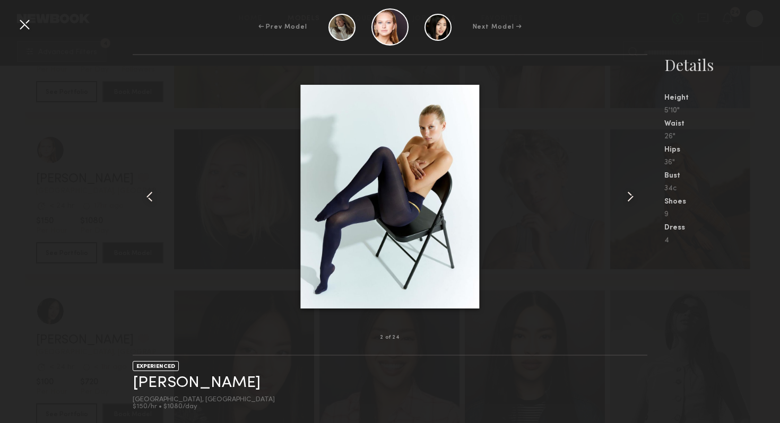
click at [631, 197] on common-icon at bounding box center [630, 196] width 17 height 17
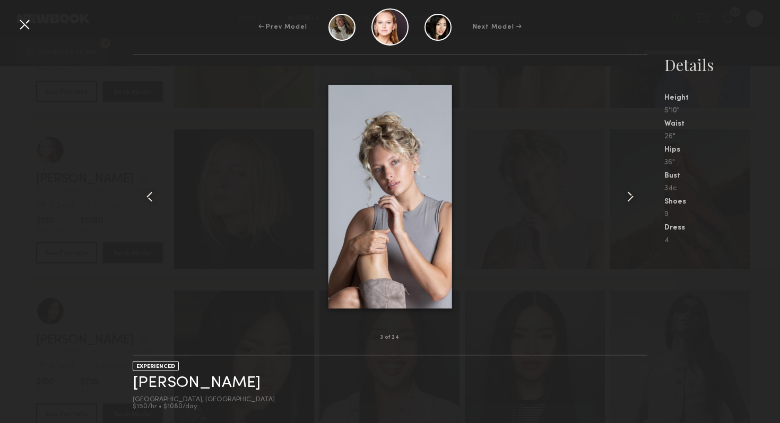
click at [631, 197] on common-icon at bounding box center [630, 196] width 17 height 17
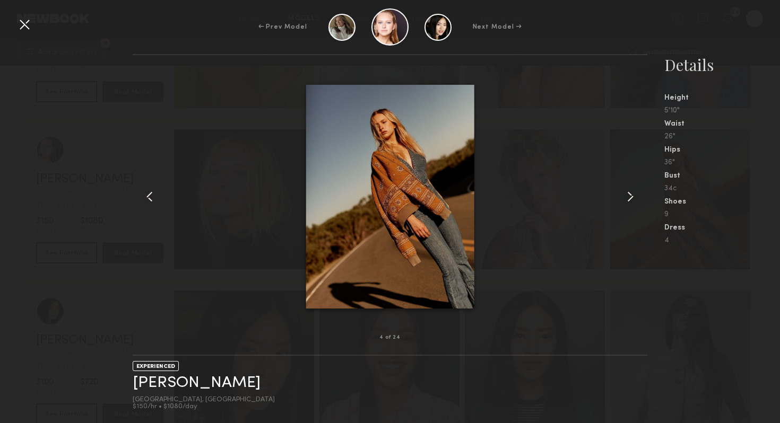
click at [631, 197] on common-icon at bounding box center [630, 196] width 17 height 17
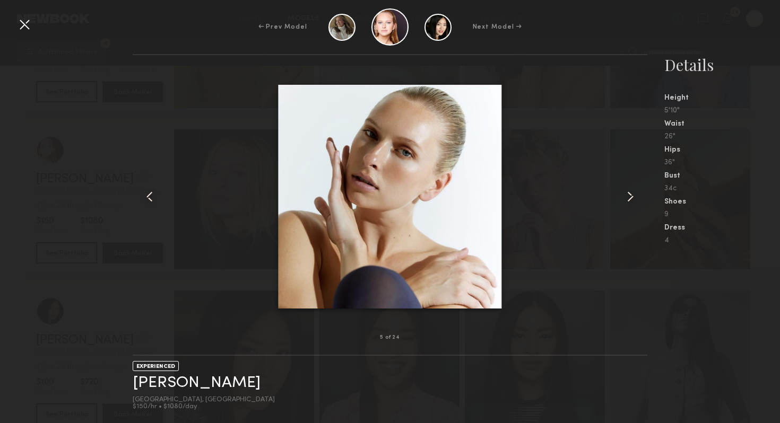
click at [631, 197] on common-icon at bounding box center [630, 196] width 17 height 17
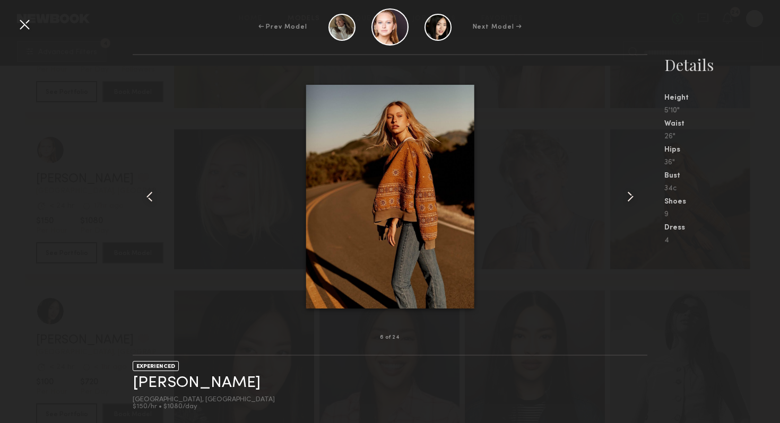
click at [631, 197] on common-icon at bounding box center [630, 196] width 17 height 17
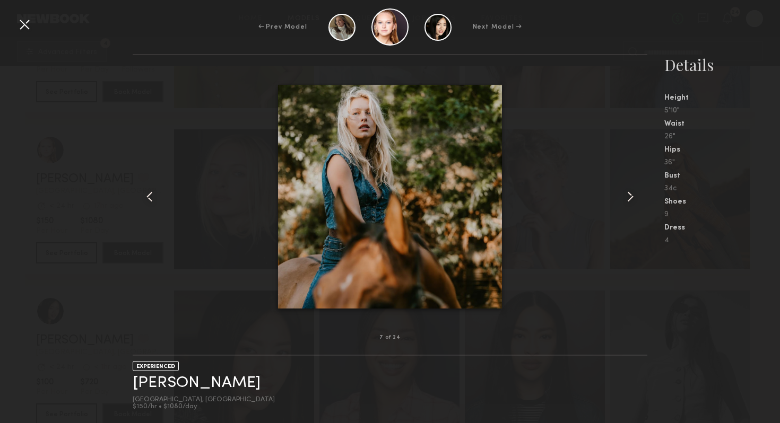
click at [631, 197] on common-icon at bounding box center [630, 196] width 17 height 17
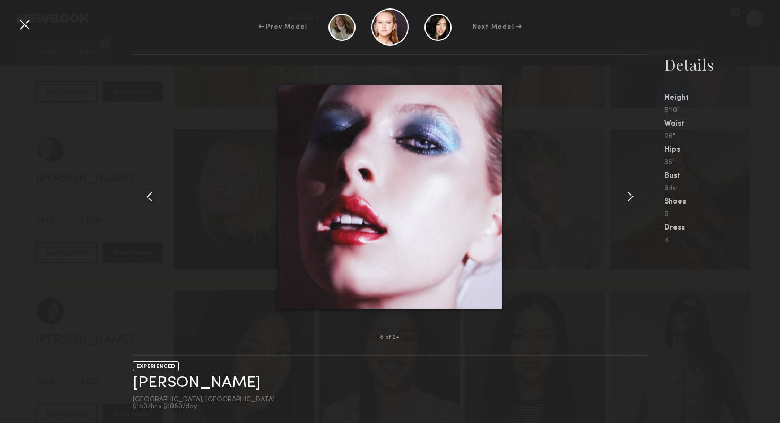
click at [631, 197] on common-icon at bounding box center [630, 196] width 17 height 17
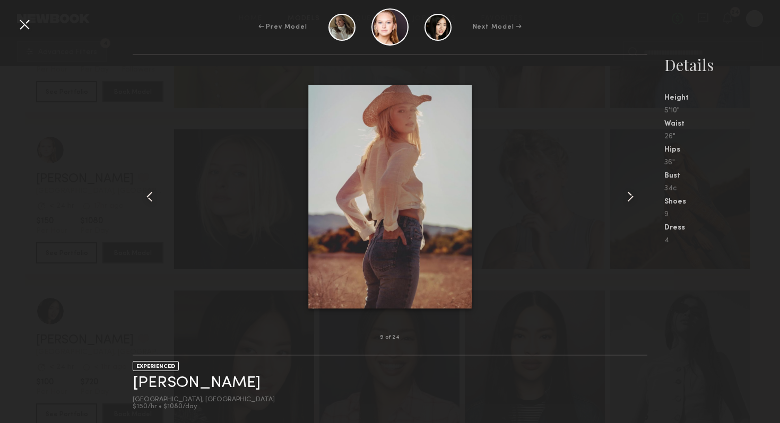
click at [631, 197] on common-icon at bounding box center [630, 196] width 17 height 17
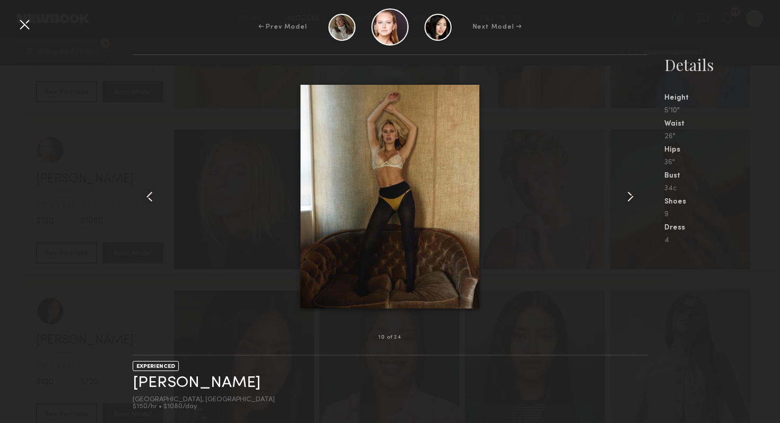
click at [631, 197] on common-icon at bounding box center [630, 196] width 17 height 17
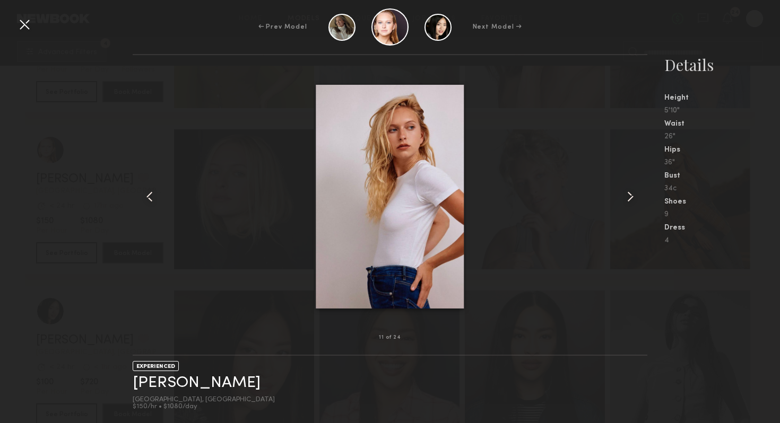
click at [146, 199] on common-icon at bounding box center [149, 196] width 17 height 17
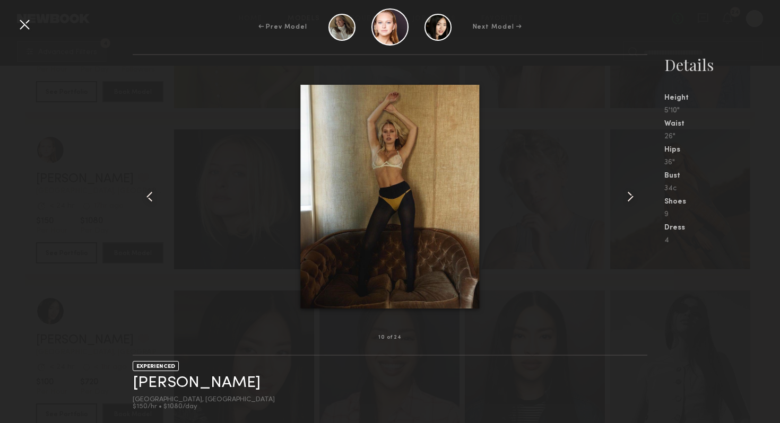
click at [626, 200] on common-icon at bounding box center [630, 196] width 17 height 17
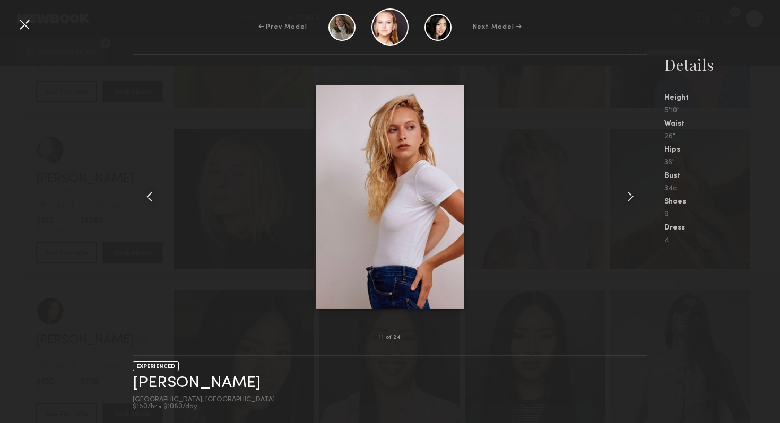
click at [626, 200] on common-icon at bounding box center [630, 196] width 17 height 17
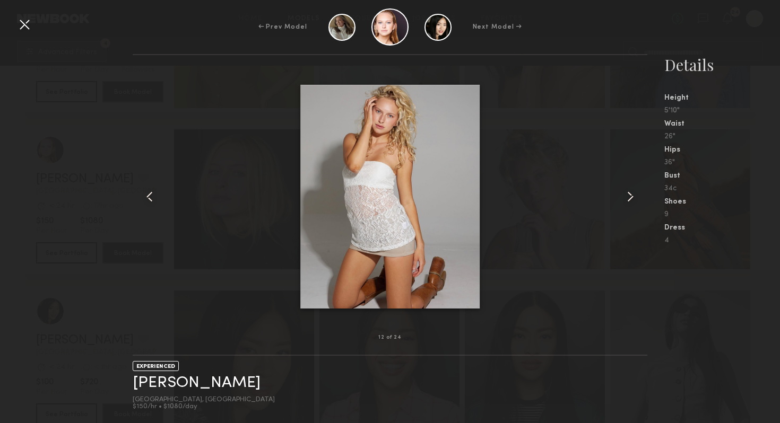
click at [626, 200] on common-icon at bounding box center [630, 196] width 17 height 17
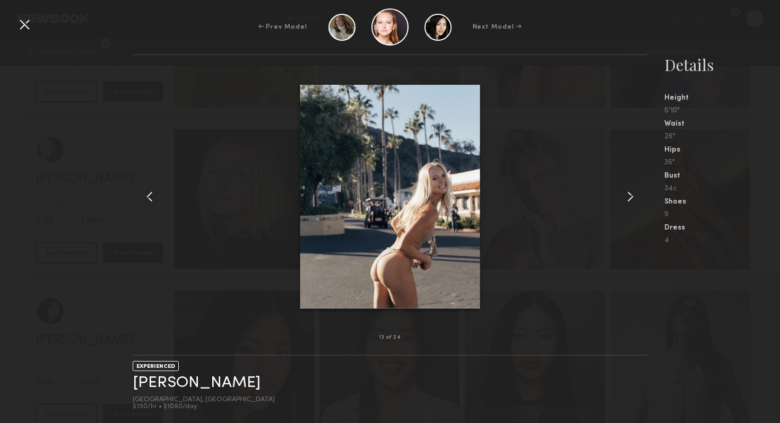
click at [626, 200] on common-icon at bounding box center [630, 196] width 17 height 17
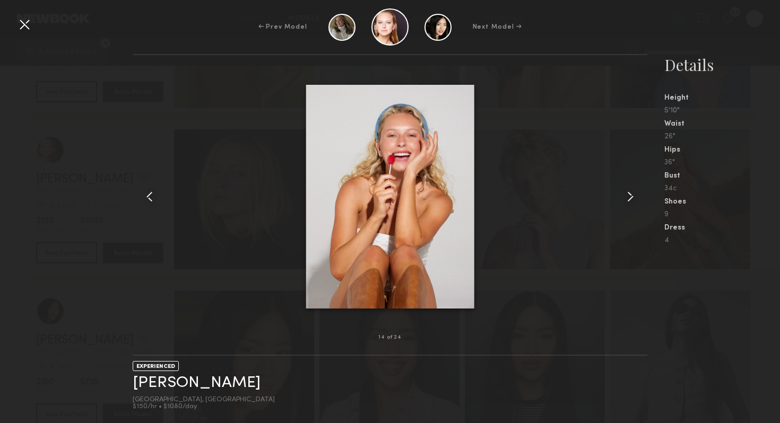
click at [157, 199] on common-icon at bounding box center [149, 196] width 17 height 17
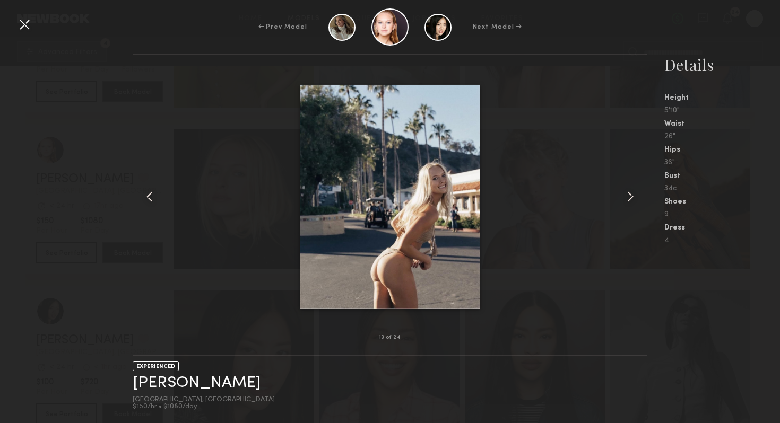
click at [629, 196] on common-icon at bounding box center [630, 196] width 17 height 17
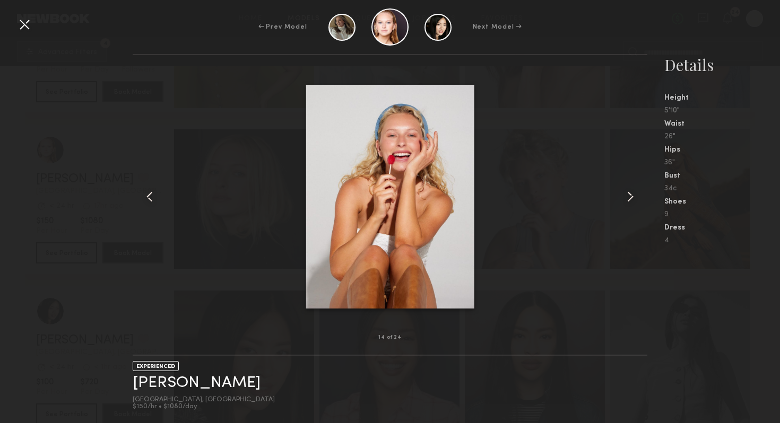
click at [629, 197] on common-icon at bounding box center [630, 196] width 17 height 17
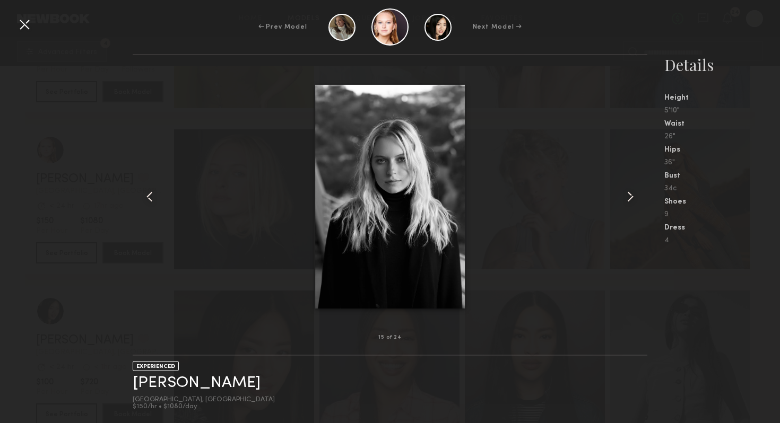
click at [629, 197] on common-icon at bounding box center [630, 196] width 17 height 17
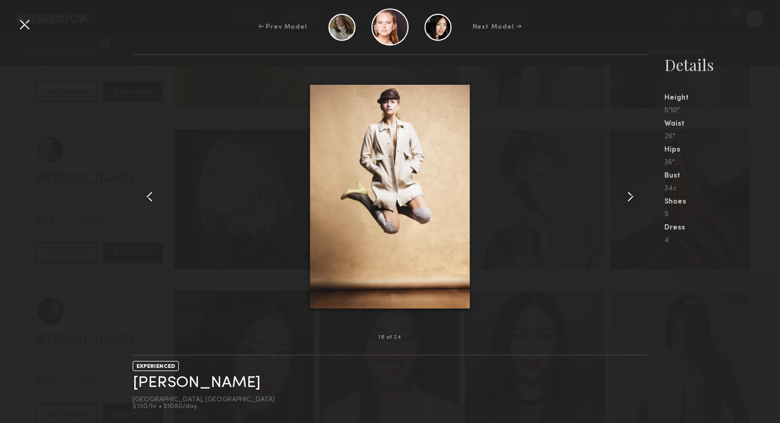
click at [629, 197] on common-icon at bounding box center [630, 196] width 17 height 17
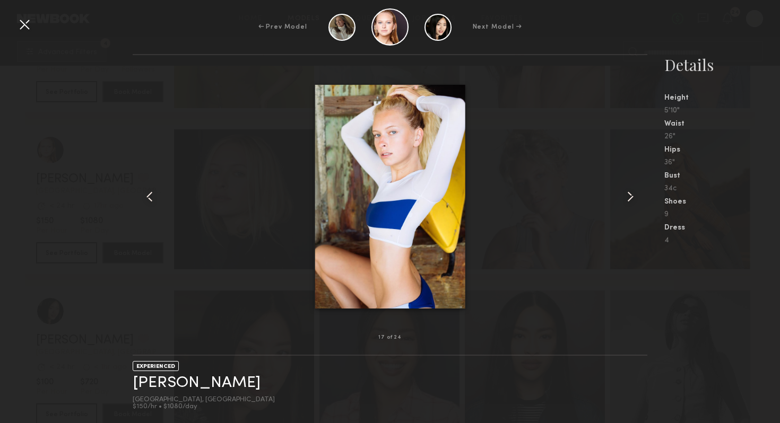
click at [20, 19] on div at bounding box center [24, 24] width 17 height 17
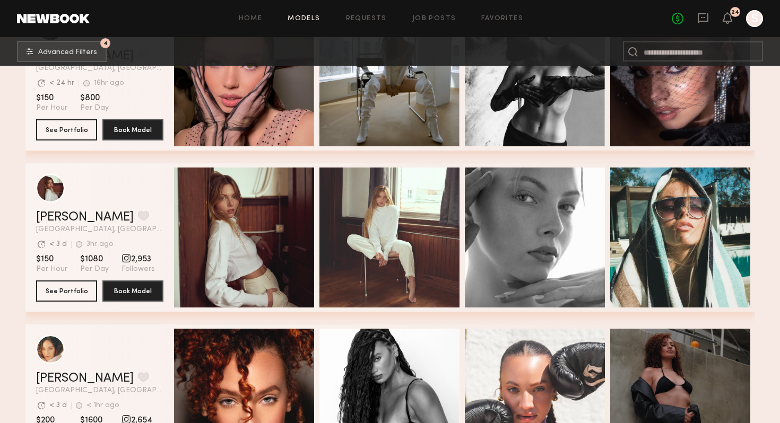
scroll to position [31867, 0]
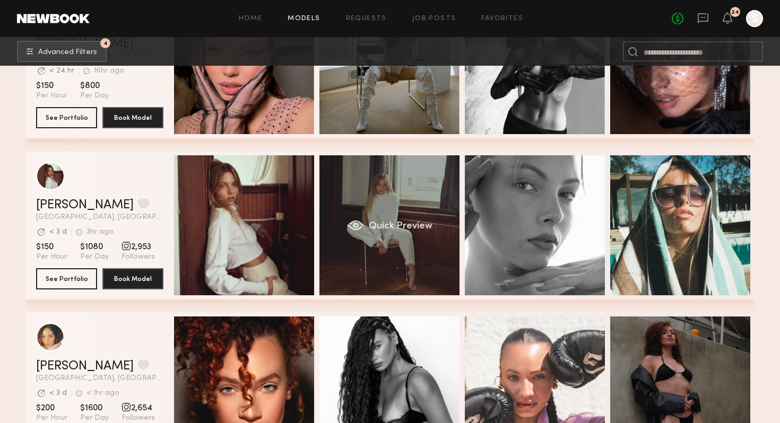
click at [330, 203] on div "Quick Preview" at bounding box center [389, 225] width 140 height 140
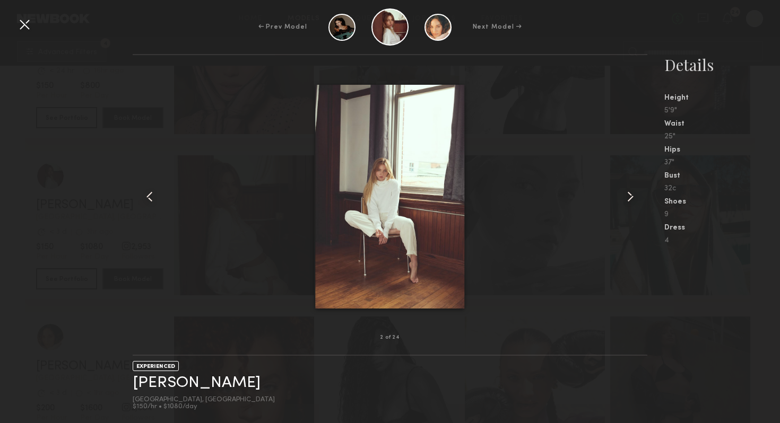
click at [628, 189] on common-icon at bounding box center [630, 196] width 17 height 17
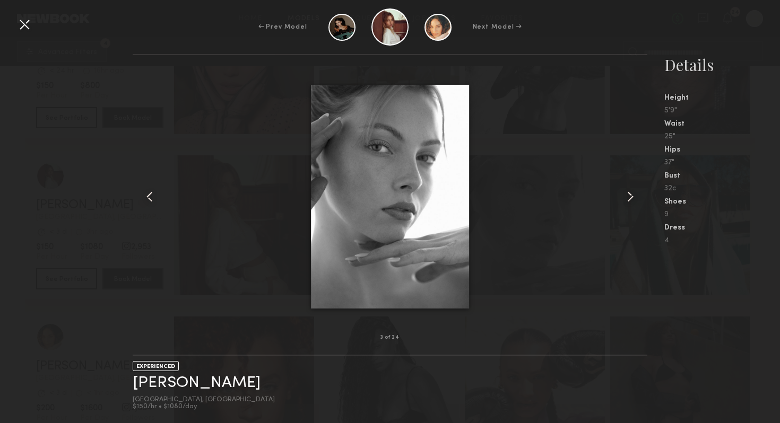
click at [628, 189] on common-icon at bounding box center [630, 196] width 17 height 17
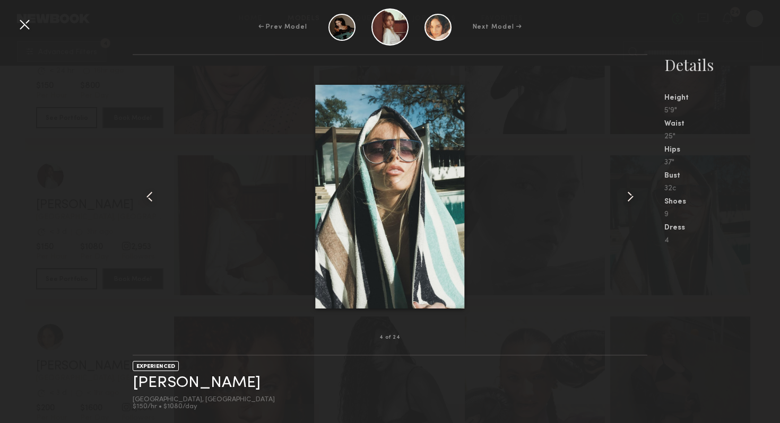
click at [628, 189] on common-icon at bounding box center [630, 196] width 17 height 17
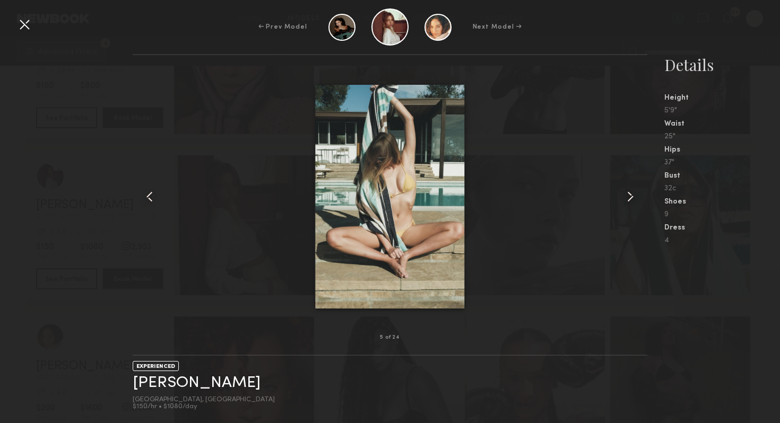
click at [628, 189] on common-icon at bounding box center [630, 196] width 17 height 17
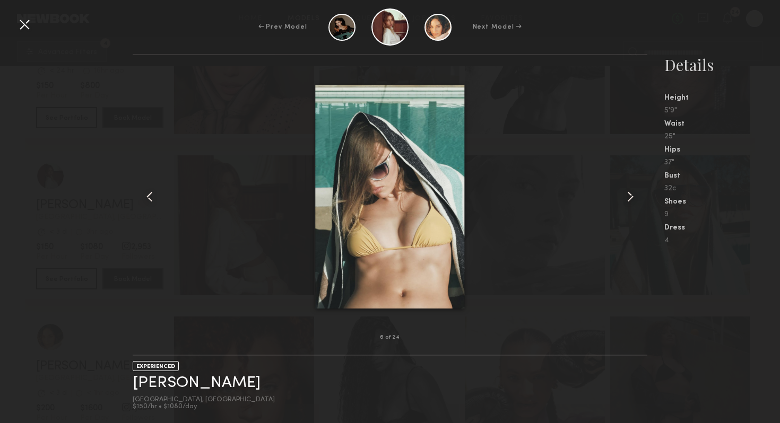
click at [628, 189] on common-icon at bounding box center [630, 196] width 17 height 17
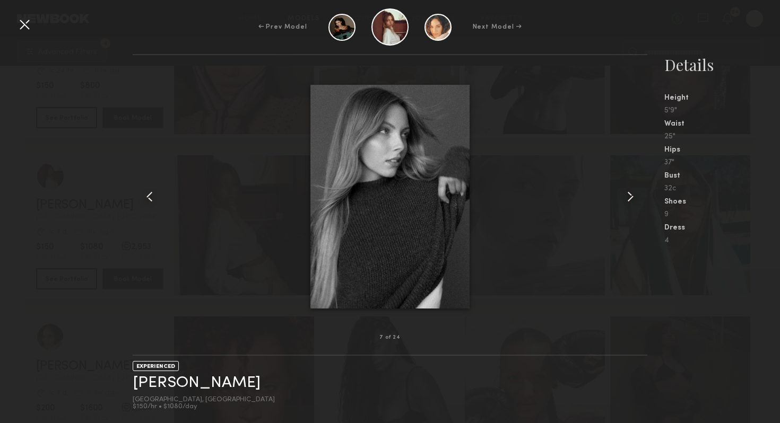
click at [628, 189] on common-icon at bounding box center [630, 196] width 17 height 17
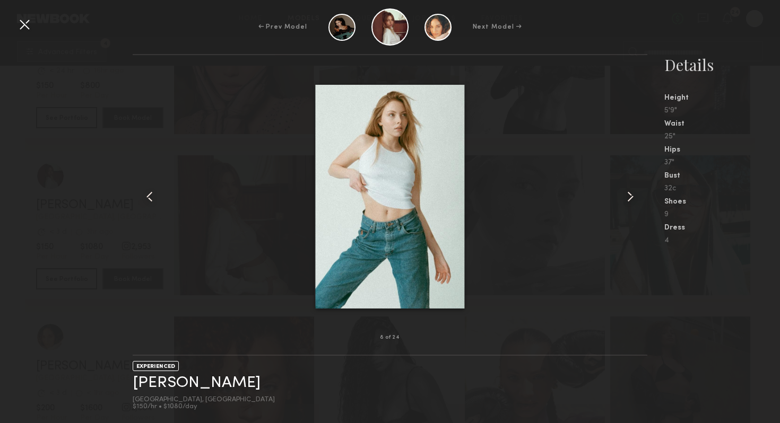
click at [628, 189] on common-icon at bounding box center [630, 196] width 17 height 17
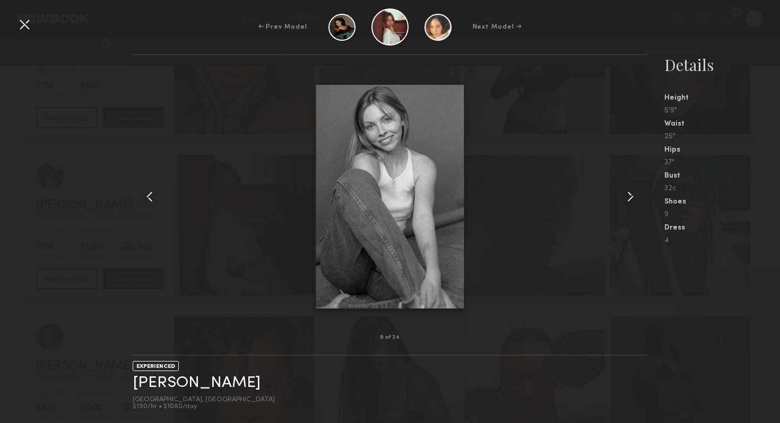
click at [628, 189] on common-icon at bounding box center [630, 196] width 17 height 17
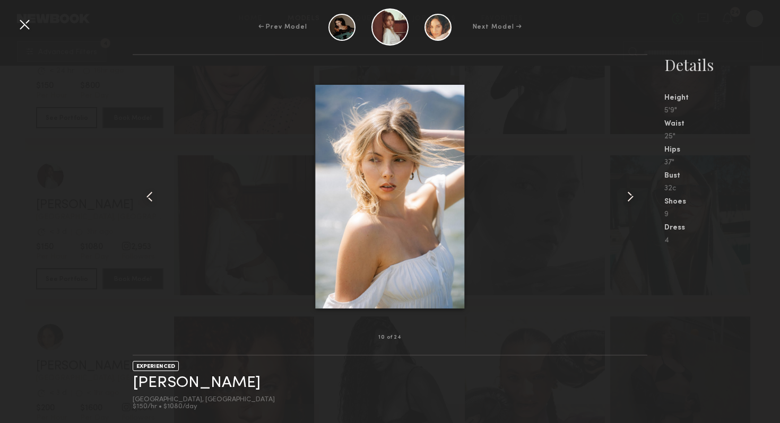
click at [29, 25] on div at bounding box center [24, 24] width 17 height 17
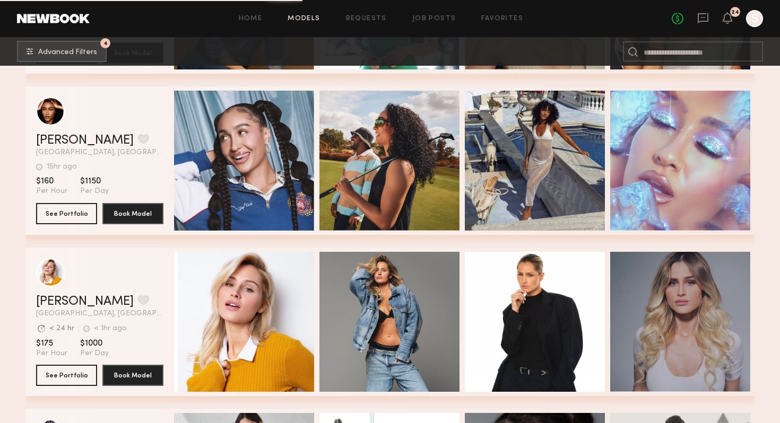
scroll to position [36517, 0]
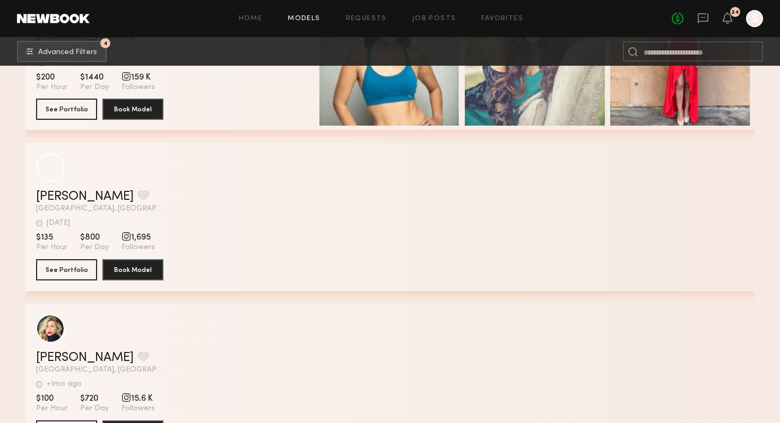
scroll to position [38987, 0]
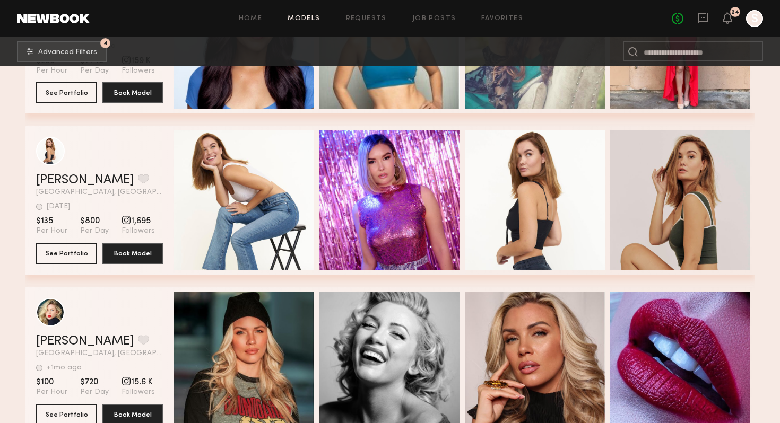
click at [754, 19] on div at bounding box center [754, 18] width 17 height 17
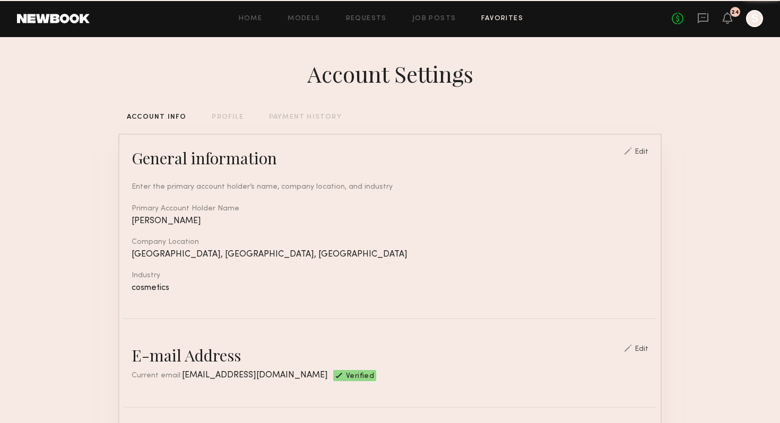
click at [497, 19] on link "Favorites" at bounding box center [502, 18] width 42 height 7
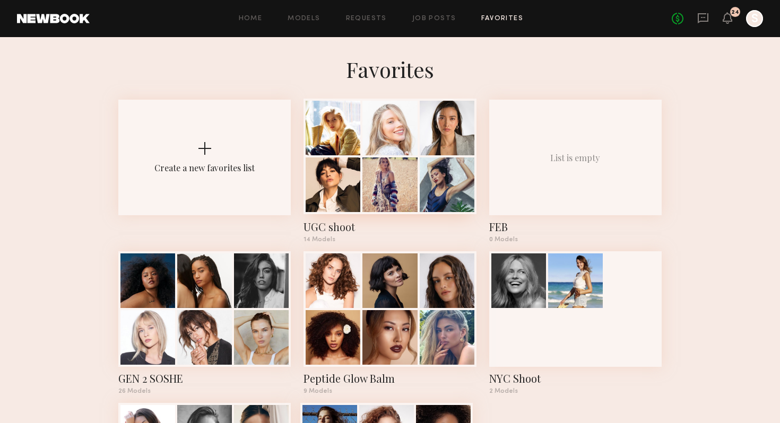
click at [427, 126] on div at bounding box center [447, 128] width 55 height 55
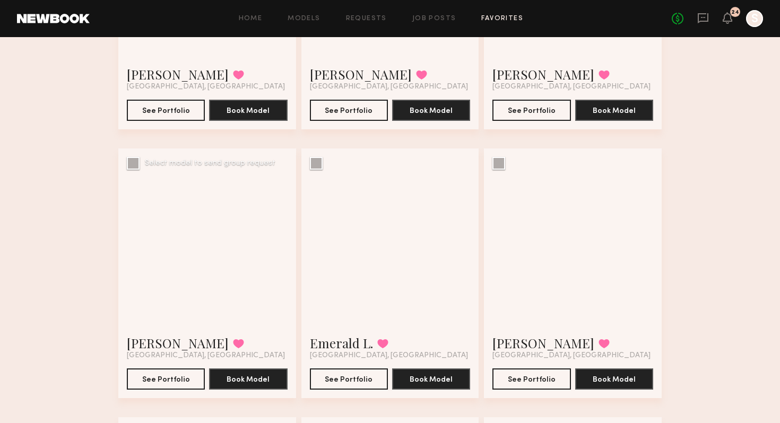
scroll to position [587, 0]
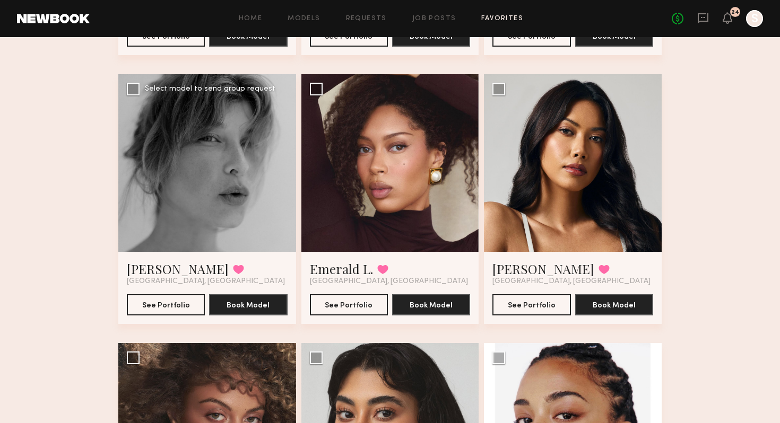
click at [213, 229] on div at bounding box center [207, 163] width 178 height 178
click at [141, 268] on link "[PERSON_NAME]" at bounding box center [178, 268] width 102 height 17
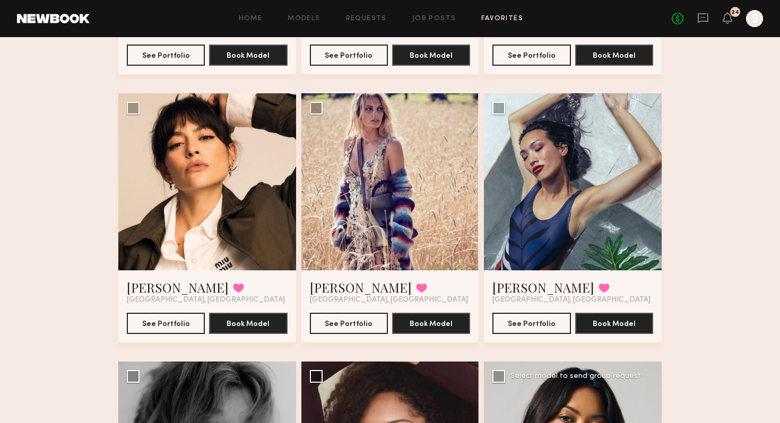
scroll to position [295, 0]
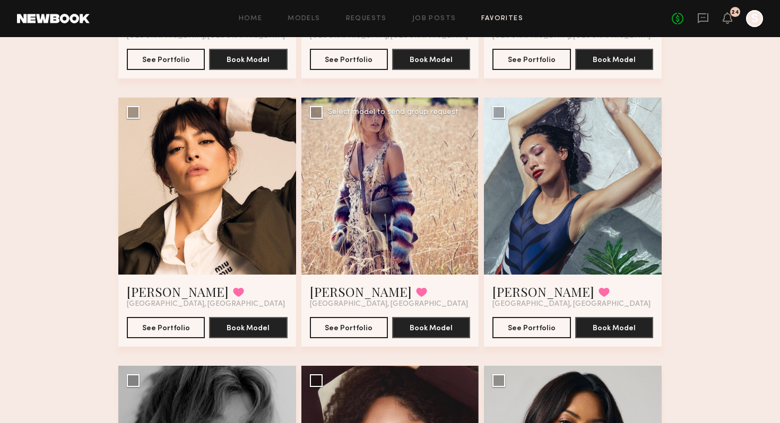
click at [413, 173] on div at bounding box center [390, 187] width 178 height 178
click at [350, 285] on link "[PERSON_NAME]" at bounding box center [361, 291] width 102 height 17
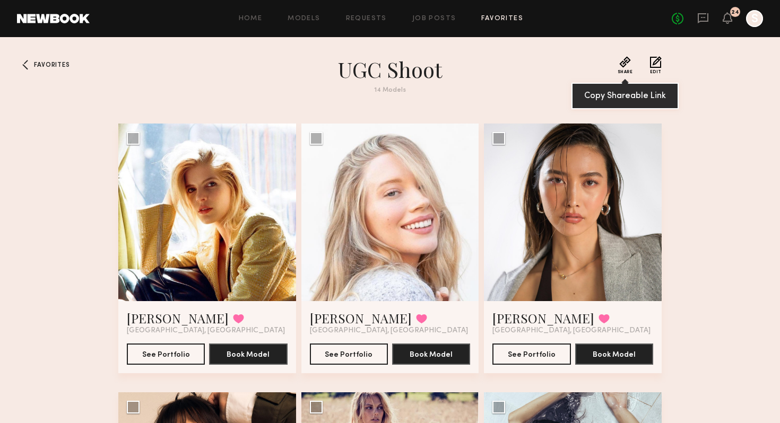
click at [629, 65] on button "Share" at bounding box center [624, 65] width 15 height 18
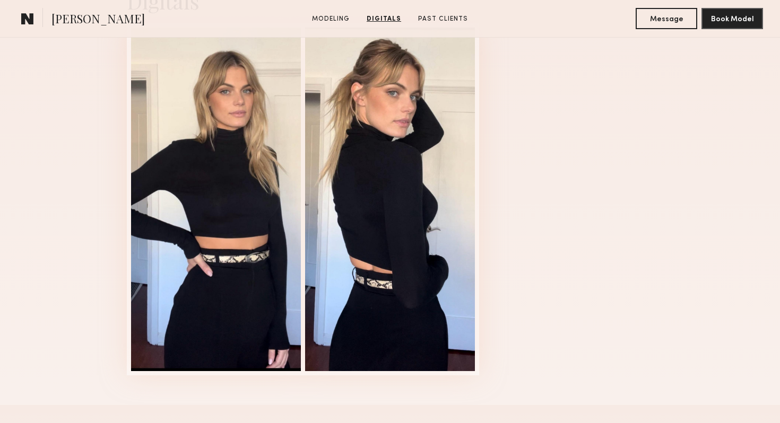
scroll to position [1124, 0]
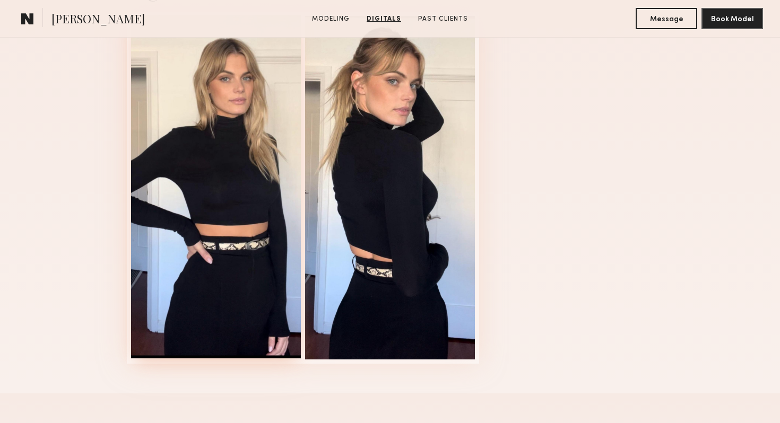
click at [253, 162] on div at bounding box center [216, 187] width 170 height 344
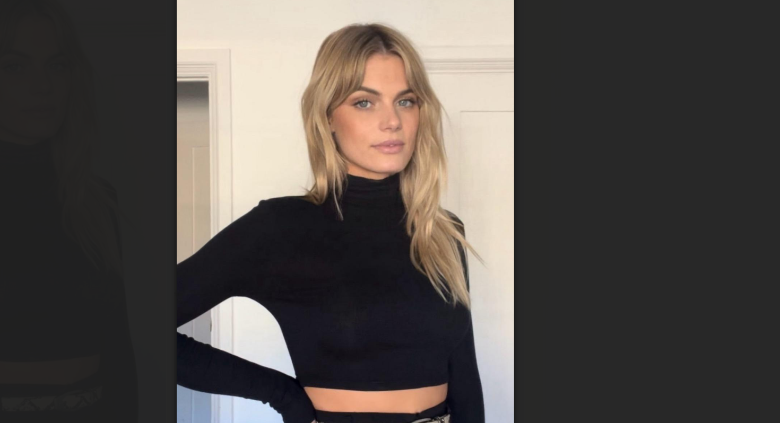
click at [281, 115] on div at bounding box center [390, 203] width 780 height 372
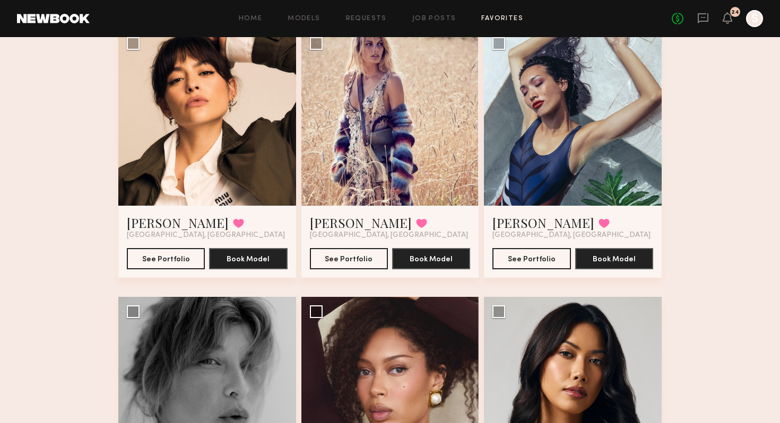
scroll to position [374, 0]
